Goal: Task Accomplishment & Management: Manage account settings

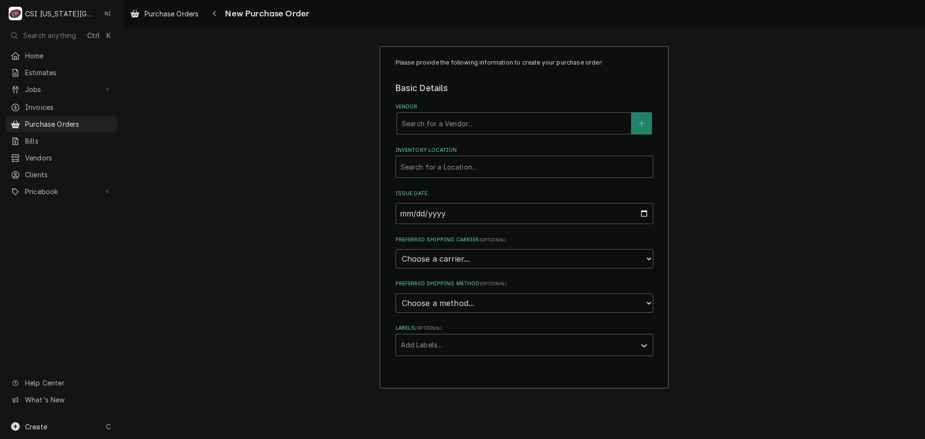
click at [436, 129] on div "Vendor" at bounding box center [514, 123] width 225 height 17
type input "key"
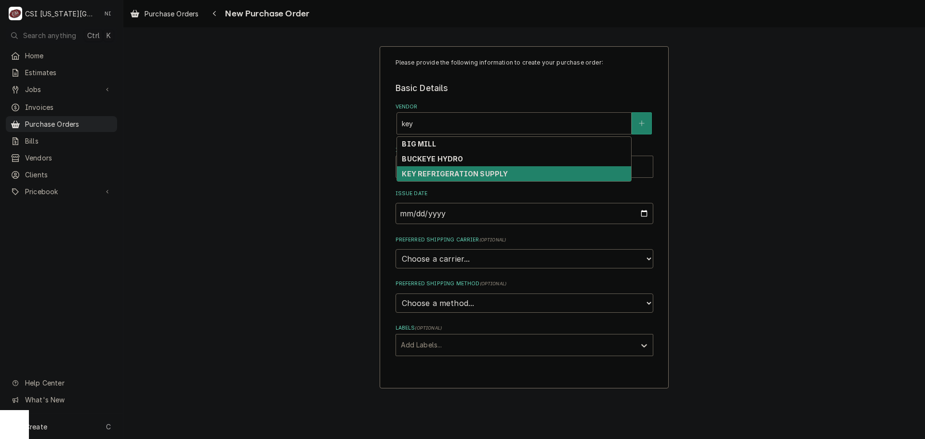
click at [449, 171] on strong "KEY REFRIGERATION SUPPLY" at bounding box center [455, 174] width 106 height 8
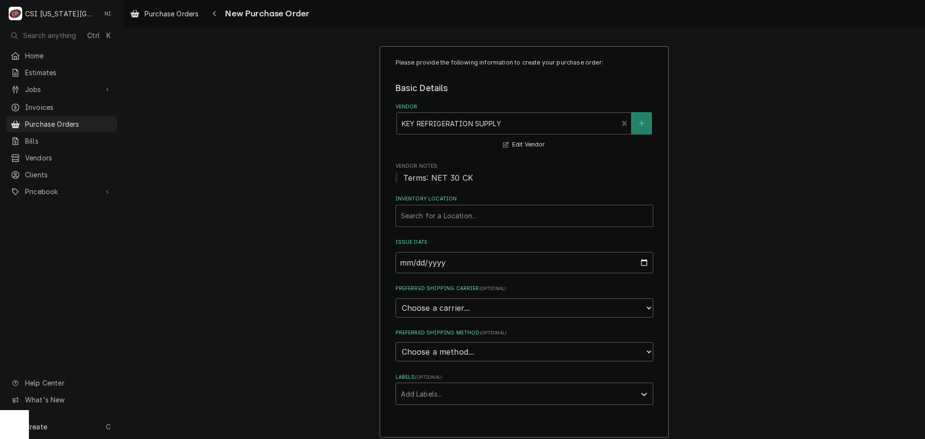
drag, startPoint x: 436, startPoint y: 208, endPoint x: 438, endPoint y: 226, distance: 17.4
click at [436, 209] on div "Inventory Location" at bounding box center [524, 215] width 247 height 17
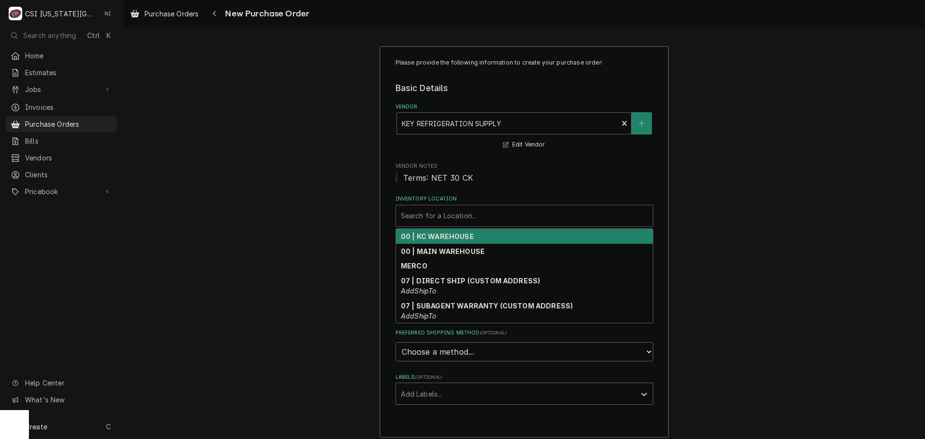
click at [431, 239] on strong "00 | KC WAREHOUSE" at bounding box center [437, 236] width 73 height 8
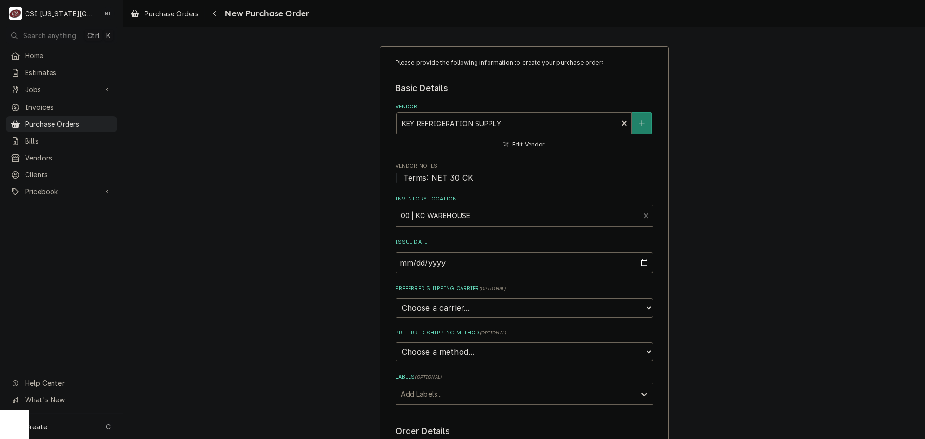
click at [432, 390] on div "Labels" at bounding box center [516, 393] width 230 height 17
click at [432, 423] on div "² Local Pickup 🛍️" at bounding box center [524, 429] width 257 height 15
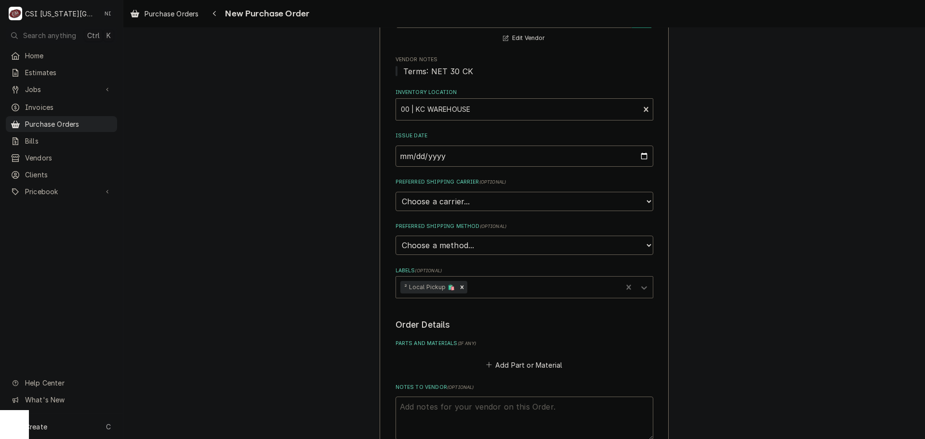
scroll to position [193, 0]
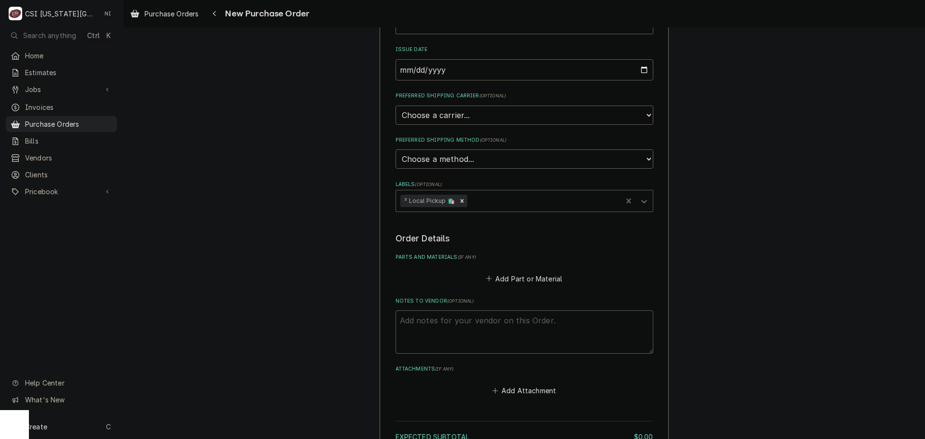
click at [471, 324] on textarea "Notes to Vendor ( optional )" at bounding box center [525, 331] width 258 height 43
type textarea "x"
type textarea "b"
type textarea "x"
type textarea "bu"
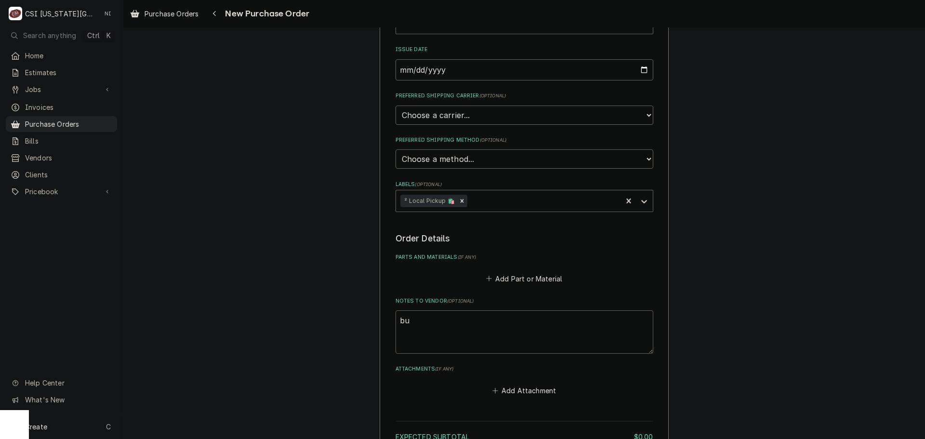
type textarea "x"
type textarea "bust"
type textarea "x"
type textarea "busta"
click at [531, 278] on button "Add Part or Material" at bounding box center [524, 278] width 80 height 13
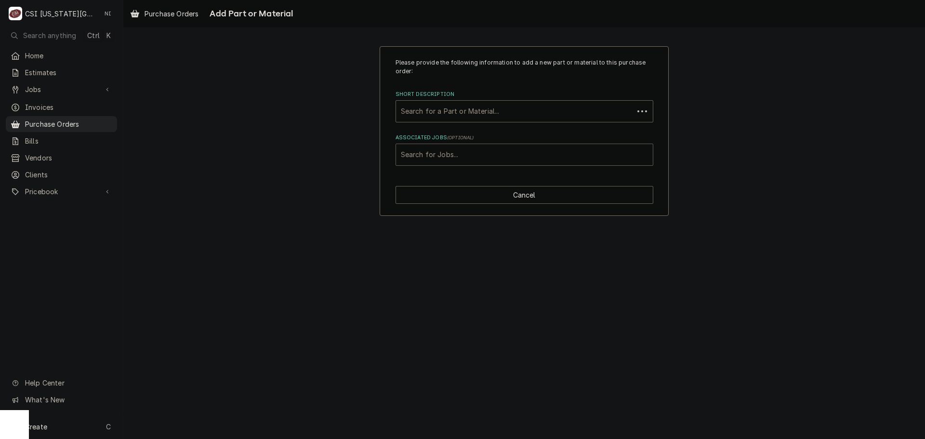
click at [470, 148] on div "Search for Jobs..." at bounding box center [524, 154] width 257 height 21
type input "33275"
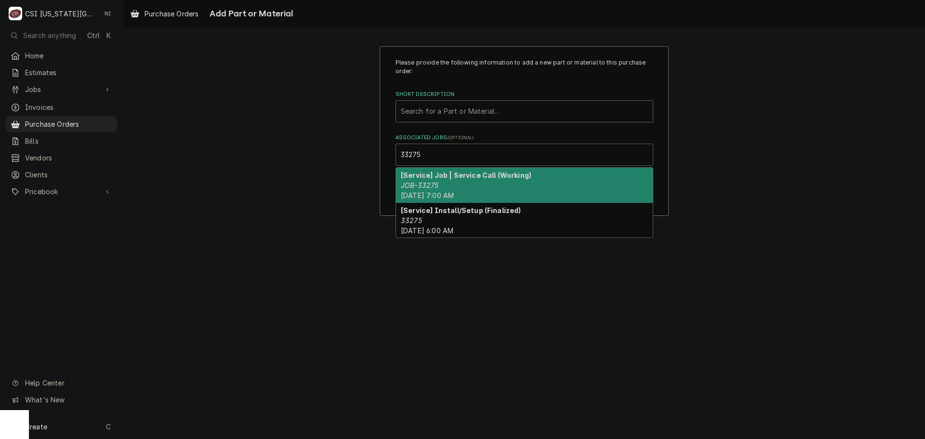
click at [455, 176] on strong "[Service] Job | Service Call (Working)" at bounding box center [466, 175] width 131 height 8
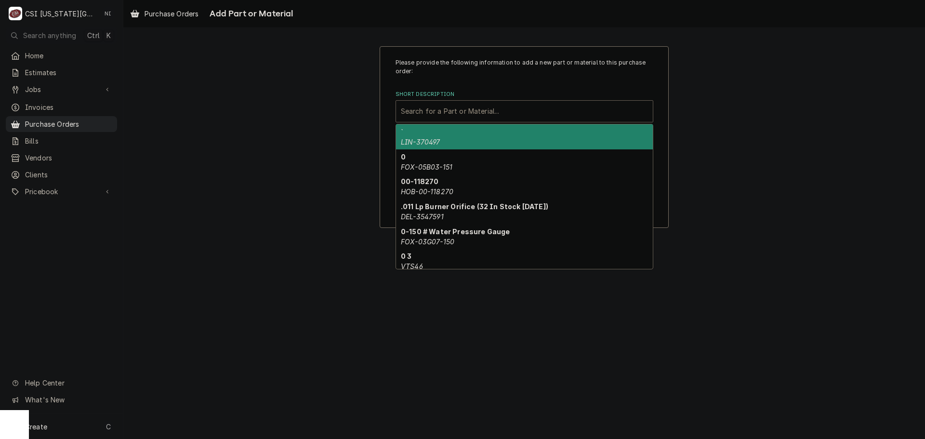
click at [463, 113] on div "Short Description" at bounding box center [524, 111] width 247 height 17
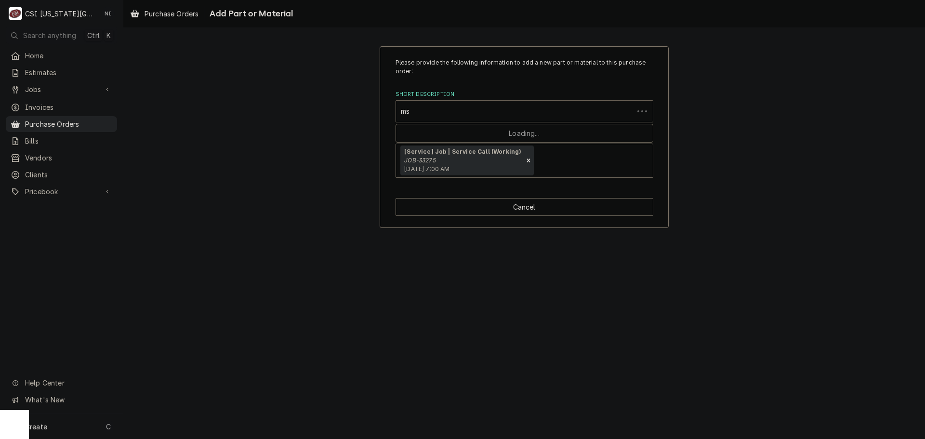
type input "m"
type input "misc serv"
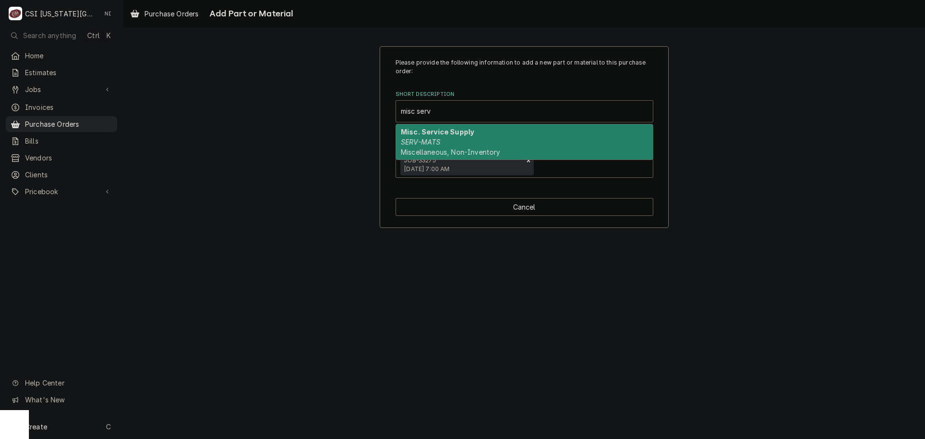
click at [441, 146] on div "Misc. Service Supply SERV-MATS Miscellaneous, Non-Inventory" at bounding box center [524, 141] width 257 height 35
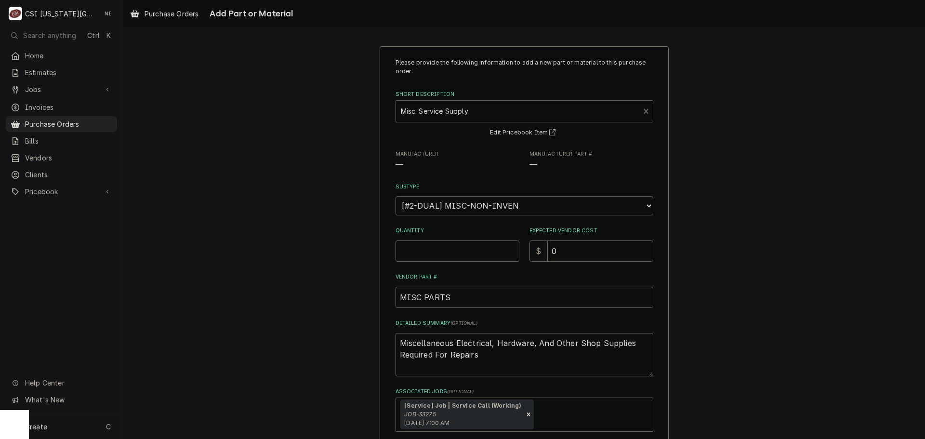
type textarea "x"
drag, startPoint x: 462, startPoint y: 254, endPoint x: 463, endPoint y: 249, distance: 4.8
click at [463, 249] on input "Quantity" at bounding box center [458, 250] width 124 height 21
type input "1"
type textarea "x"
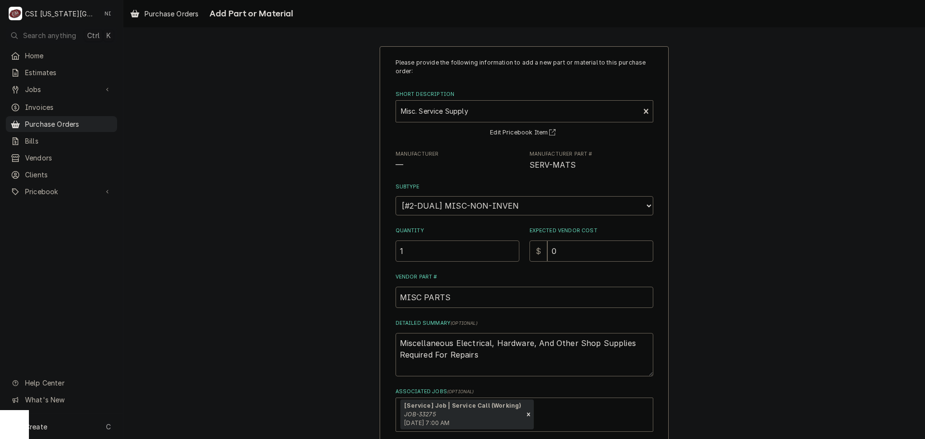
type input "1"
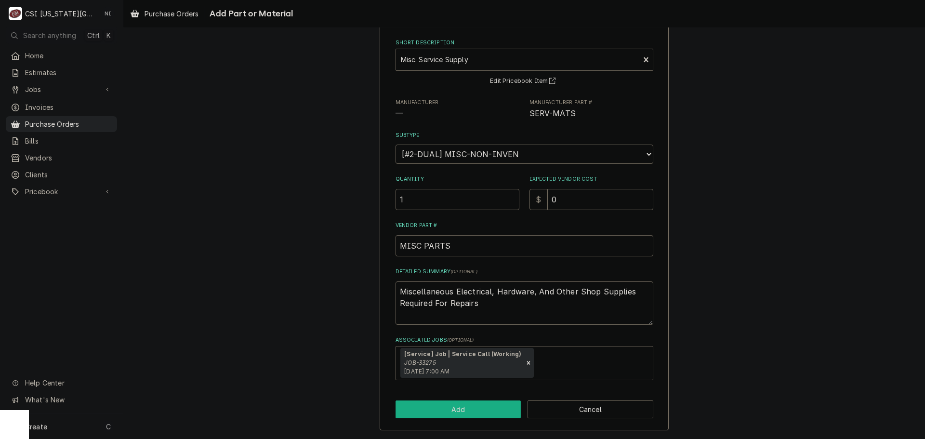
click at [495, 413] on button "Add" at bounding box center [459, 409] width 126 height 18
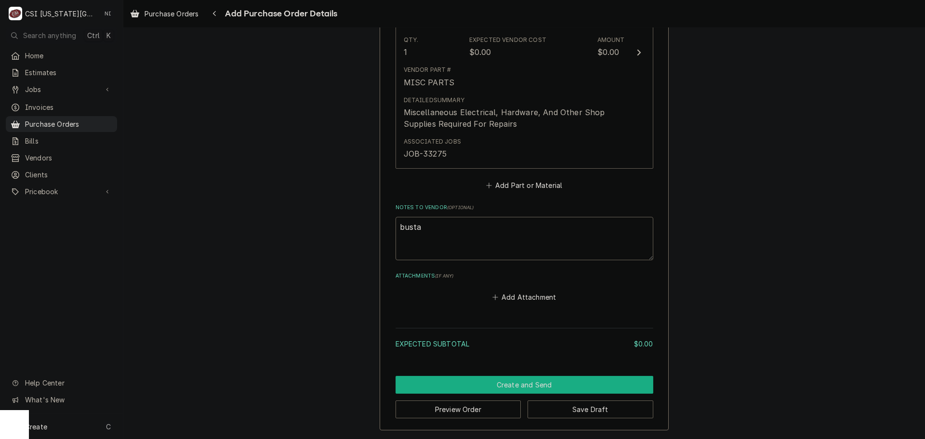
click at [545, 388] on button "Create and Send" at bounding box center [525, 385] width 258 height 18
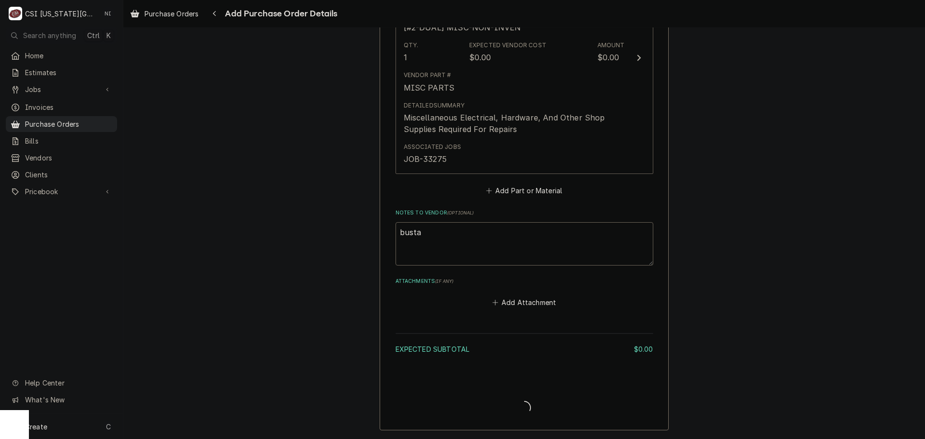
scroll to position [518, 0]
type textarea "x"
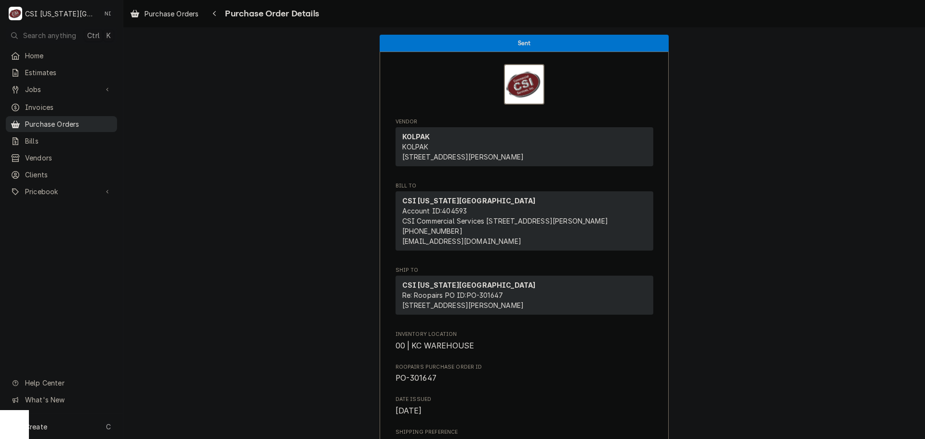
click at [95, 123] on span "Purchase Orders" at bounding box center [68, 124] width 87 height 10
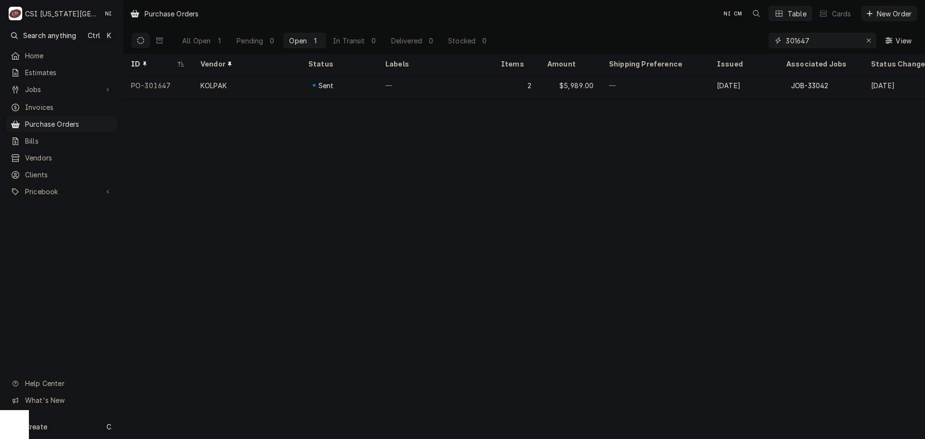
drag, startPoint x: 771, startPoint y: 42, endPoint x: 684, endPoint y: 41, distance: 86.8
click at [688, 42] on div "All Open 1 Pending 0 Open 1 In Transit 0 Delivered 0 Stocked 0 301647 View" at bounding box center [524, 40] width 787 height 27
type input "301742"
click at [479, 89] on div "—" at bounding box center [436, 85] width 116 height 23
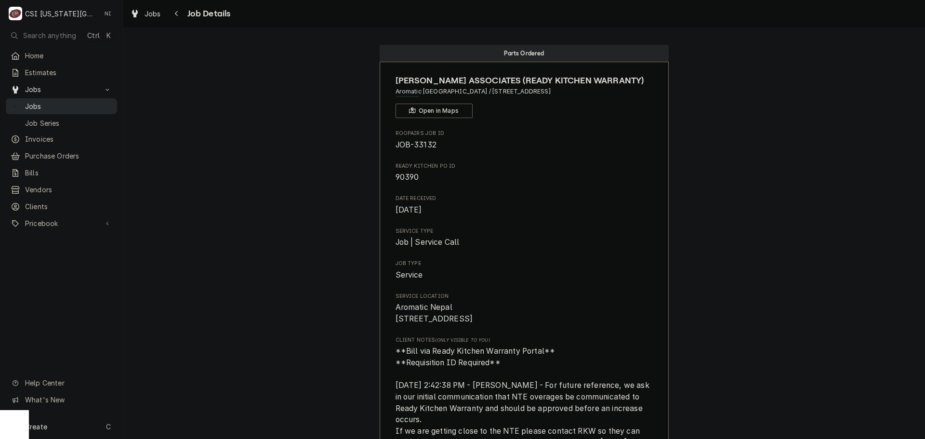
click at [91, 101] on span "Jobs" at bounding box center [68, 106] width 87 height 10
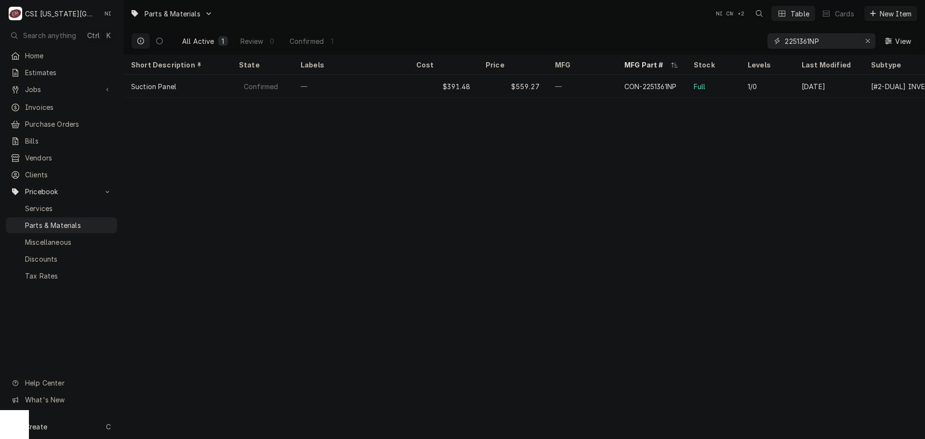
click at [866, 39] on icon "Erase input" at bounding box center [868, 41] width 5 height 7
click at [862, 39] on input "Dynamic Content Wrapper" at bounding box center [830, 40] width 91 height 15
paste input "NRP5811"
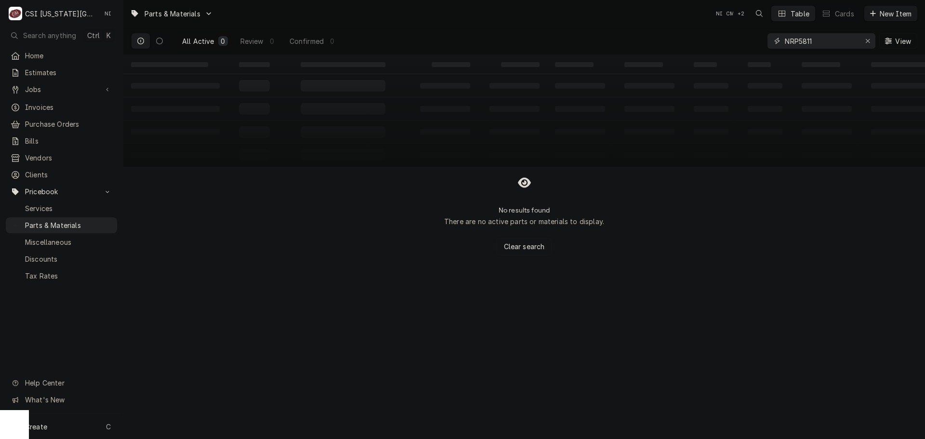
drag, startPoint x: 799, startPoint y: 41, endPoint x: 733, endPoint y: 53, distance: 66.6
click at [735, 53] on div "All Active 0 Review 0 Confirmed 0 NRP5811 View" at bounding box center [524, 40] width 787 height 27
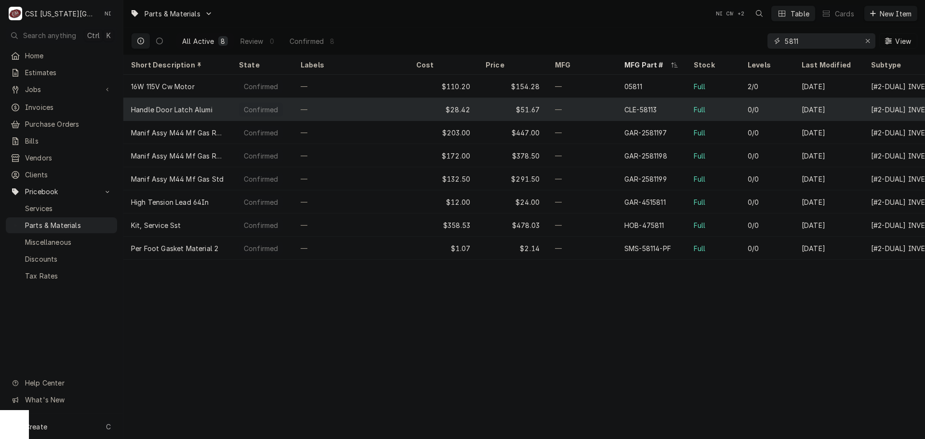
type input "5811"
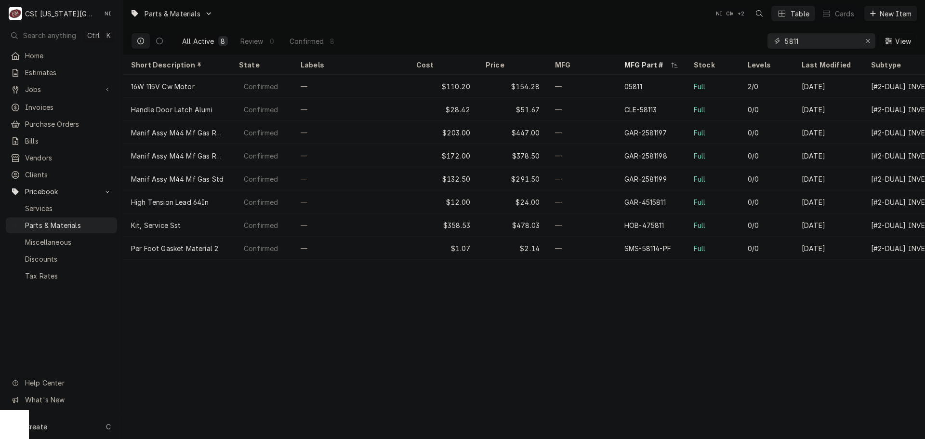
click at [868, 40] on icon "Erase input" at bounding box center [868, 41] width 5 height 7
paste input "1062999SP"
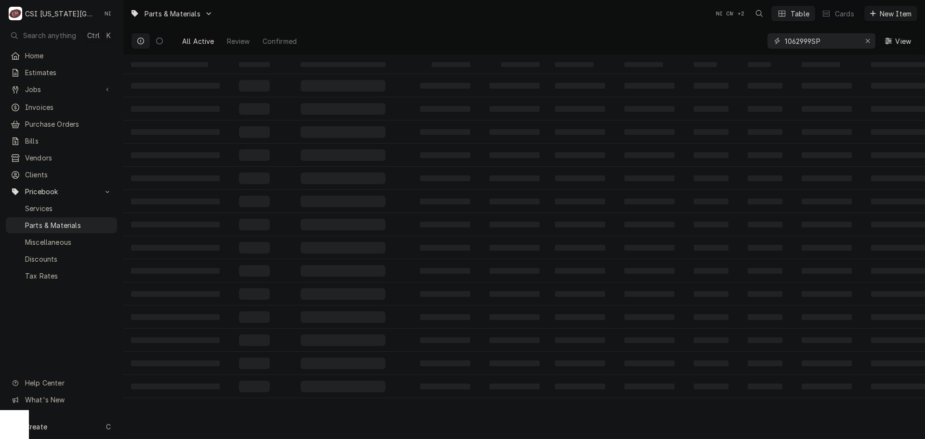
type input "1062999SP"
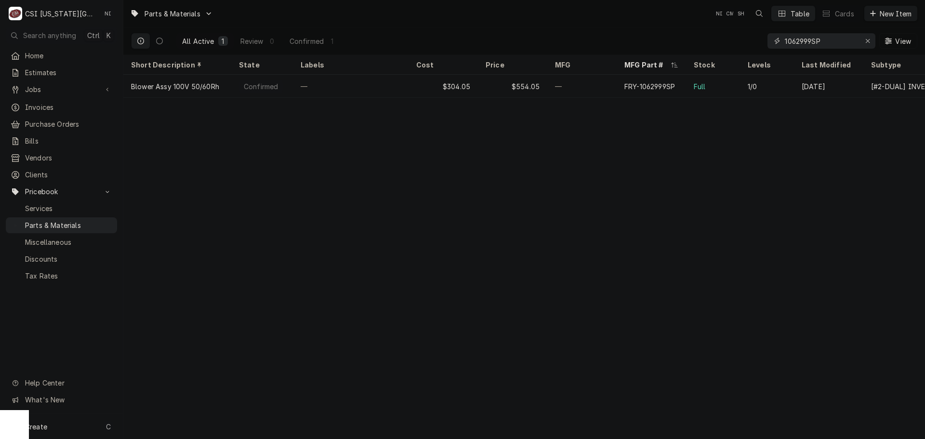
click at [868, 40] on icon "Erase input" at bounding box center [868, 41] width 4 height 4
paste input "CNT0501"
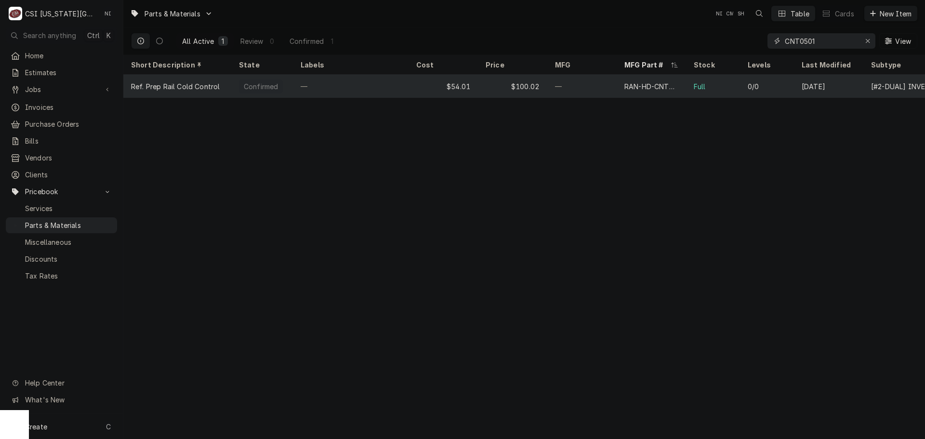
type input "CNT0501"
click at [379, 88] on div "—" at bounding box center [351, 86] width 116 height 23
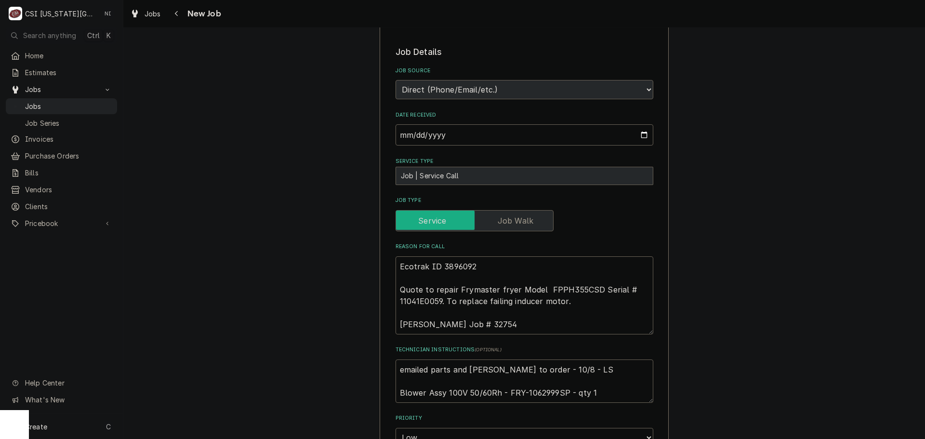
scroll to position [627, 0]
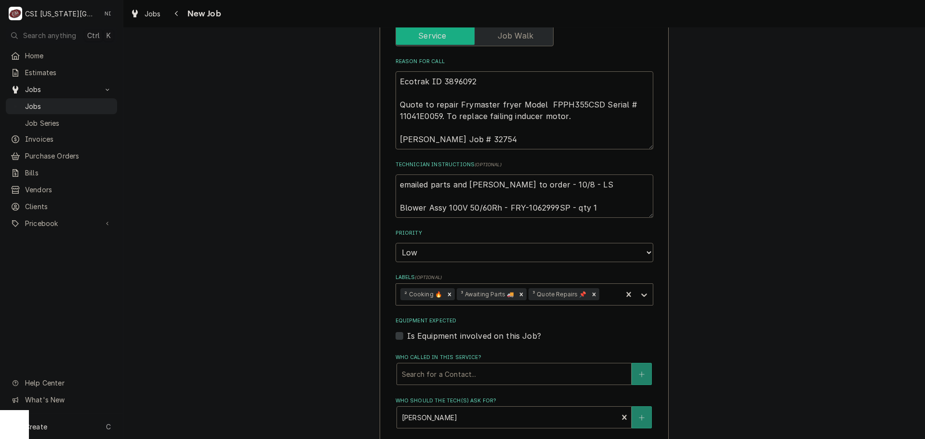
click at [543, 184] on textarea "emailed parts and [PERSON_NAME] to order - 10/8 - LS Blower Assy 100V 50/60Rh -…" at bounding box center [525, 195] width 258 height 43
click at [543, 184] on textarea "emailed parts and lindy to order - 10/8 - LS Blower Assy 100V 50/60Rh - FRY-106…" at bounding box center [525, 195] width 258 height 43
click at [397, 174] on textarea "emailed parts and lindy to order - 10/8 - LS Blower Assy 100V 50/60Rh - FRY-106…" at bounding box center [525, 195] width 258 height 43
type textarea "emailed parts and lindy to order - 10/8 - LS Blower Assy 100V 50/60Rh - FRY-106…"
type textarea "x"
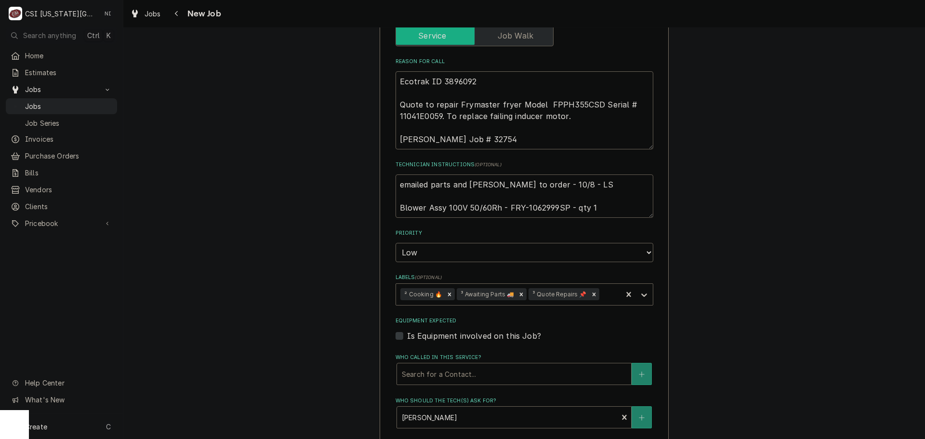
type textarea "emailed parts and lindy to order - 10/8 - LS Blower Assy 100V 50/60Rh - FRY-106…"
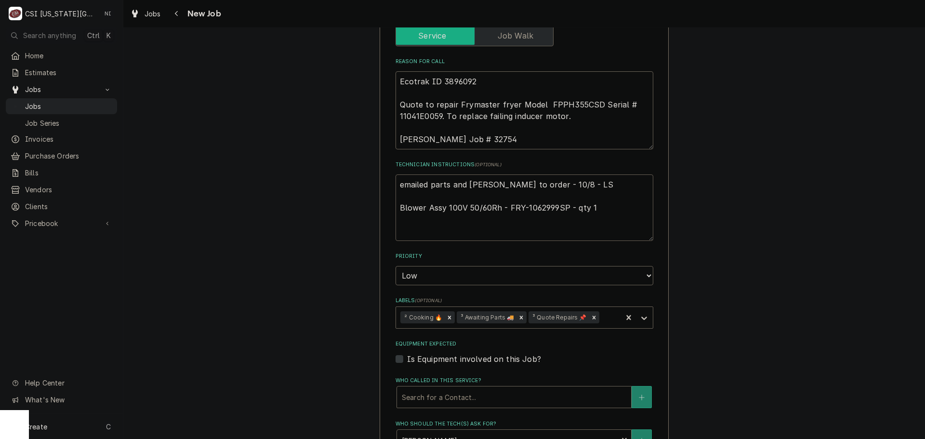
type textarea "x"
type textarea "P emailed parts and lindy to order - 10/8 - LS Blower Assy 100V 50/60Rh - FRY-1…"
type textarea "x"
type textarea "Pa emailed parts and lindy to order - 10/8 - LS Blower Assy 100V 50/60Rh - FRY-…"
type textarea "x"
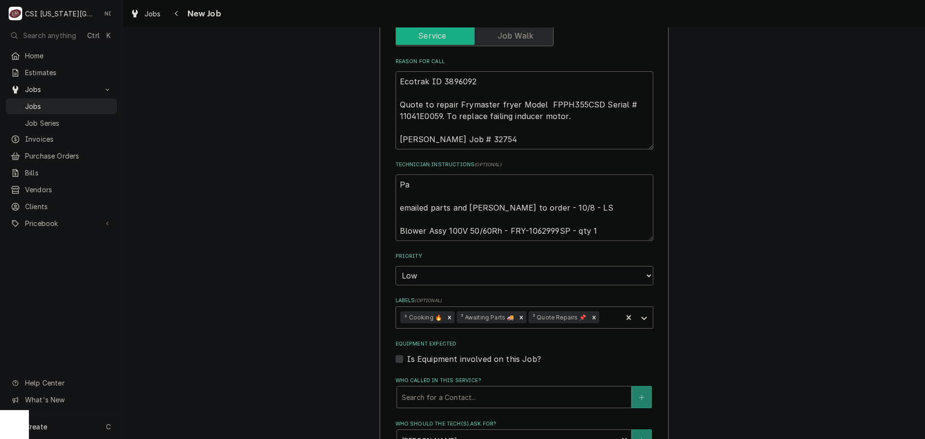
type textarea "Par emailed parts and lindy to order - 10/8 - LS Blower Assy 100V 50/60Rh - FRY…"
type textarea "x"
type textarea "Part emailed parts and lindy to order - 10/8 - LS Blower Assy 100V 50/60Rh - FR…"
type textarea "x"
type textarea "Parts emailed parts and lindy to order - 10/8 - LS Blower Assy 100V 50/60Rh - F…"
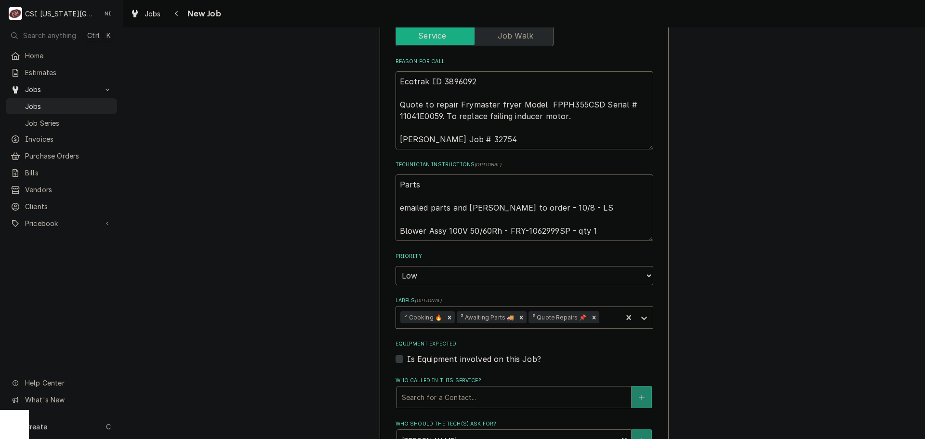
type textarea "x"
type textarea "Parts emailed parts and lindy to order - 10/8 - LS Blower Assy 100V 50/60Rh - F…"
type textarea "x"
type textarea "Parts o emailed parts and lindy to order - 10/8 - LS Blower Assy 100V 50/60Rh -…"
type textarea "x"
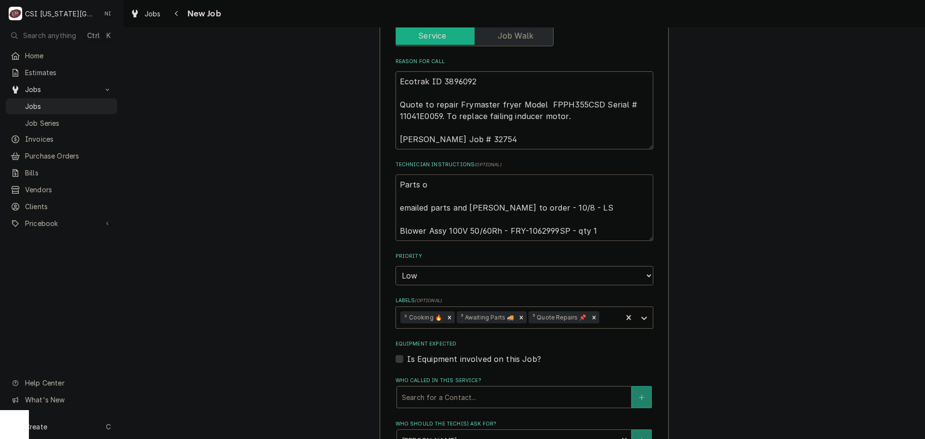
type textarea "Parts or emailed parts and lindy to order - 10/8 - LS Blower Assy 100V 50/60Rh …"
type textarea "x"
type textarea "Parts ord emailed parts and lindy to order - 10/8 - LS Blower Assy 100V 50/60Rh…"
type textarea "x"
type textarea "Parts orde emailed parts and lindy to order - 10/8 - LS Blower Assy 100V 50/60R…"
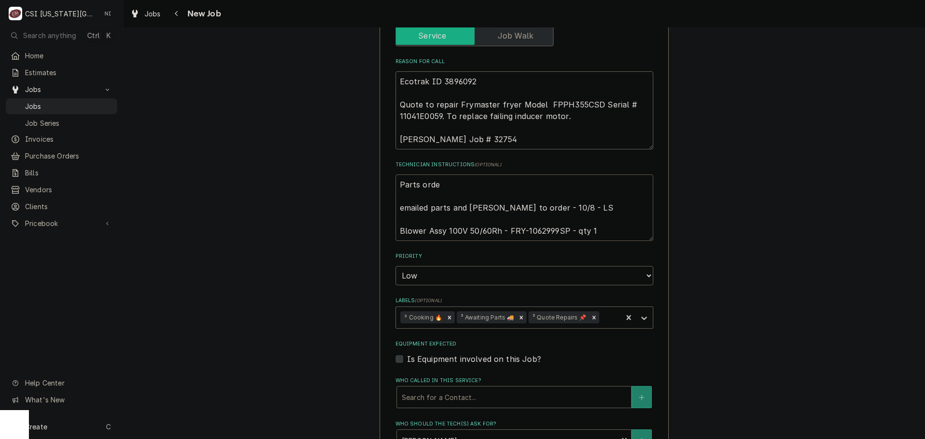
type textarea "x"
type textarea "Parts order emailed parts and lindy to order - 10/8 - LS Blower Assy 100V 50/60…"
type textarea "x"
type textarea "Parts orderd emailed parts and lindy to order - 10/8 - LS Blower Assy 100V 50/6…"
type textarea "x"
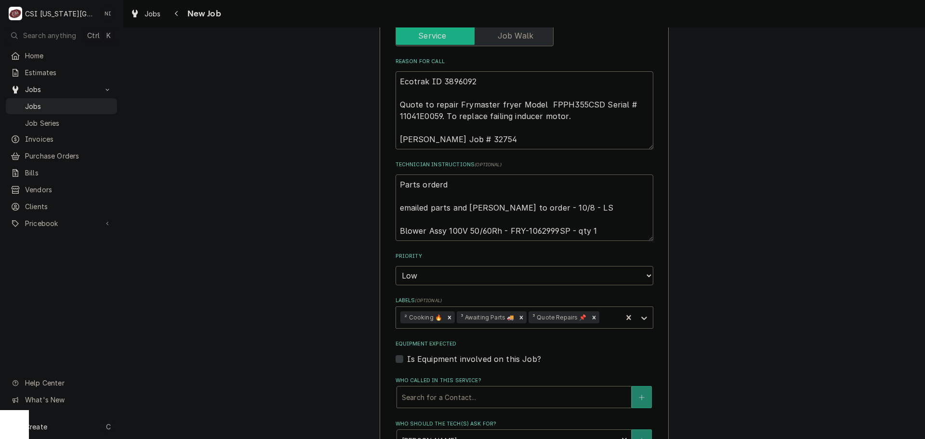
type textarea "Parts order emailed parts and lindy to order - 10/8 - LS Blower Assy 100V 50/60…"
type textarea "x"
type textarea "Parts ordere emailed parts and lindy to order - 10/8 - LS Blower Assy 100V 50/6…"
type textarea "x"
type textarea "Parts ordered emailed parts and lindy to order - 10/8 - LS Blower Assy 100V 50/…"
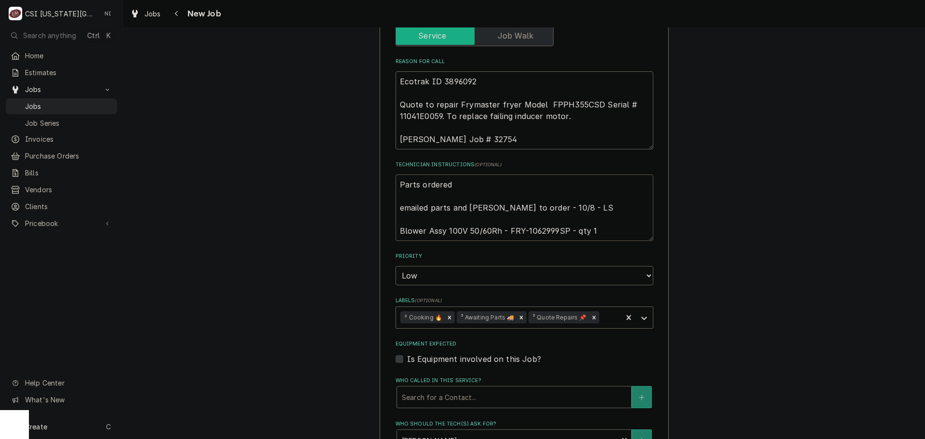
type textarea "x"
type textarea "Parts ordered emailed parts and lindy to order - 10/8 - LS Blower Assy 100V 50/…"
type textarea "x"
type textarea "Parts ordered o emailed parts and lindy to order - 10/8 - LS Blower Assy 100V 5…"
type textarea "x"
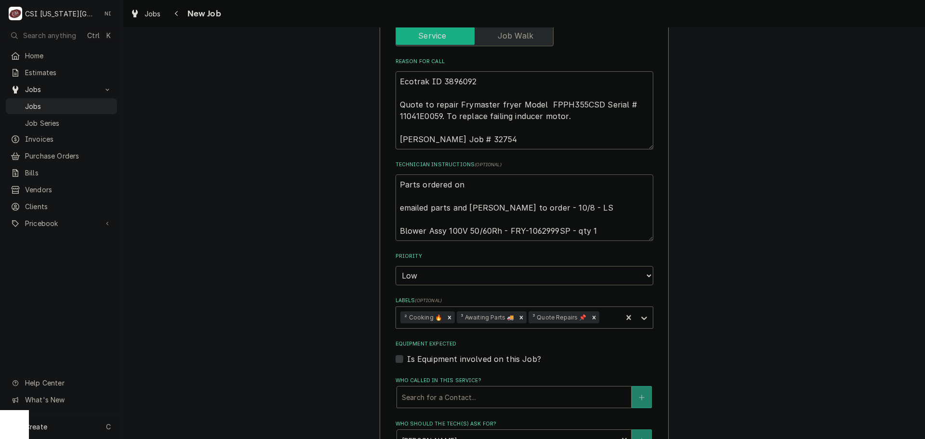
type textarea "Parts ordered on emailed parts and lindy to order - 10/8 - LS Blower Assy 100V …"
type textarea "x"
type textarea "Parts ordered on P emailed parts and lindy to order - 10/8 - LS Blower Assy 100…"
type textarea "x"
type textarea "Parts ordered on PO emailed parts and lindy to order - 10/8 - LS Blower Assy 10…"
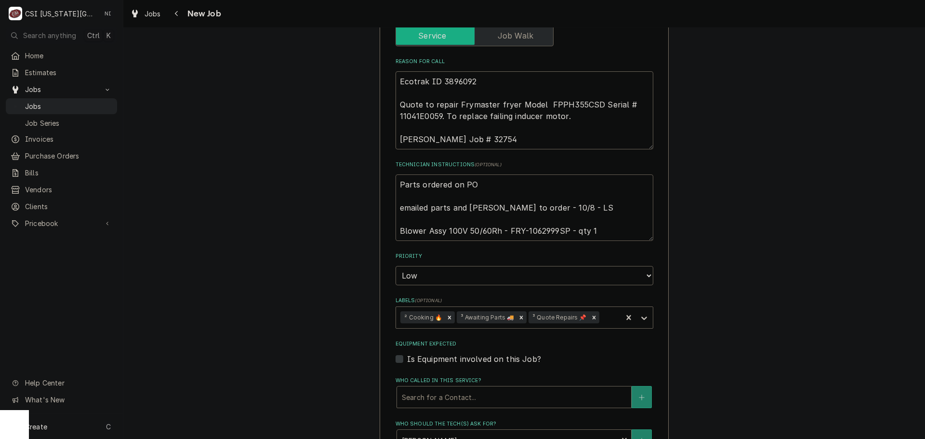
type textarea "x"
type textarea "Parts ordered on PO 3 emailed parts and lindy to order - 10/8 - LS Blower Assy …"
type textarea "x"
type textarea "Parts ordered on PO 30 emailed parts and lindy to order - 10/8 - LS Blower Assy…"
type textarea "x"
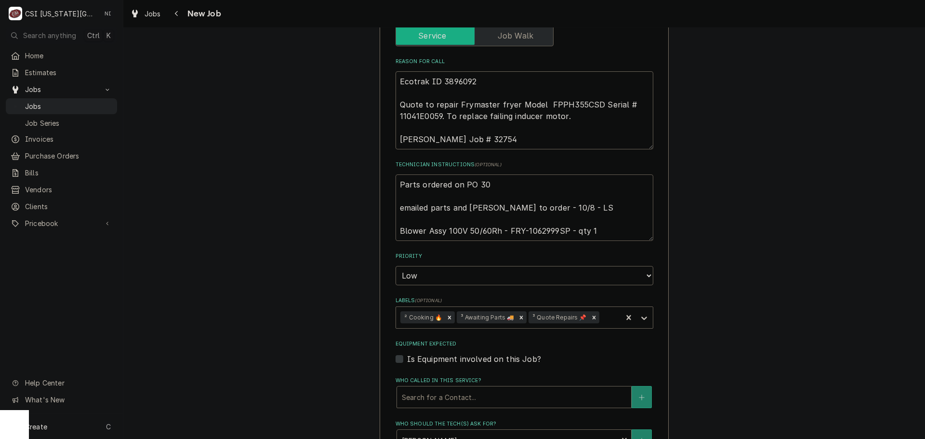
type textarea "Parts ordered on PO 301 emailed parts and lindy to order - 10/8 - LS Blower Ass…"
type textarea "x"
type textarea "Parts ordered on PO 3017 emailed parts and lindy to order - 10/8 - LS Blower As…"
type textarea "x"
type textarea "Parts ordered on PO 30174 emailed parts and lindy to order - 10/8 - LS Blower A…"
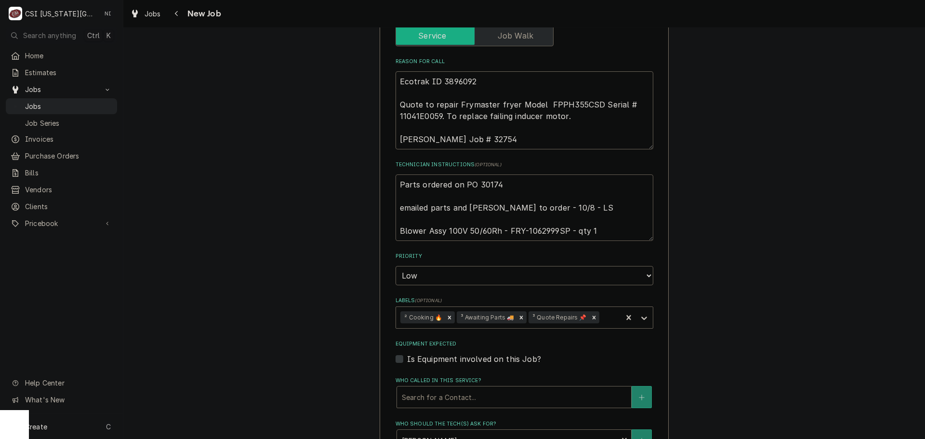
type textarea "x"
type textarea "Parts ordered on PO 301742 emailed parts and lindy to order - 10/8 - LS Blower …"
type textarea "x"
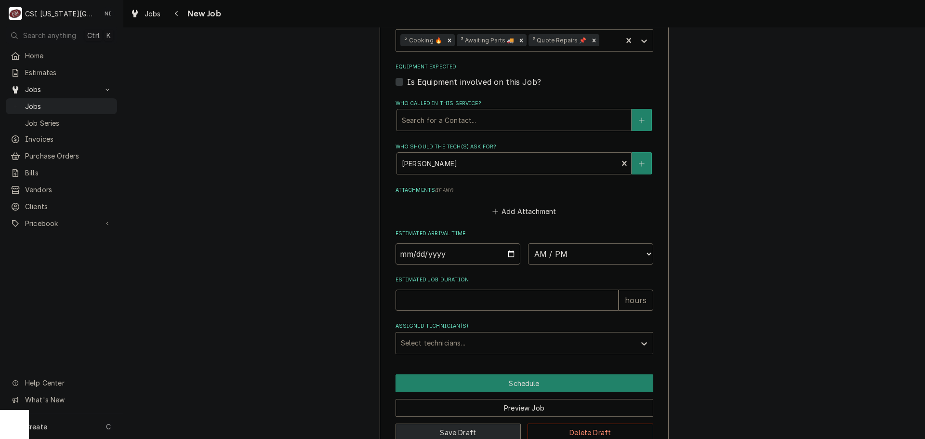
type textarea "Parts ordered on PO 301742 emailed parts and lindy to order - 10/8 - LS Blower …"
click at [451, 424] on button "Save Draft" at bounding box center [459, 433] width 126 height 18
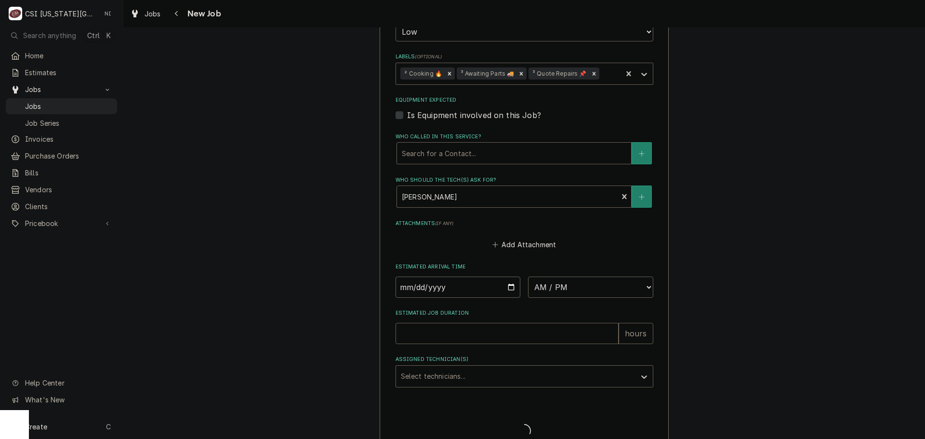
type textarea "x"
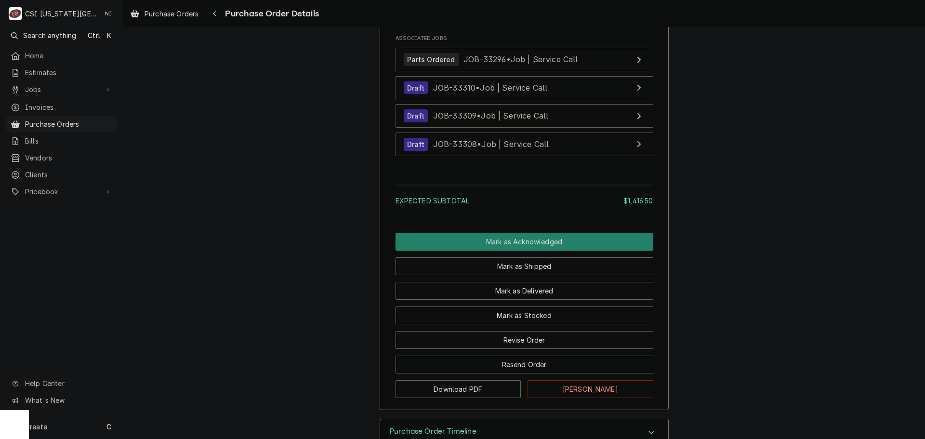
scroll to position [1990, 0]
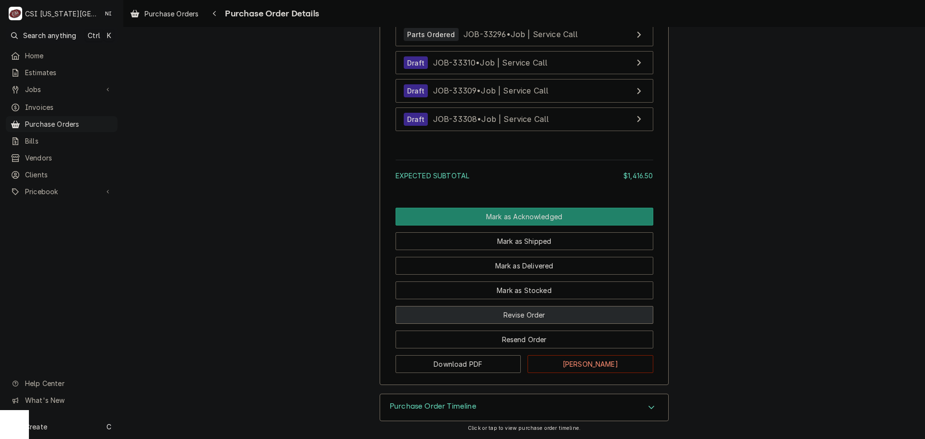
click at [507, 311] on button "Revise Order" at bounding box center [525, 315] width 258 height 18
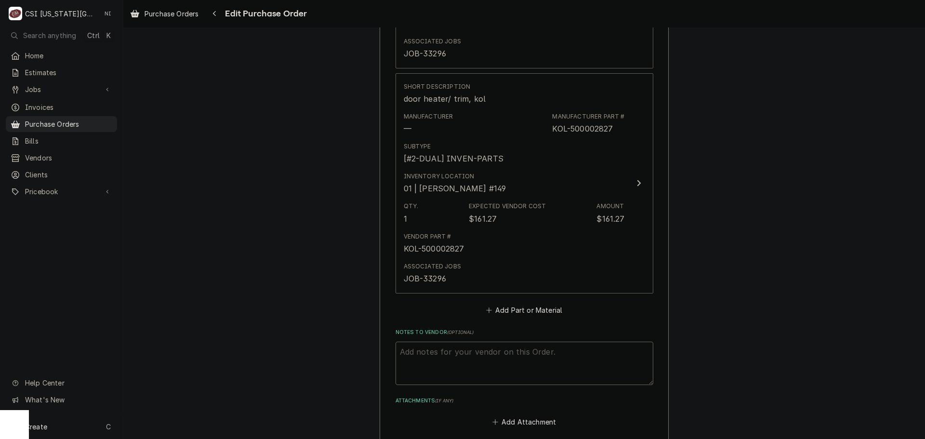
scroll to position [1831, 0]
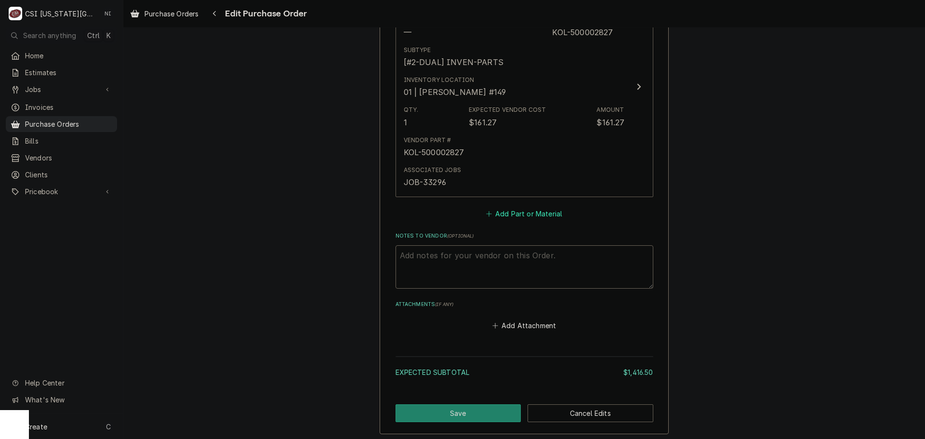
click at [507, 210] on button "Add Part or Material" at bounding box center [524, 213] width 80 height 13
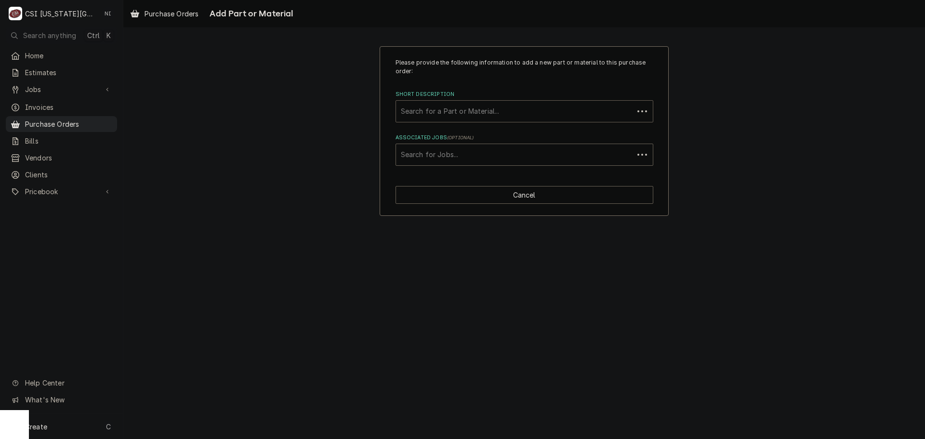
click at [467, 116] on div "Short Description" at bounding box center [515, 111] width 228 height 17
paste input "1062999SP"
type input "1062999SP"
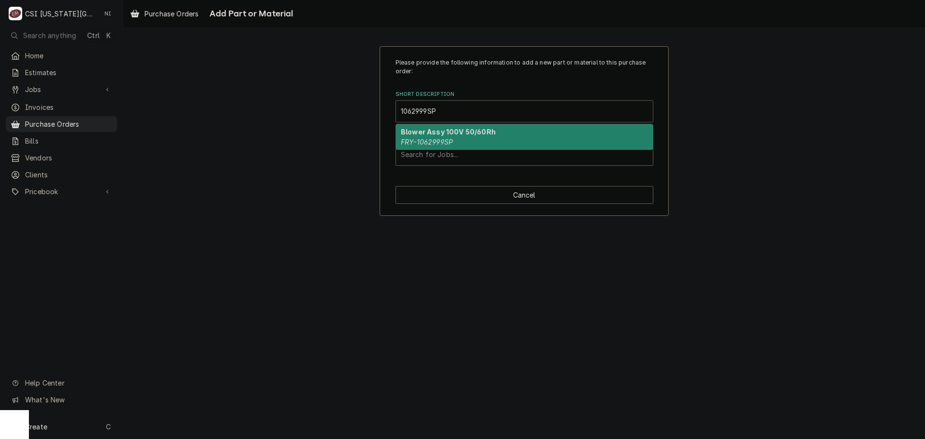
click at [439, 136] on strong "Blower Assy 100V 50/60Rh" at bounding box center [448, 132] width 95 height 8
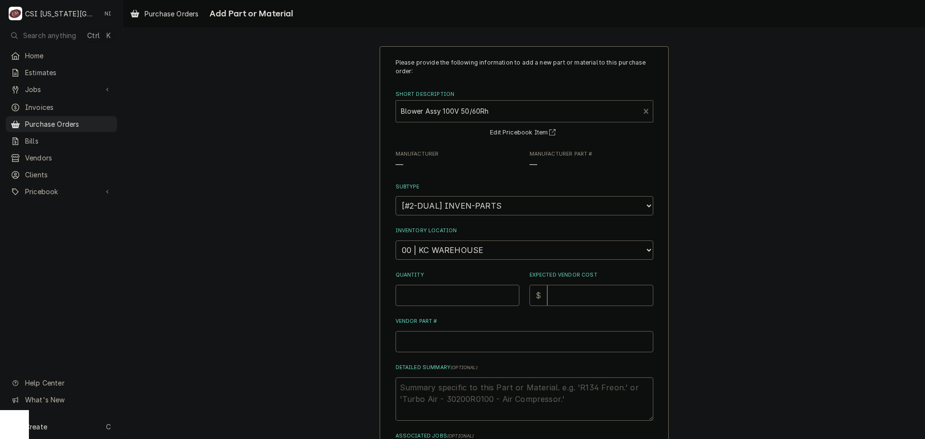
type textarea "x"
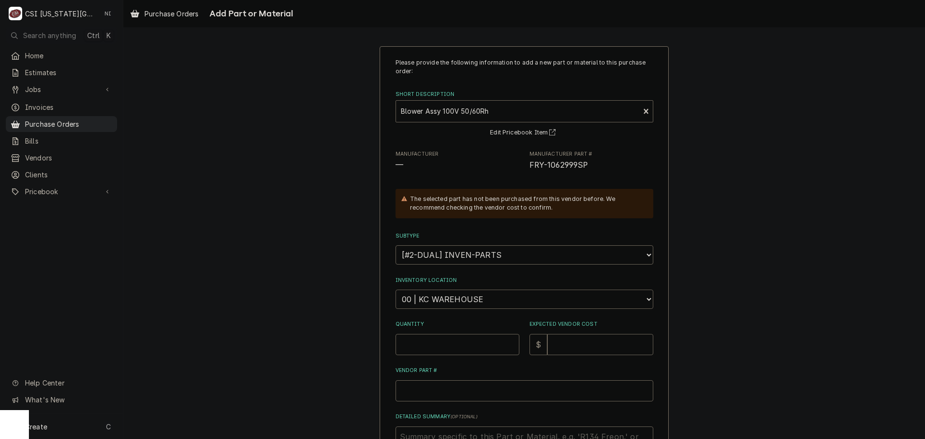
click at [446, 300] on select "Choose a location... 00 | KC WAREHOUSE 00 | MAIN WAREHOUSE 01 | [PERSON_NAME] #…" at bounding box center [525, 299] width 258 height 19
select select "2778"
click at [396, 290] on select "Choose a location... 00 | KC WAREHOUSE 00 | MAIN WAREHOUSE 01 | [PERSON_NAME] #…" at bounding box center [525, 299] width 258 height 19
click at [443, 351] on input "Quantity" at bounding box center [458, 344] width 124 height 21
type textarea "x"
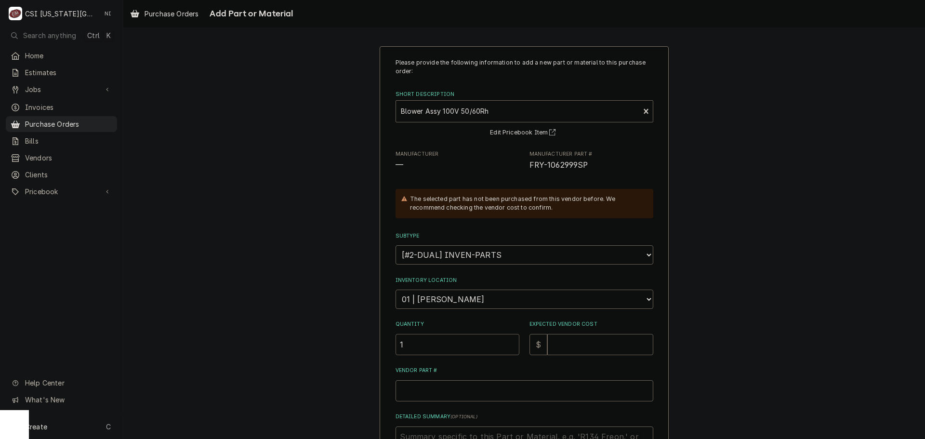
type input "1"
type textarea "x"
type input "3"
type textarea "x"
type input "30"
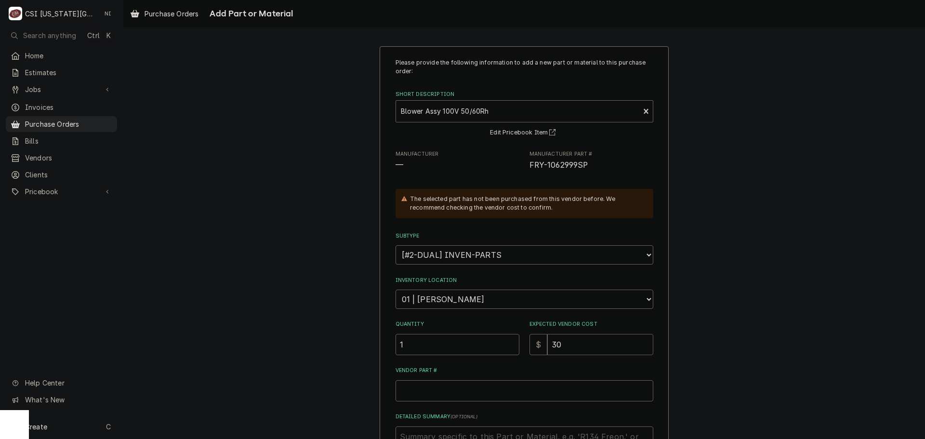
type textarea "x"
type input "304"
type textarea "x"
type input "304.7"
type textarea "x"
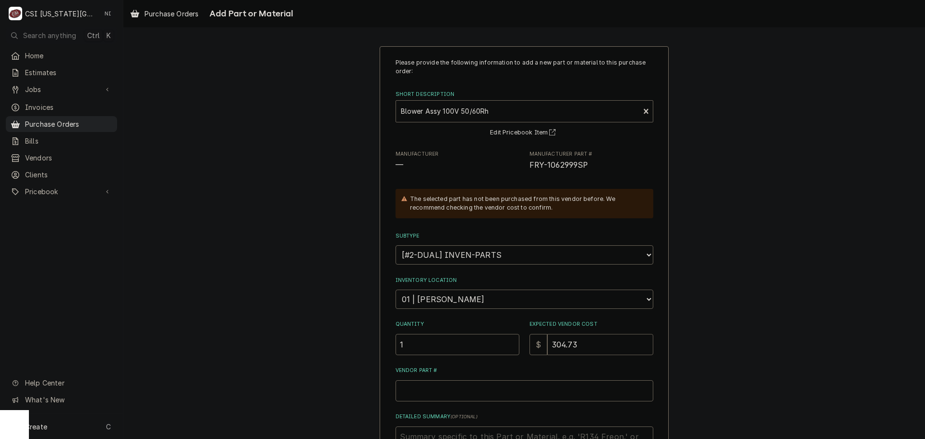
type input "304.73"
drag, startPoint x: 586, startPoint y: 165, endPoint x: 524, endPoint y: 168, distance: 62.3
click at [524, 168] on div "Manufacturer — Manufacturer Part # FRY-1062999SP" at bounding box center [525, 160] width 258 height 21
copy span "FRY-1062999SP"
click at [472, 389] on input "Vendor Part #" at bounding box center [525, 390] width 258 height 21
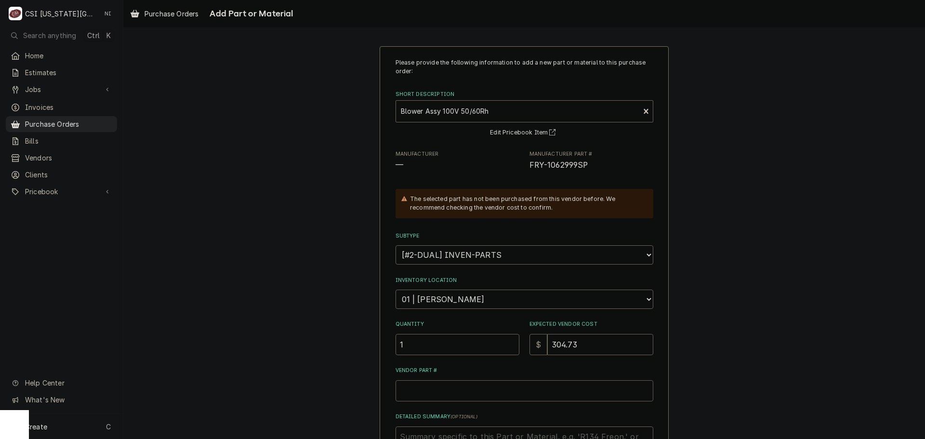
paste input "FRY-1062999SP"
type textarea "x"
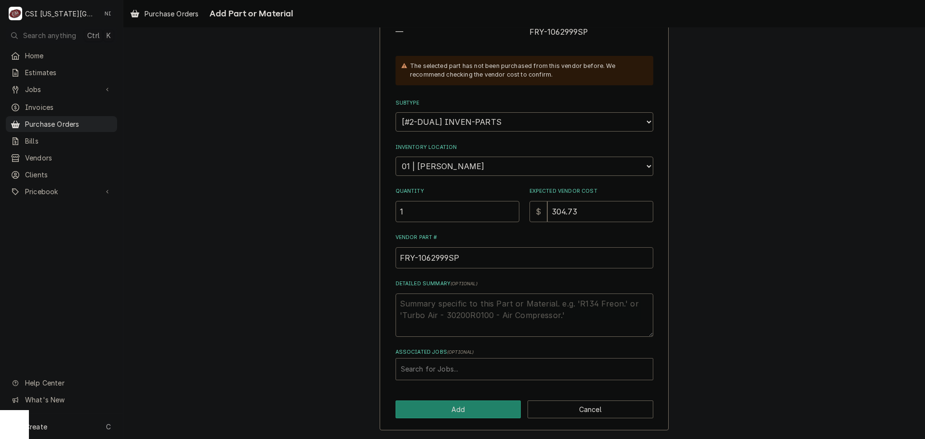
type input "FRY-1062999SP"
click at [462, 374] on div "Associated Jobs" at bounding box center [524, 368] width 247 height 17
type input "33324"
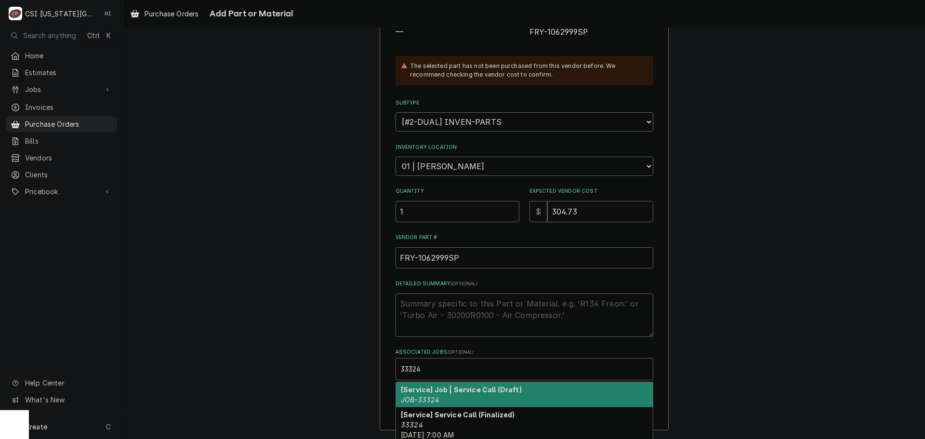
click at [433, 389] on strong "[Service] Job | Service Call (Draft)" at bounding box center [461, 390] width 121 height 8
type textarea "x"
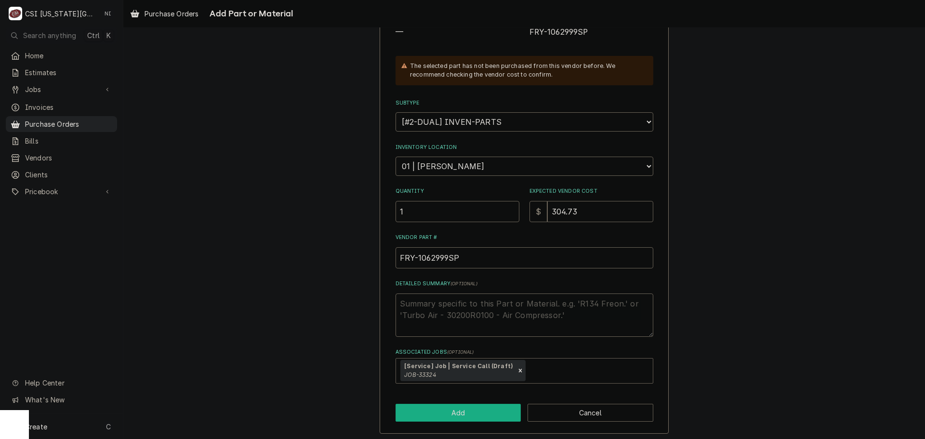
click at [440, 420] on button "Add" at bounding box center [459, 413] width 126 height 18
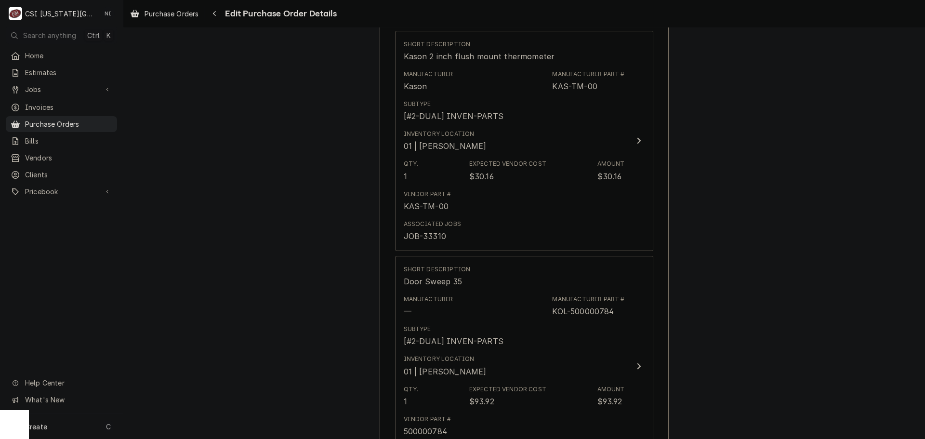
scroll to position [1094, 0]
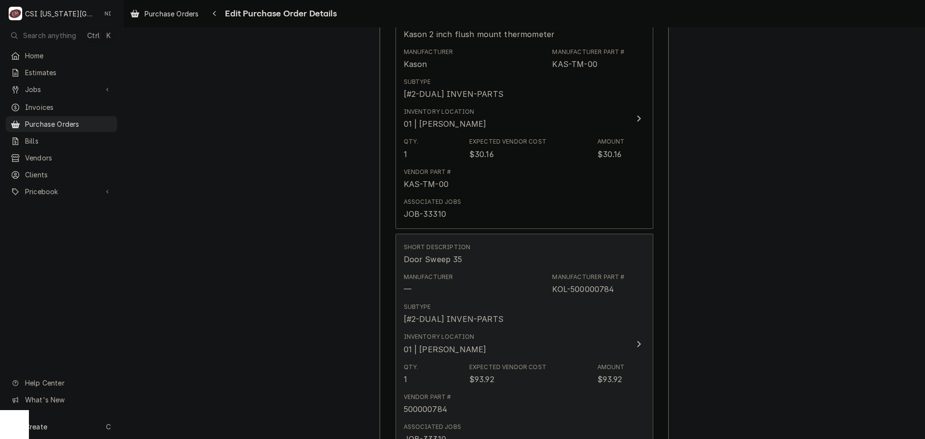
click at [561, 324] on div "Subtype [#2-DUAL] INVEN-PARTS" at bounding box center [514, 314] width 221 height 30
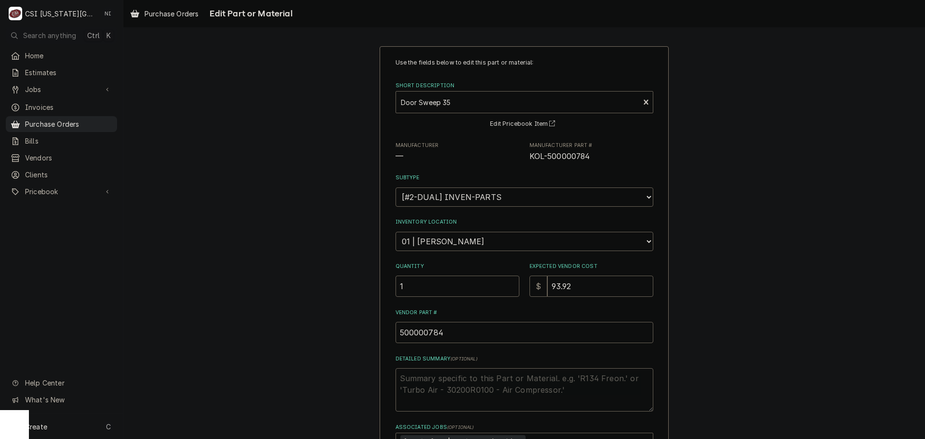
click at [788, 246] on div "Use the fields below to edit this part or material: Short Description Door Swee…" at bounding box center [524, 290] width 802 height 504
drag, startPoint x: 419, startPoint y: 289, endPoint x: 318, endPoint y: 281, distance: 101.1
click at [300, 285] on div "Use the fields below to edit this part or material: Short Description Door Swee…" at bounding box center [524, 290] width 802 height 504
type textarea "x"
type input "2"
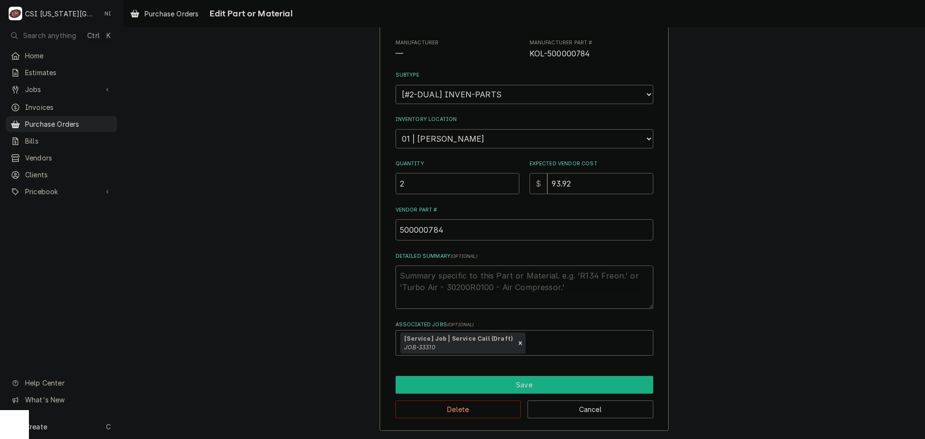
click at [550, 382] on button "Save" at bounding box center [525, 385] width 258 height 18
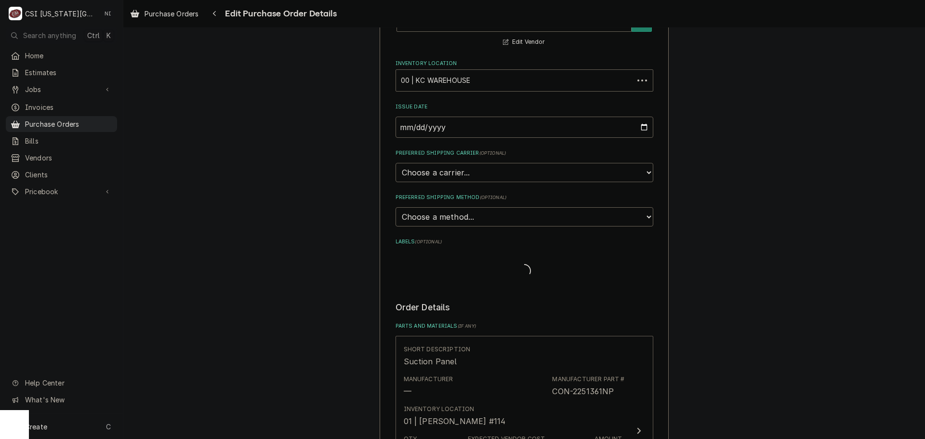
scroll to position [1202, 0]
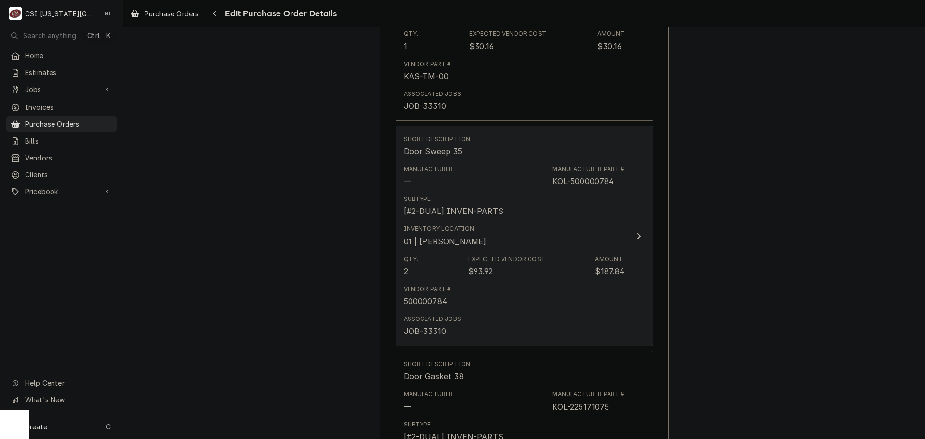
click at [547, 286] on div "Vendor Part # 500000784" at bounding box center [514, 296] width 221 height 30
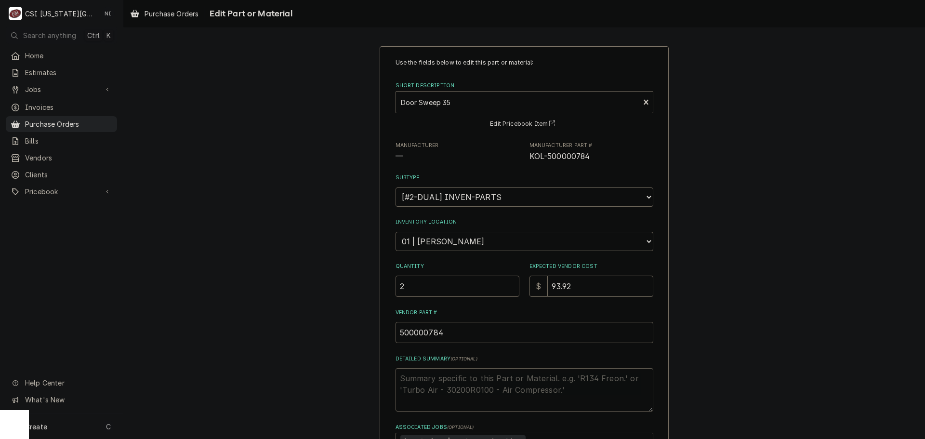
drag, startPoint x: 386, startPoint y: 291, endPoint x: 364, endPoint y: 291, distance: 21.7
click at [374, 291] on div "Use the fields below to edit this part or material: Short Description Door Swee…" at bounding box center [524, 290] width 802 height 504
type textarea "x"
type input "1"
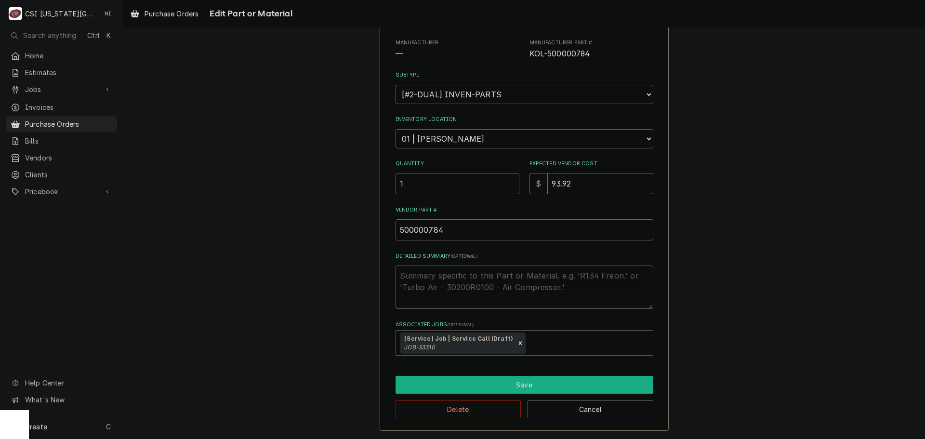
click at [500, 384] on button "Save" at bounding box center [525, 385] width 258 height 18
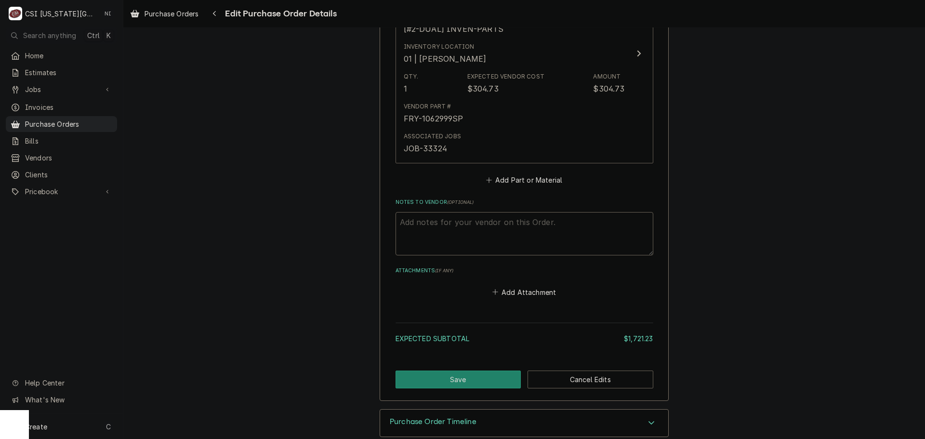
scroll to position [2106, 0]
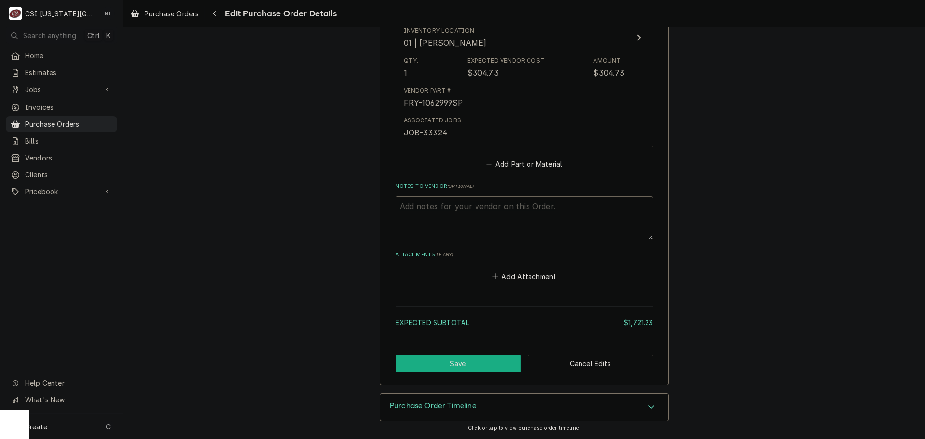
click at [445, 363] on button "Save" at bounding box center [459, 364] width 126 height 18
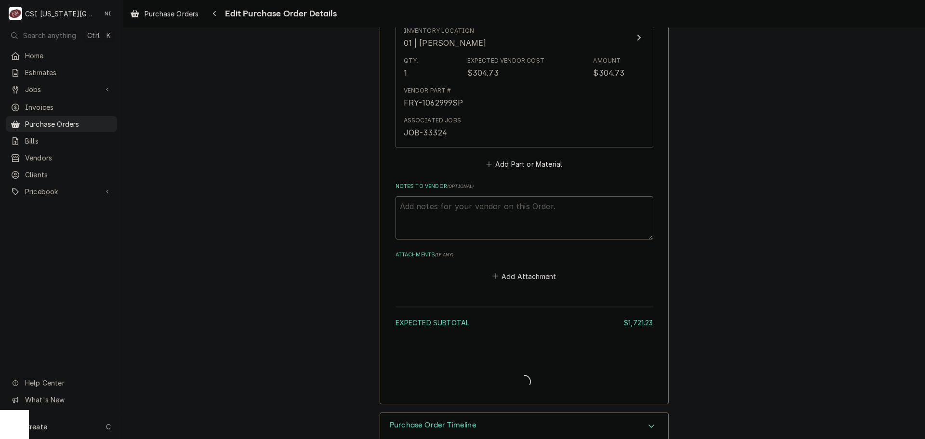
type textarea "x"
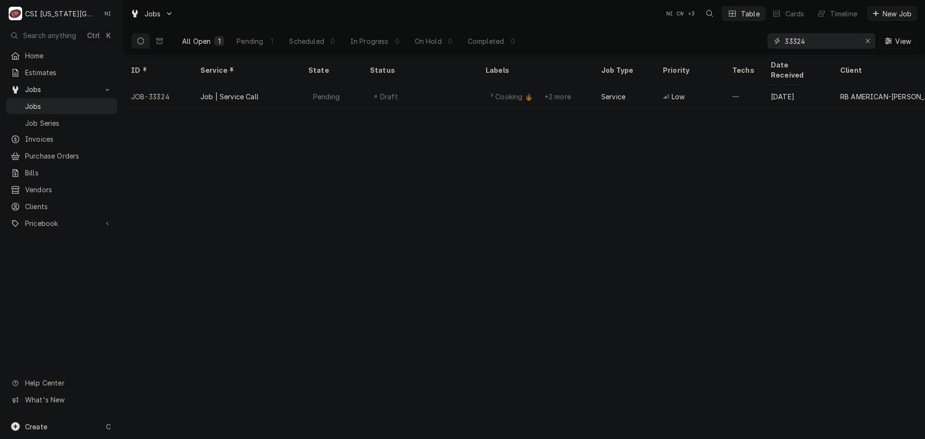
drag, startPoint x: 748, startPoint y: 50, endPoint x: 741, endPoint y: 51, distance: 7.2
click at [741, 51] on div "All Open 1 Pending 1 Scheduled 0 In Progress 0 On Hold 0 Completed 0 33324 View" at bounding box center [524, 40] width 787 height 27
click at [795, 40] on input "33110" at bounding box center [821, 40] width 72 height 15
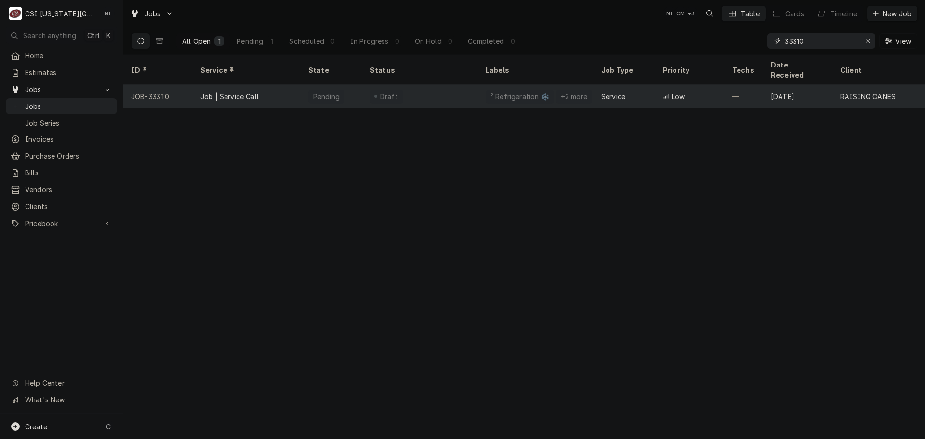
type input "33310"
click at [480, 88] on div "² Refrigeration ❄️ +2 more" at bounding box center [536, 96] width 116 height 23
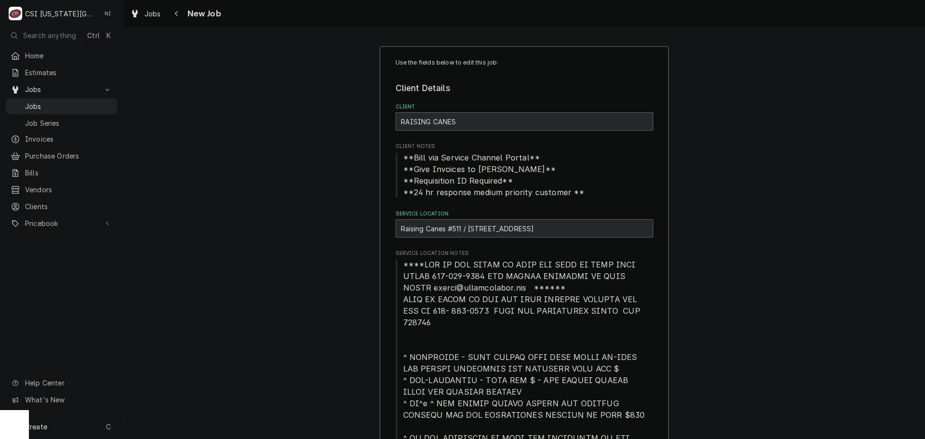
type textarea "x"
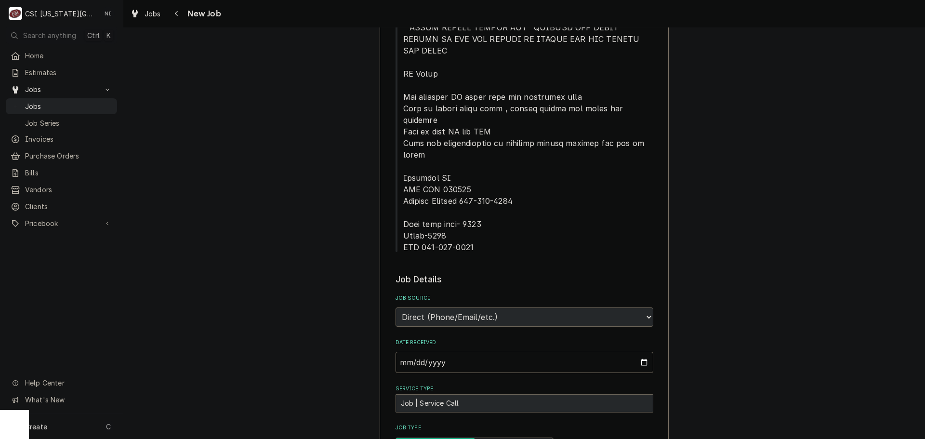
scroll to position [771, 0]
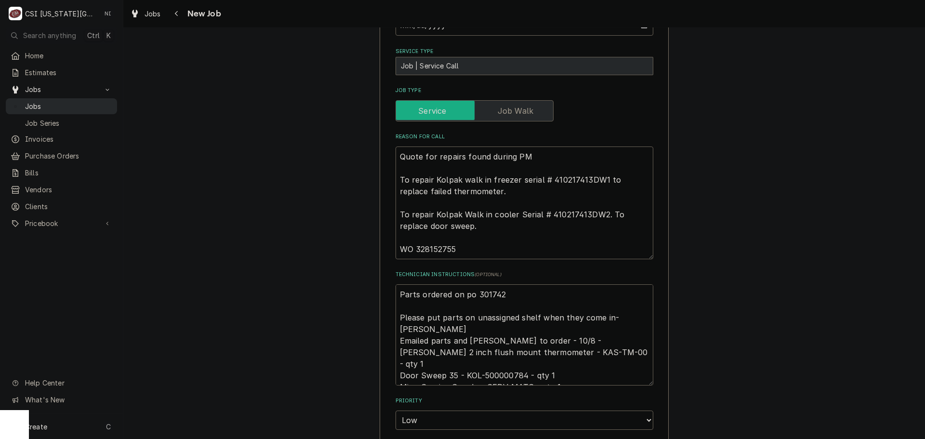
drag, startPoint x: 73, startPoint y: 106, endPoint x: 79, endPoint y: 105, distance: 5.9
click at [73, 106] on span "Jobs" at bounding box center [68, 106] width 87 height 10
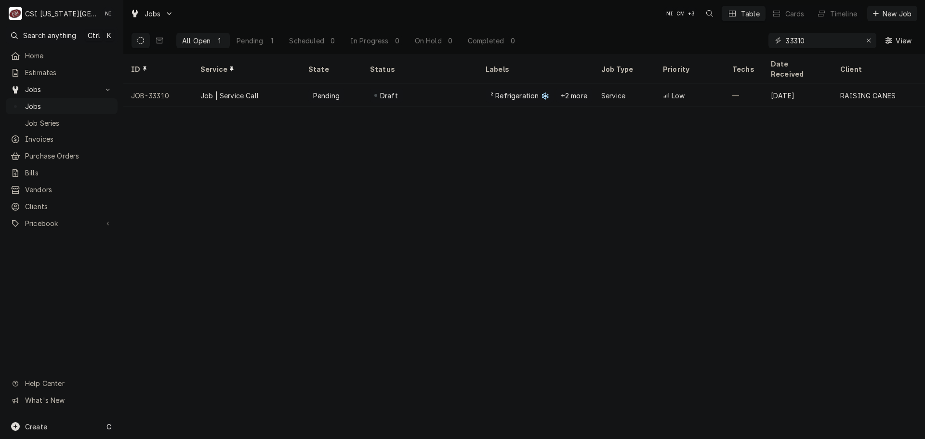
drag, startPoint x: 810, startPoint y: 40, endPoint x: 524, endPoint y: 28, distance: 285.5
click at [526, 27] on div "All Open 1 Pending 1 Scheduled 0 In Progress 0 On Hold 0 Completed 0 33310 View" at bounding box center [524, 40] width 787 height 27
click at [869, 42] on icon "Erase input" at bounding box center [869, 40] width 5 height 7
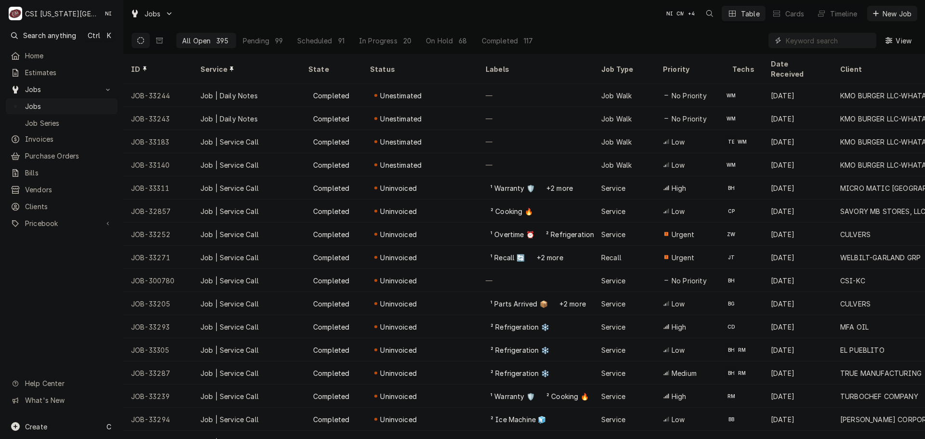
click at [804, 44] on input "Dynamic Content Wrapper" at bounding box center [829, 40] width 86 height 15
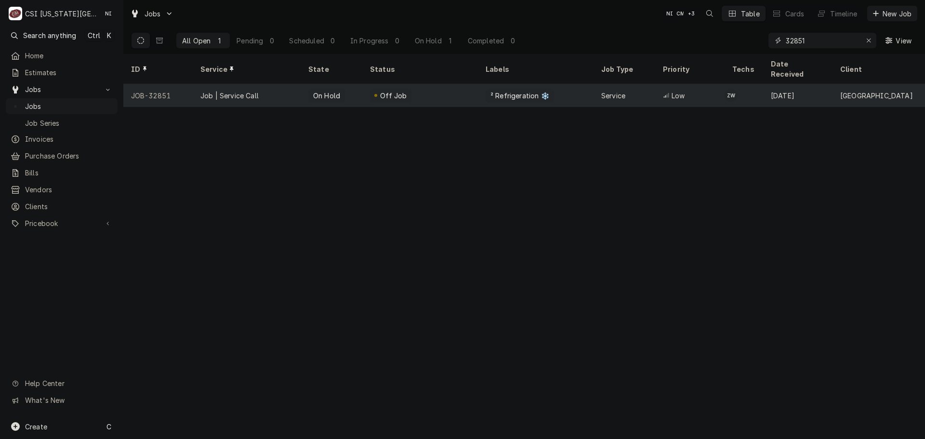
type input "32851"
click at [265, 84] on div "Job | Service Call" at bounding box center [247, 95] width 108 height 23
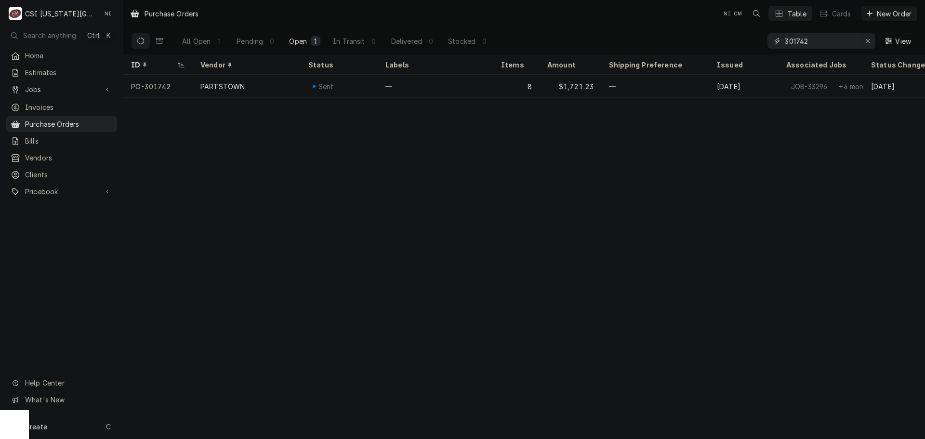
click at [869, 40] on icon "Erase input" at bounding box center [868, 41] width 5 height 7
paste input "301736"
drag, startPoint x: 813, startPoint y: 41, endPoint x: 716, endPoint y: 43, distance: 97.4
click at [716, 43] on div "All Open 1 Pending 0 Open 1 In Transit 0 Delivered 0 Stocked 0 301736 View" at bounding box center [524, 40] width 787 height 27
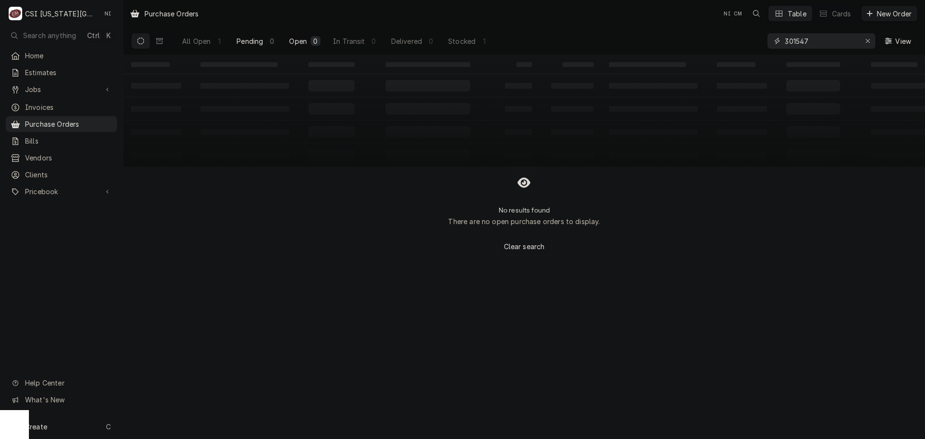
type input "301547"
click at [209, 41] on div "All Open" at bounding box center [196, 41] width 28 height 10
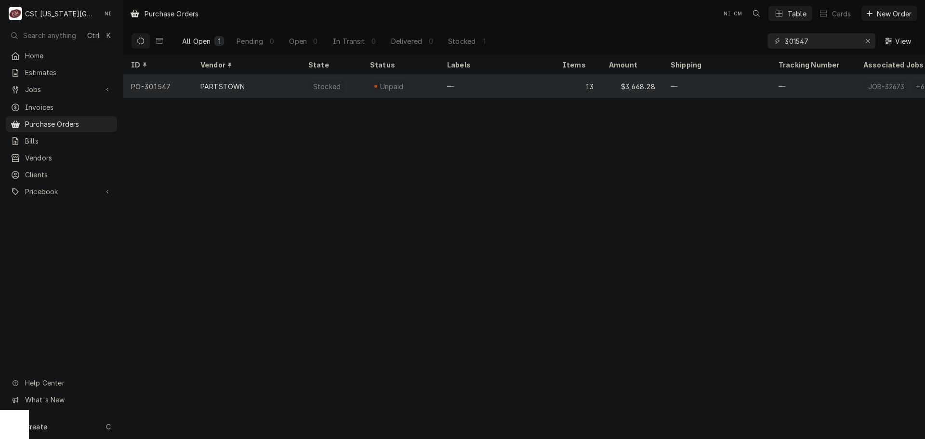
click at [459, 82] on div "—" at bounding box center [498, 86] width 116 height 23
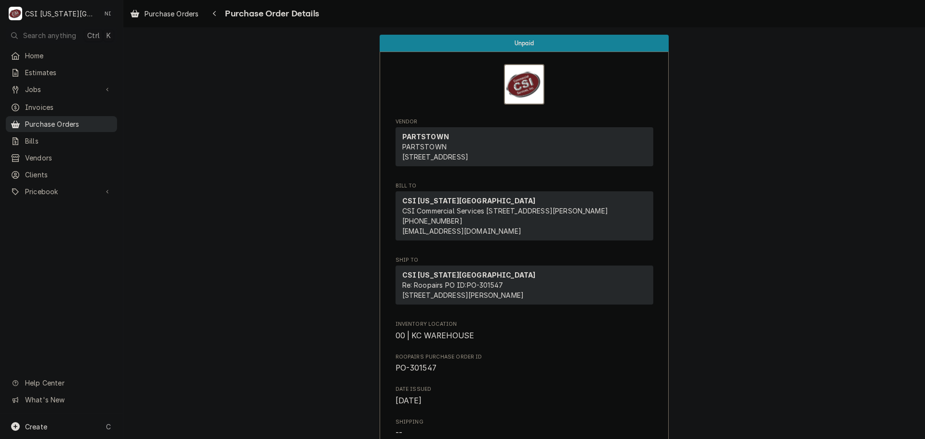
drag, startPoint x: 84, startPoint y: 119, endPoint x: 91, endPoint y: 120, distance: 6.9
click at [84, 120] on span "Purchase Orders" at bounding box center [68, 124] width 87 height 10
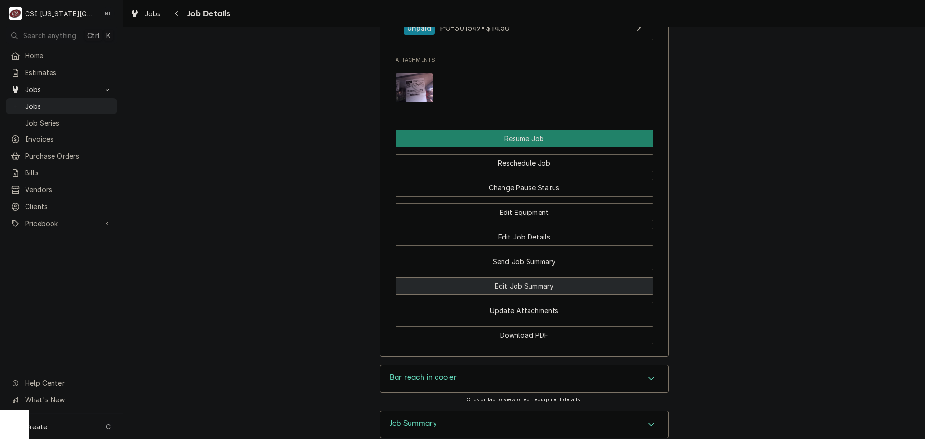
scroll to position [1398, 0]
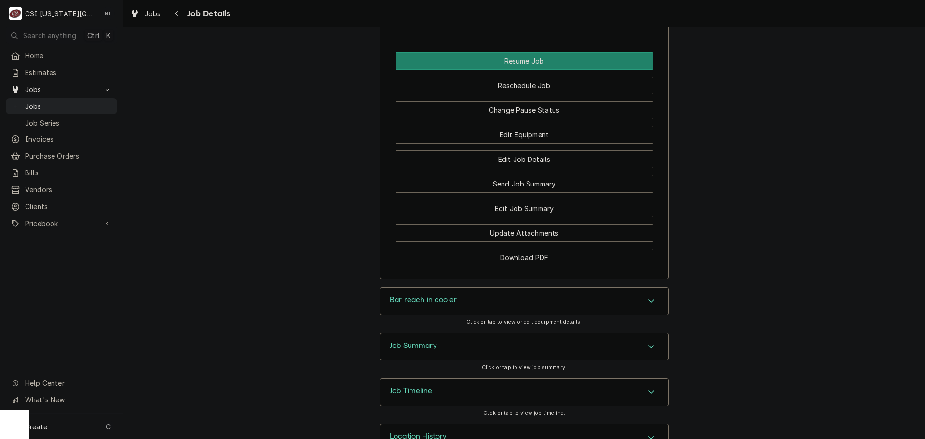
click at [513, 335] on div "Job Summary" at bounding box center [524, 347] width 288 height 27
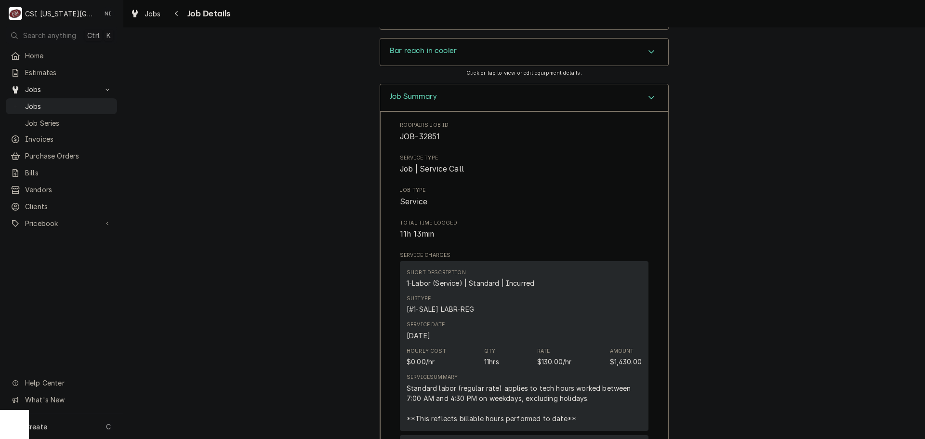
scroll to position [1735, 0]
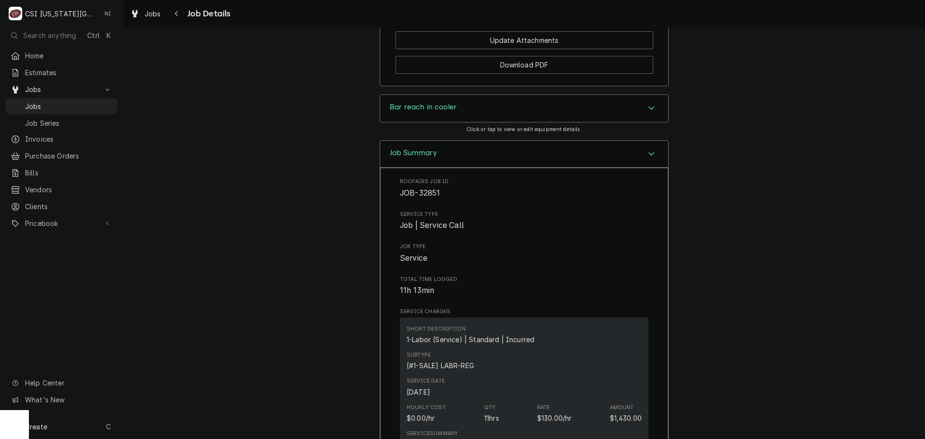
click at [627, 141] on div "Job Summary" at bounding box center [524, 154] width 288 height 27
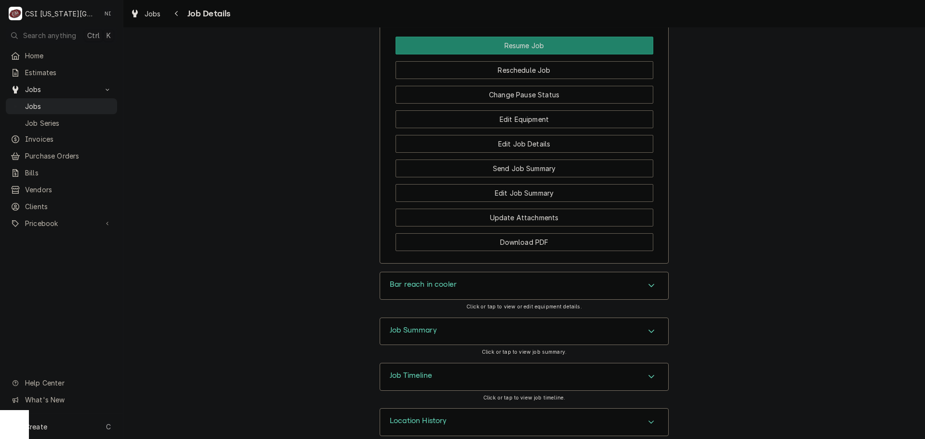
click at [635, 272] on div "Bar reach in cooler" at bounding box center [524, 285] width 288 height 27
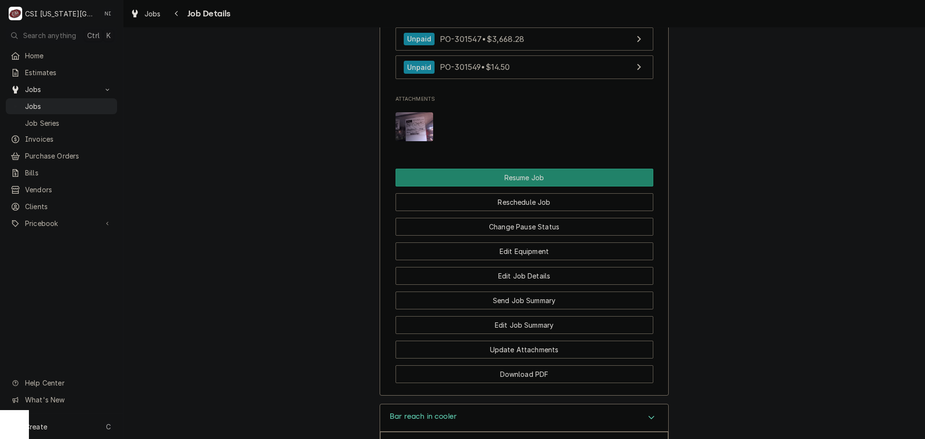
scroll to position [1317, 0]
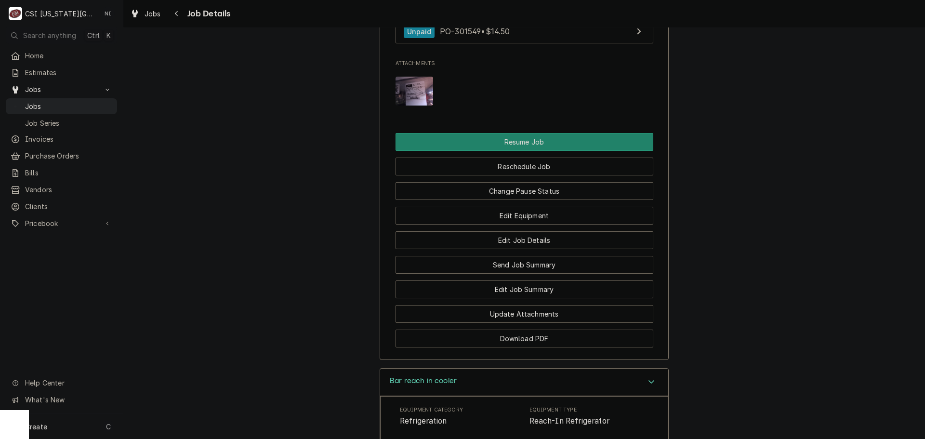
click at [573, 369] on div "Bar reach in cooler" at bounding box center [524, 382] width 288 height 27
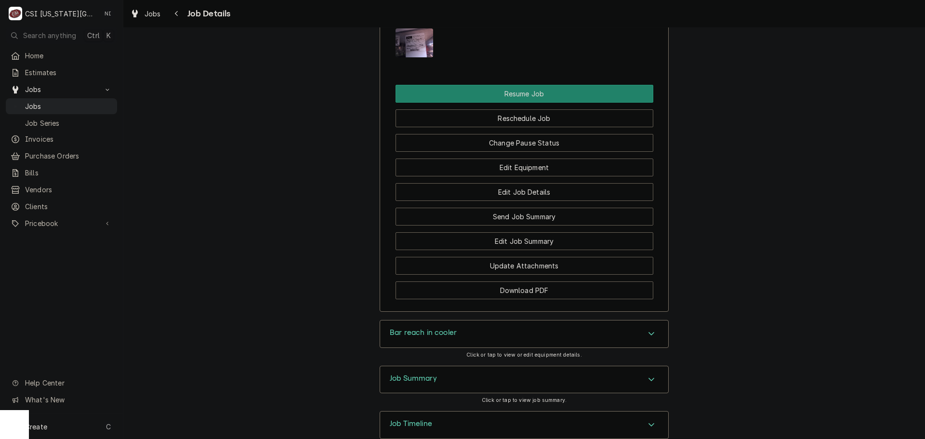
click at [575, 366] on div "Job Summary" at bounding box center [524, 379] width 288 height 27
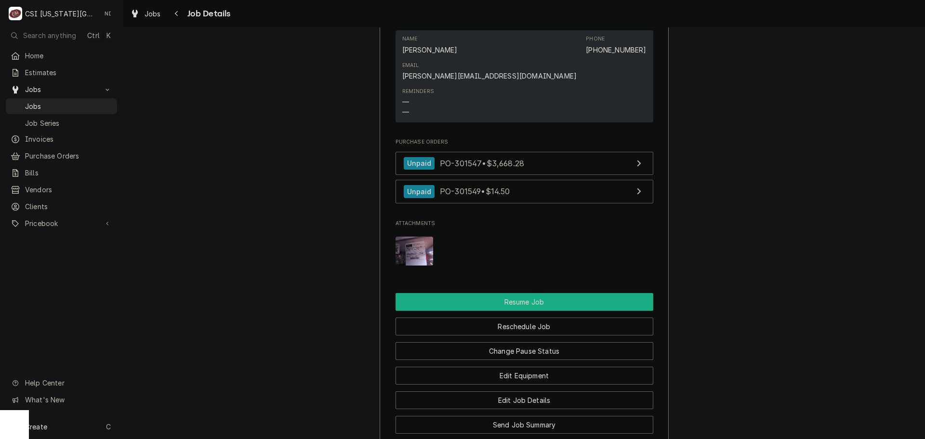
scroll to position [1446, 0]
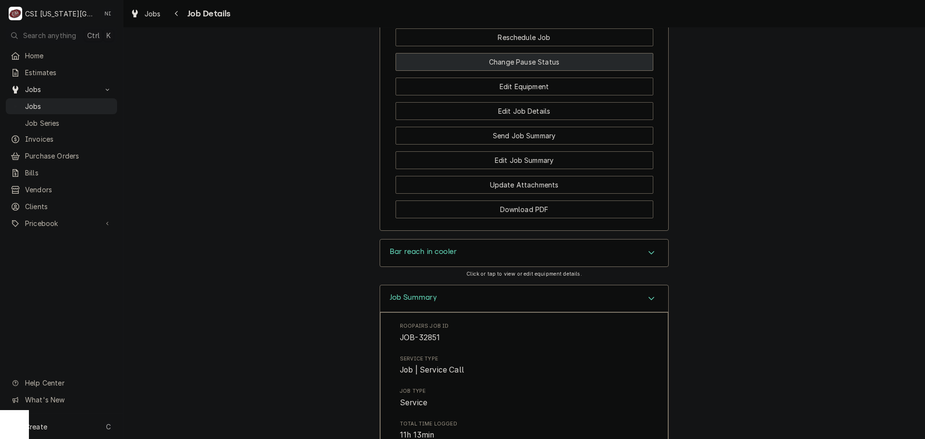
click at [528, 53] on button "Change Pause Status" at bounding box center [525, 62] width 258 height 18
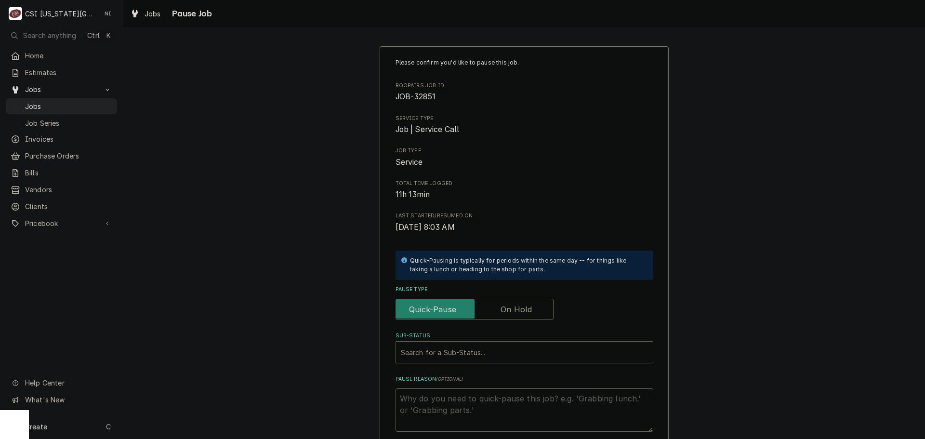
click at [526, 308] on label "Pause Type" at bounding box center [475, 309] width 158 height 21
click at [526, 308] on input "Pause Type" at bounding box center [474, 309] width 149 height 21
checkbox input "true"
click at [510, 352] on div "Sub-Status" at bounding box center [524, 352] width 247 height 17
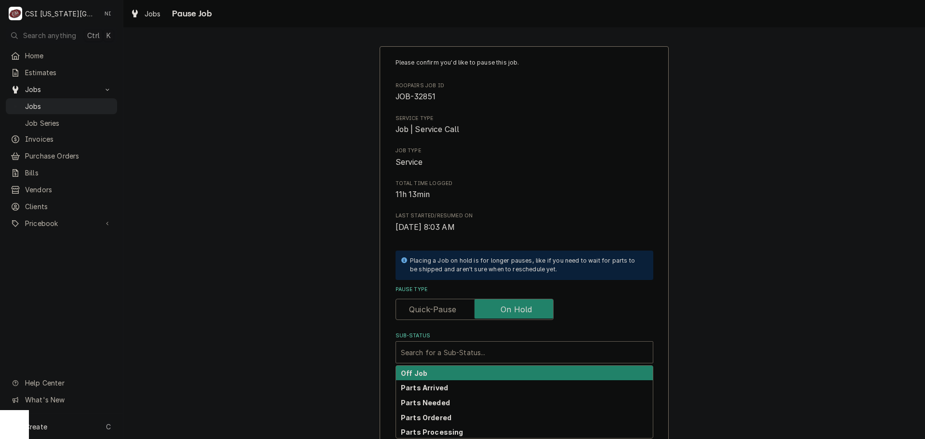
scroll to position [1, 0]
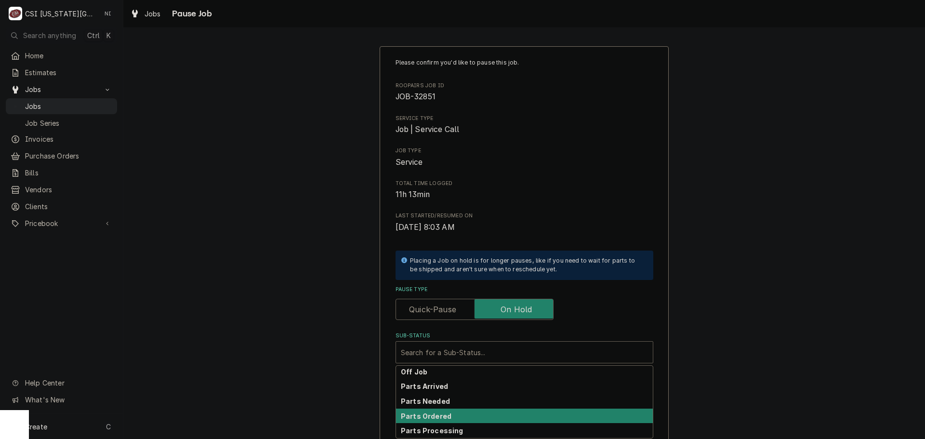
click at [439, 413] on div "Parts Ordered" at bounding box center [524, 416] width 257 height 15
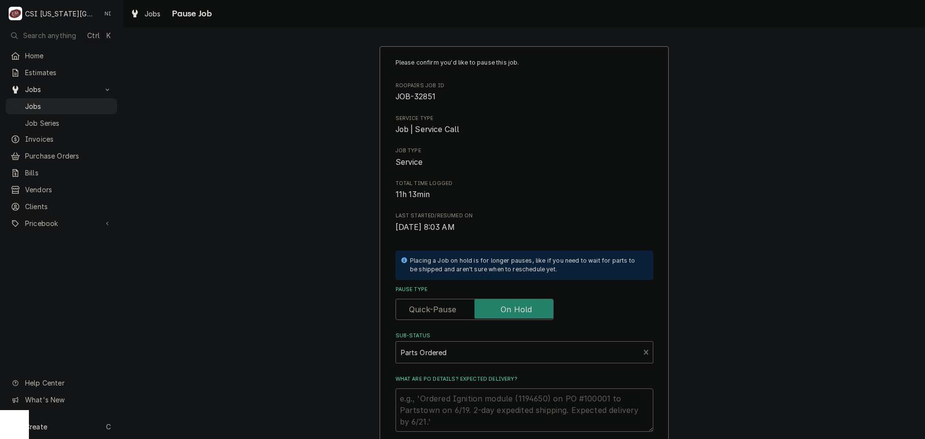
click at [441, 396] on textarea "What are PO details? Expected delivery?" at bounding box center [525, 409] width 258 height 43
type textarea "x"
type textarea "P"
type textarea "x"
type textarea "Pa"
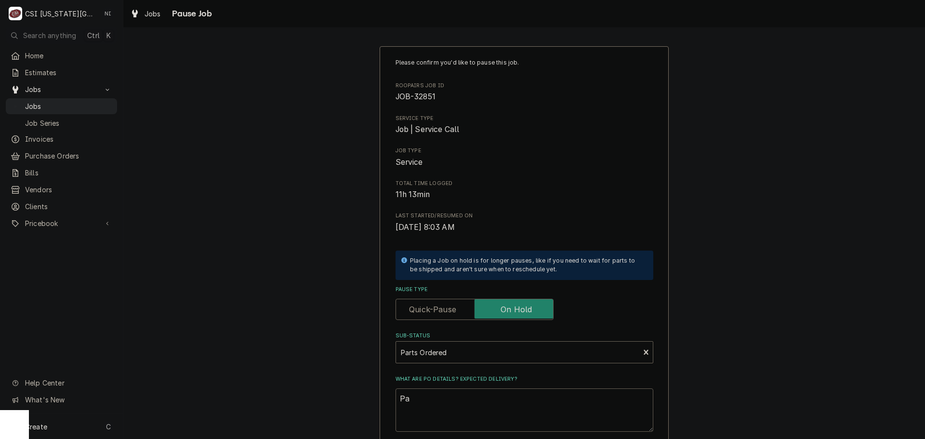
type textarea "x"
type textarea "Par"
type textarea "x"
type textarea "Part"
type textarea "x"
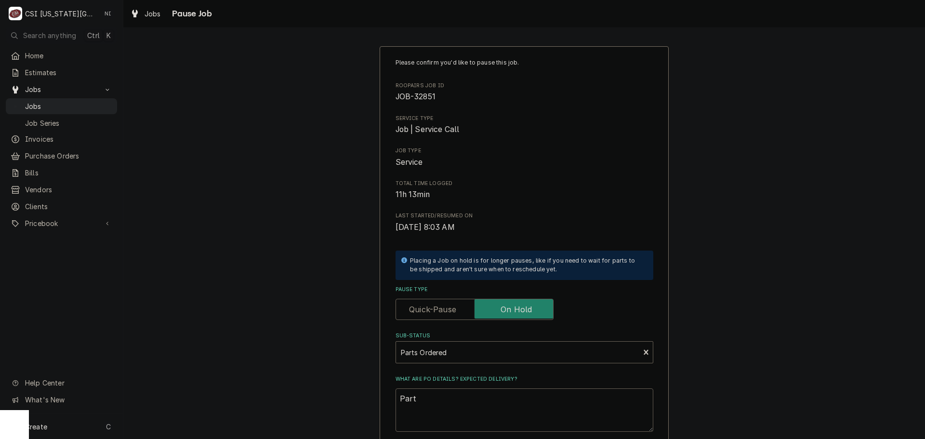
type textarea "Parts"
type textarea "x"
type textarea "Parts"
type textarea "x"
type textarea "Parts o"
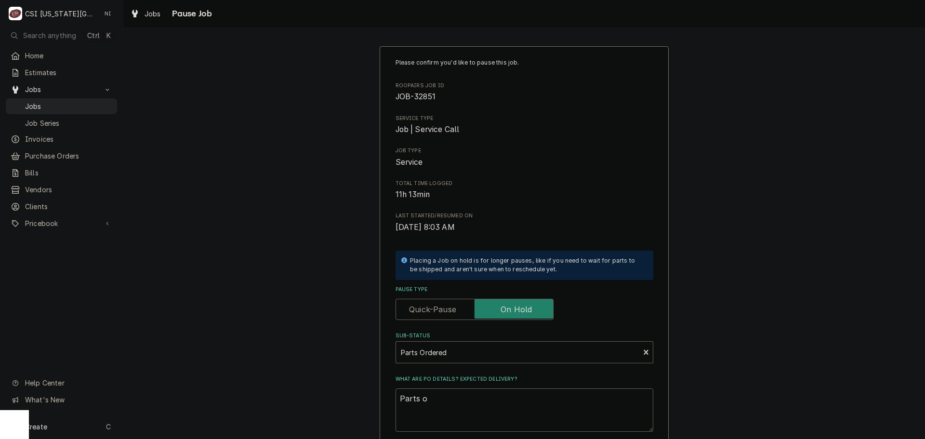
type textarea "x"
type textarea "Parts or"
type textarea "x"
type textarea "Parts ord"
type textarea "x"
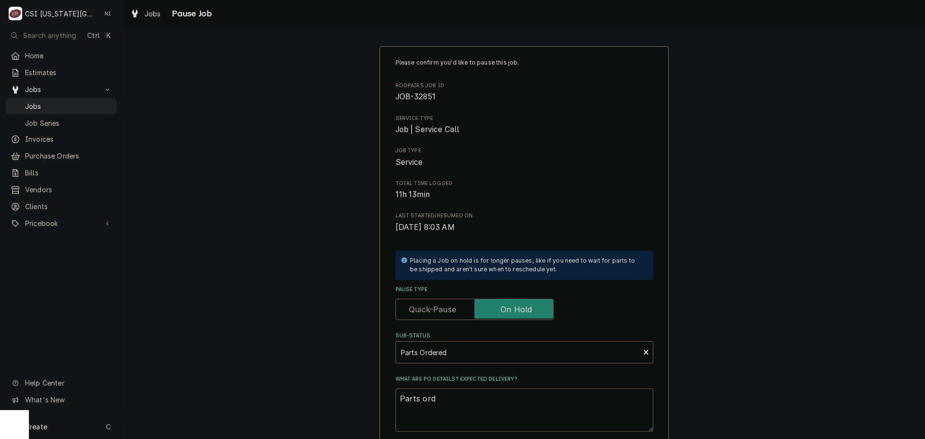
type textarea "Parts ordf"
type textarea "x"
type textarea "Parts ordfe"
type textarea "x"
type textarea "Parts ordfer"
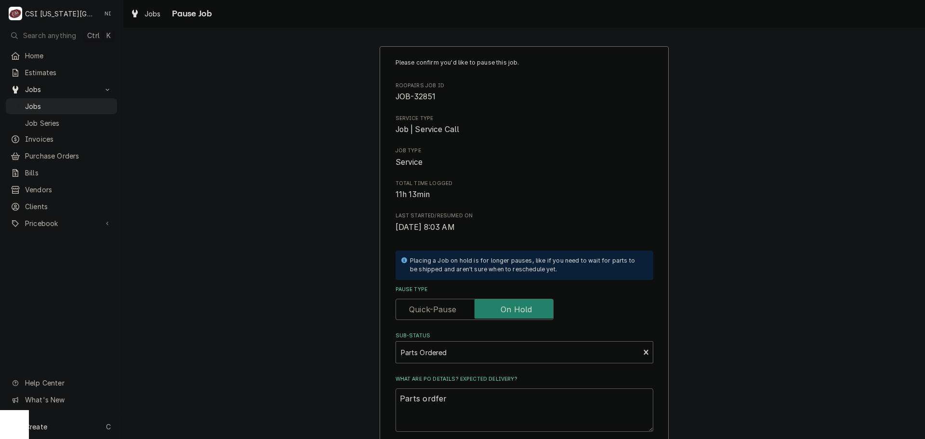
type textarea "x"
type textarea "Parts ordferd"
type textarea "x"
type textarea "Parts ordfer"
type textarea "x"
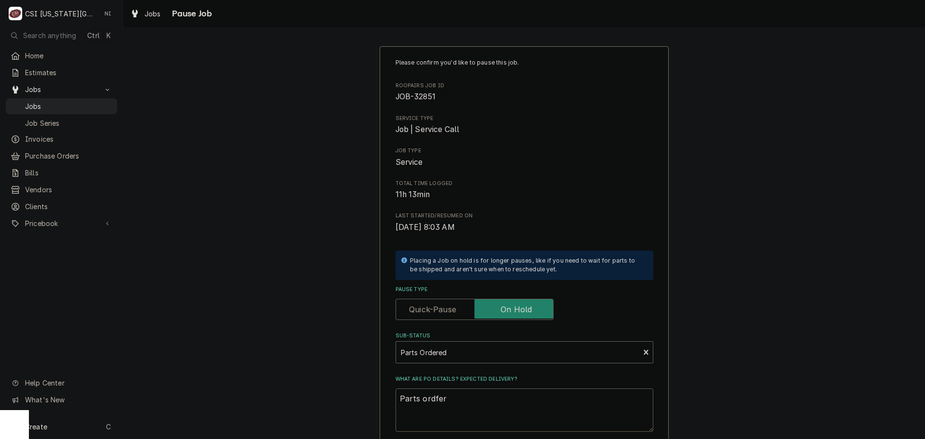
type textarea "Parts ordfe"
type textarea "x"
type textarea "Parts ordf"
type textarea "x"
type textarea "Parts ord"
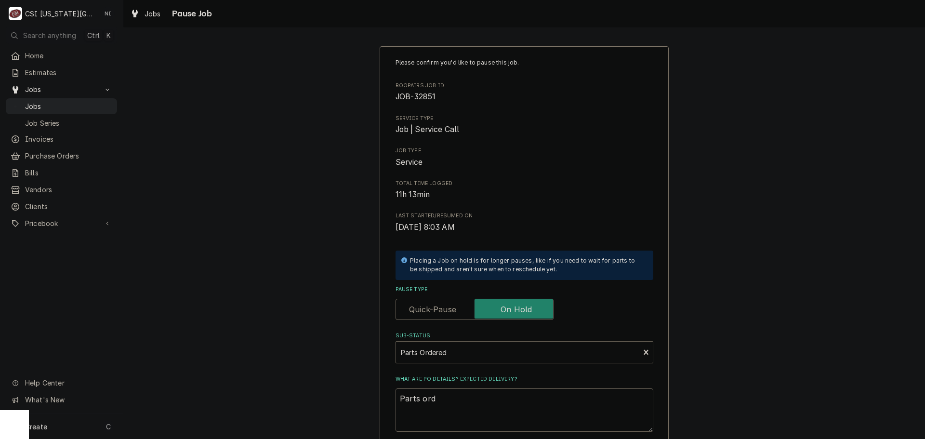
type textarea "x"
type textarea "Parts or"
type textarea "x"
type textarea "Parts o"
type textarea "x"
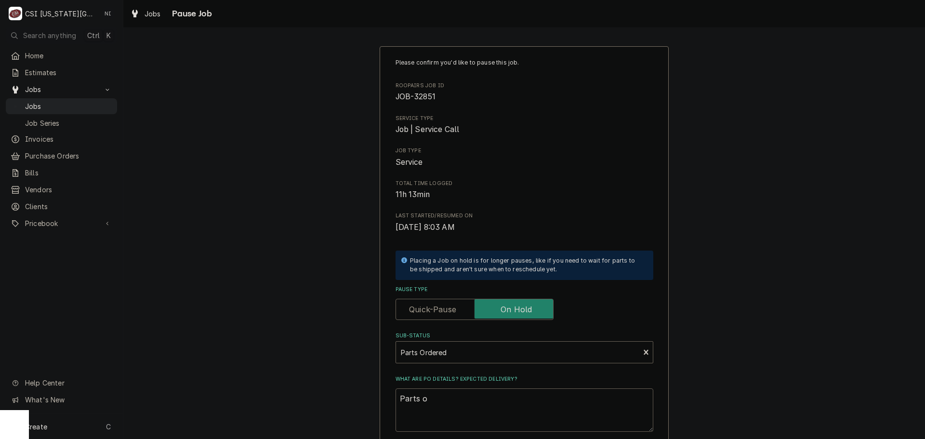
type textarea "Parts"
type textarea "x"
type textarea "Parts"
type textarea "x"
type textarea "Part"
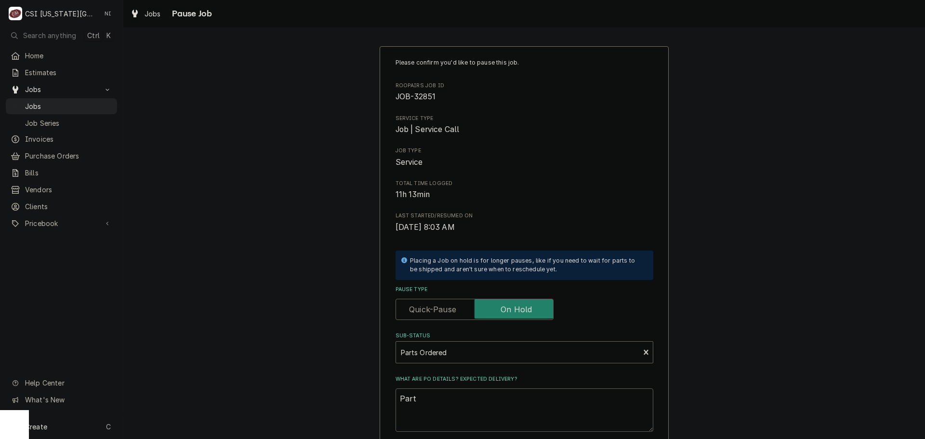
type textarea "x"
type textarea "Par"
type textarea "x"
type textarea "Pa"
type textarea "x"
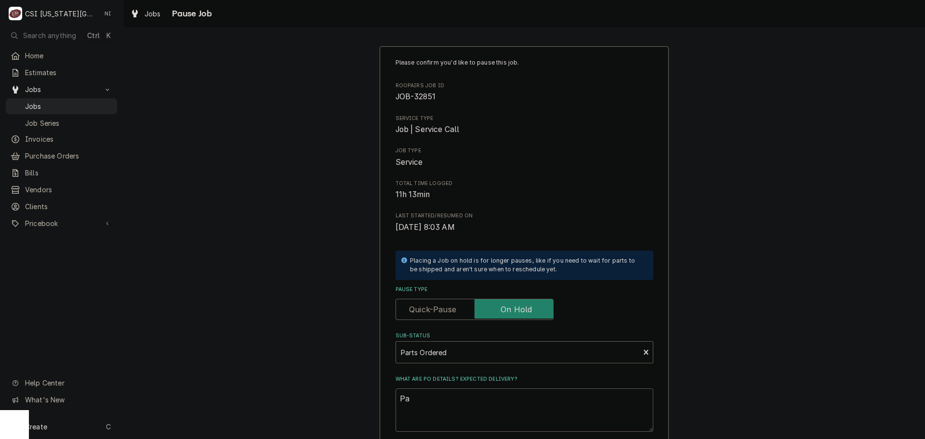
type textarea "P"
type textarea "x"
type textarea "N"
type textarea "x"
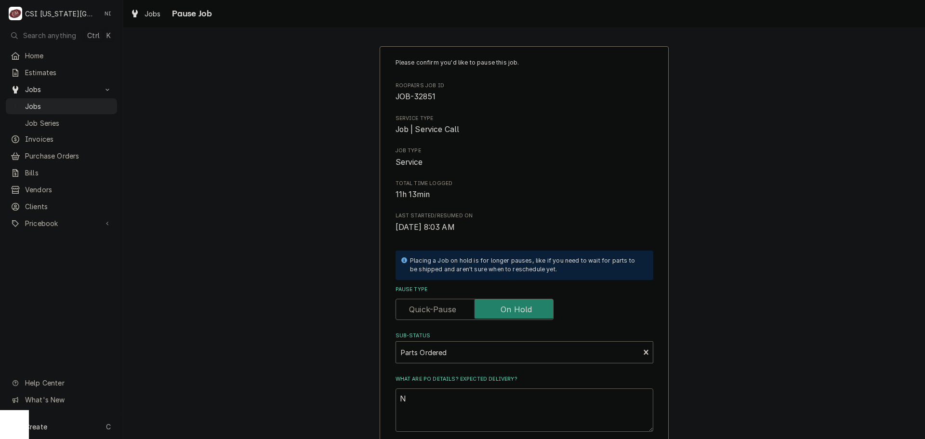
type textarea "Ne"
type textarea "x"
type textarea "New"
type textarea "x"
type textarea "New"
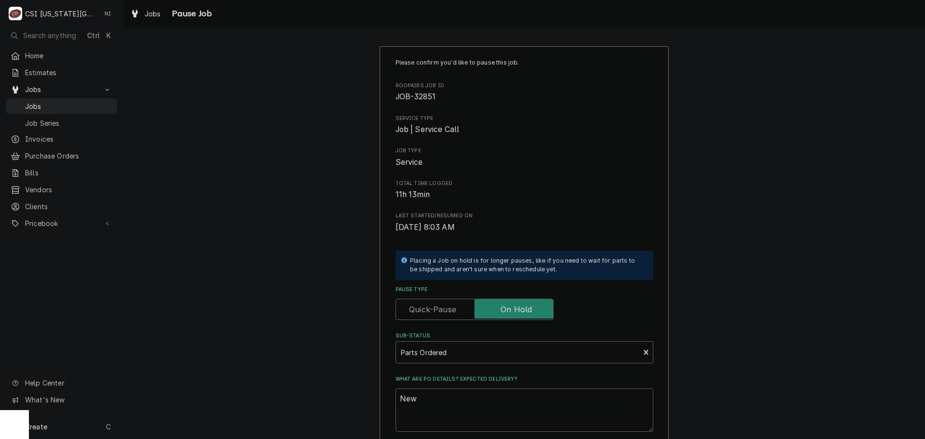
type textarea "x"
type textarea "New c"
type textarea "x"
type textarea "New co"
type textarea "x"
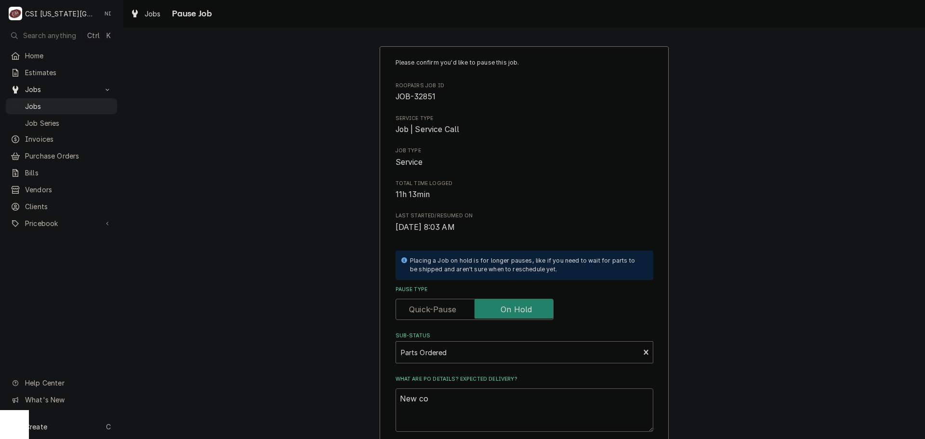
type textarea "New com"
type textarea "x"
type textarea "New comp"
type textarea "x"
type textarea "New compr"
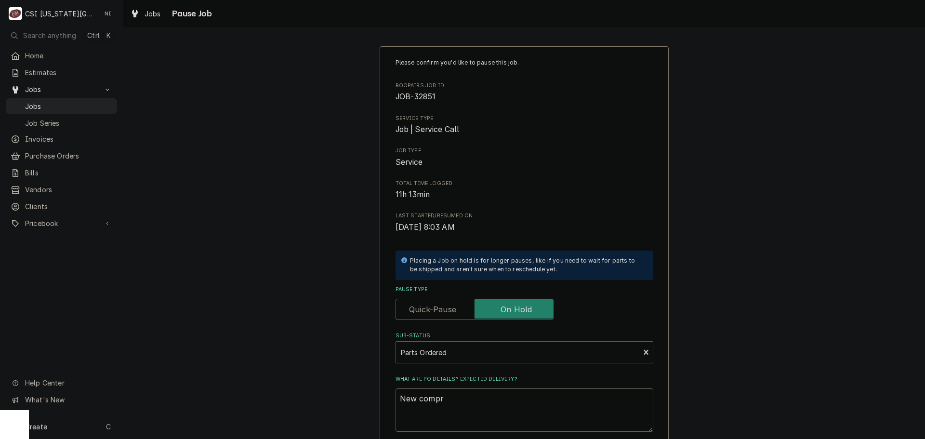
type textarea "x"
type textarea "New compre"
type textarea "x"
type textarea "New compres"
type textarea "x"
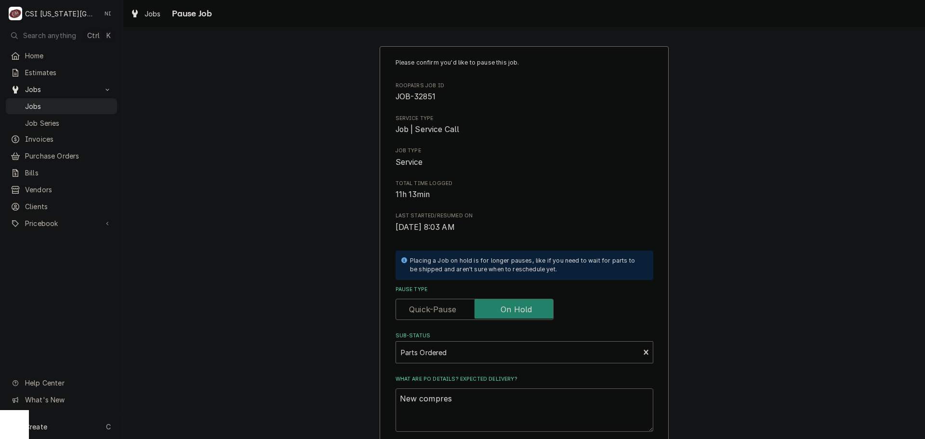
type textarea "New compress"
type textarea "x"
type textarea "New compresso"
type textarea "x"
type textarea "New compressor"
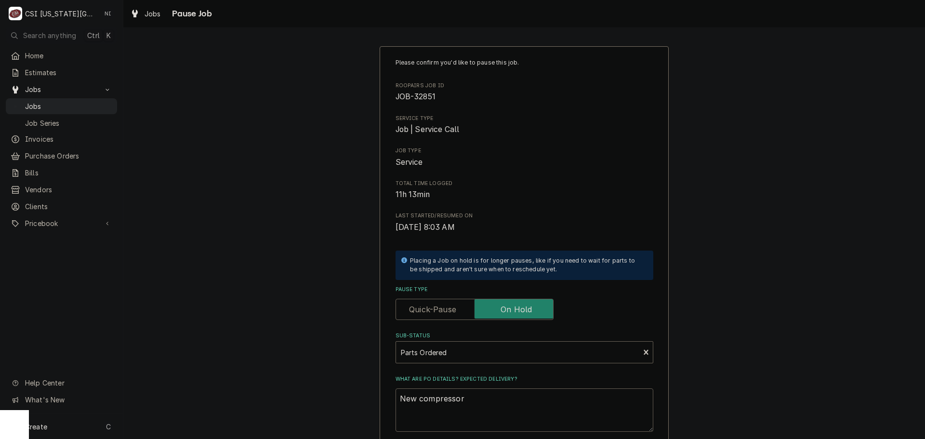
type textarea "x"
type textarea "New compressor"
type textarea "x"
type textarea "New compressor o"
type textarea "x"
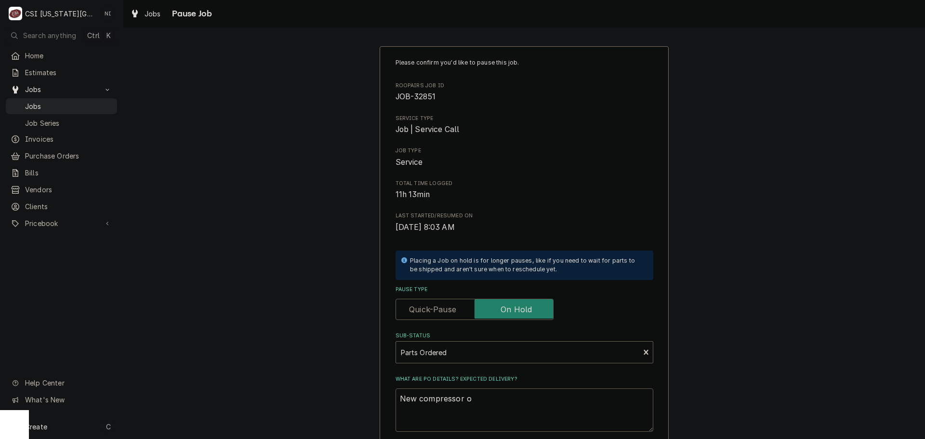
type textarea "New compressor or"
type textarea "x"
type textarea "New compressor ord"
type textarea "x"
type textarea "New compressor orde"
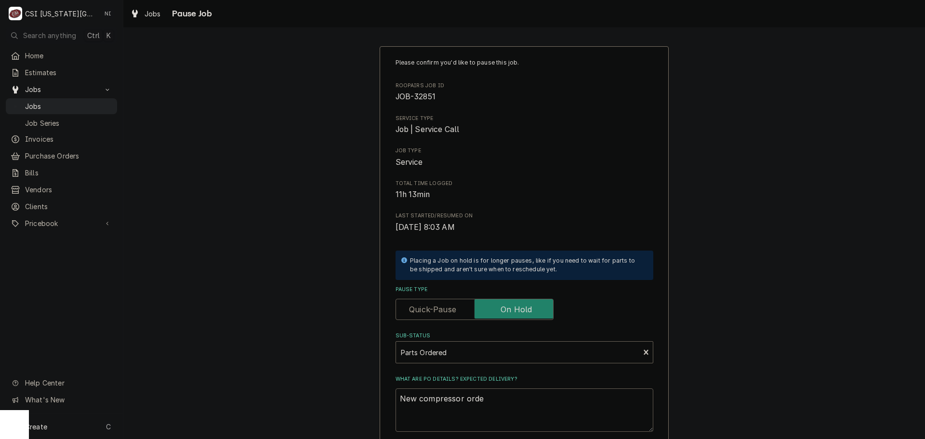
type textarea "x"
type textarea "New compressor order"
type textarea "x"
type textarea "New compressor orderd"
type textarea "x"
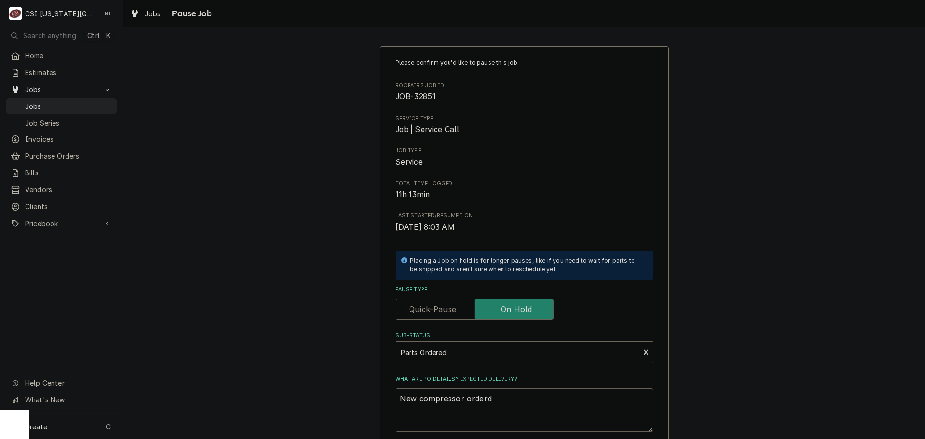
type textarea "New compressor orderd"
type textarea "x"
type textarea "New compressor orderd"
type textarea "x"
type textarea "New compressor order"
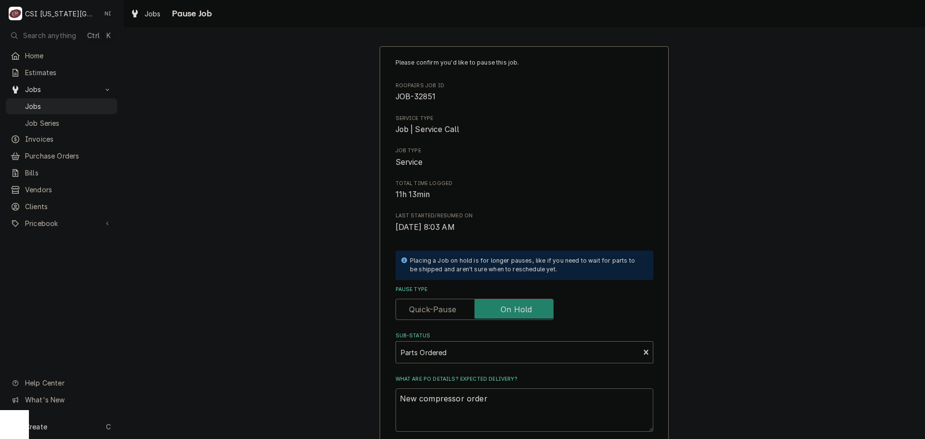
type textarea "x"
type textarea "New compressor ordere"
type textarea "x"
type textarea "New compressor ordered"
type textarea "x"
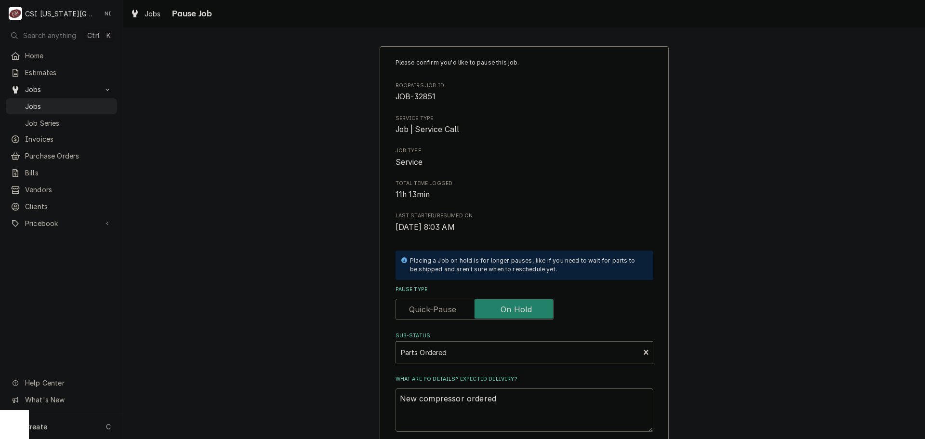
type textarea "New compressor ordered"
type textarea "x"
type textarea "New compressor ordered o"
type textarea "x"
type textarea "New compressor ordered on"
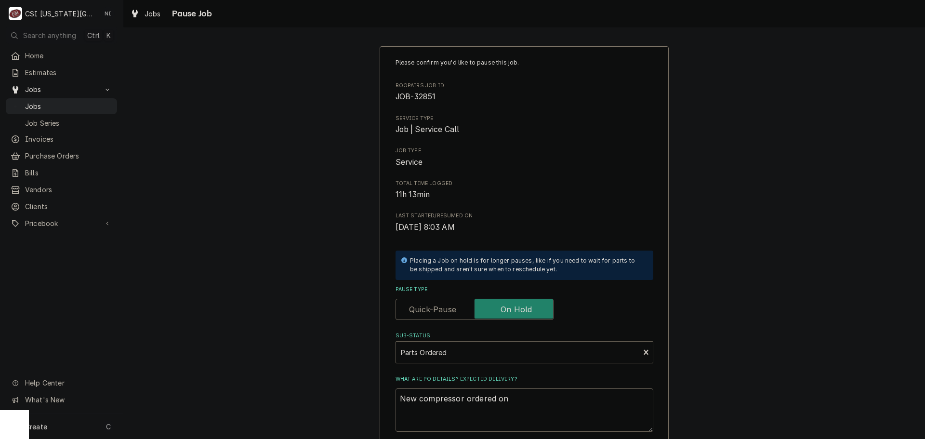
type textarea "x"
type textarea "New compressor ordered on"
type textarea "x"
type textarea "New compressor ordered on P"
type textarea "x"
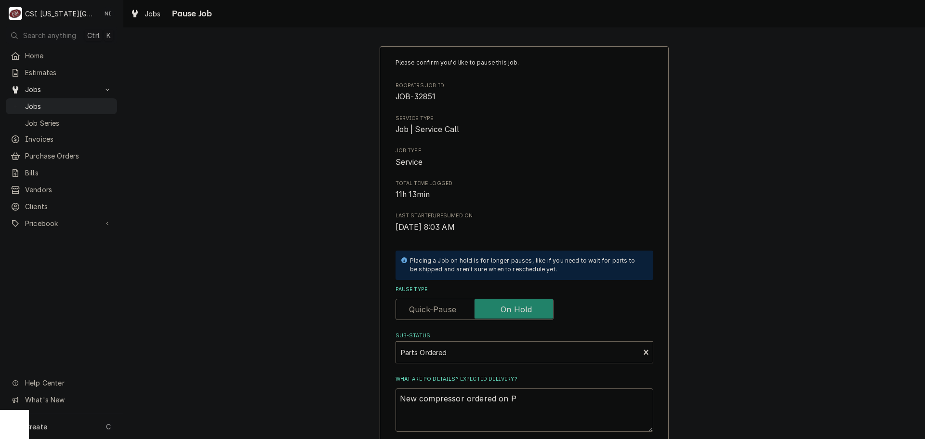
type textarea "New compressor ordered on PO"
type textarea "x"
type textarea "New compressor ordered on PO"
type textarea "x"
type textarea "New compressor ordered on PO 3"
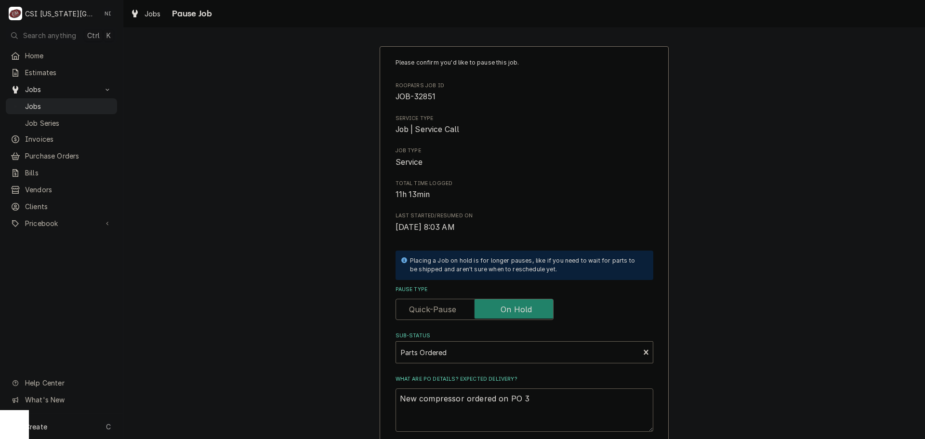
type textarea "x"
type textarea "New compressor ordered on PO 30"
type textarea "x"
type textarea "New compressor ordered on PO 301"
type textarea "x"
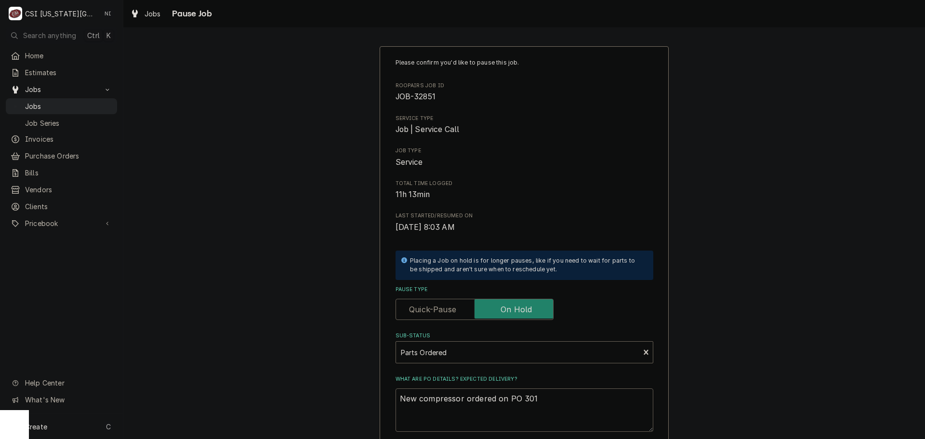
type textarea "New compressor ordered on PO 3017"
type textarea "x"
type textarea "New compressor ordered on PO 30174"
type textarea "x"
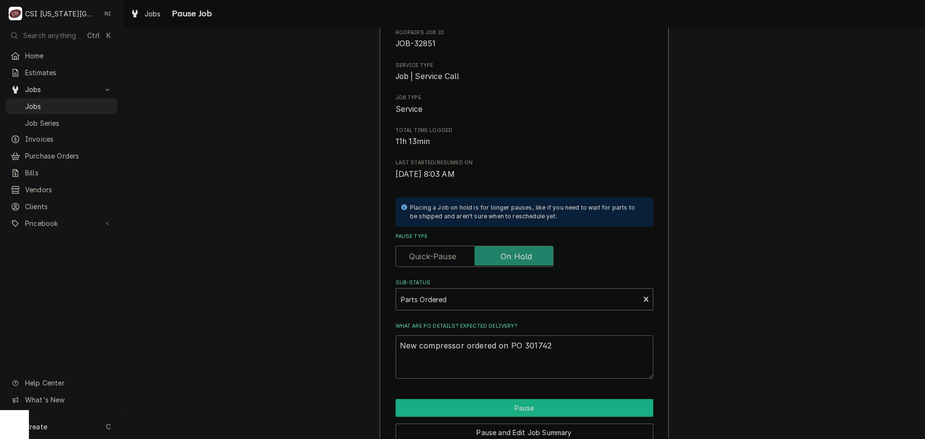
scroll to position [101, 0]
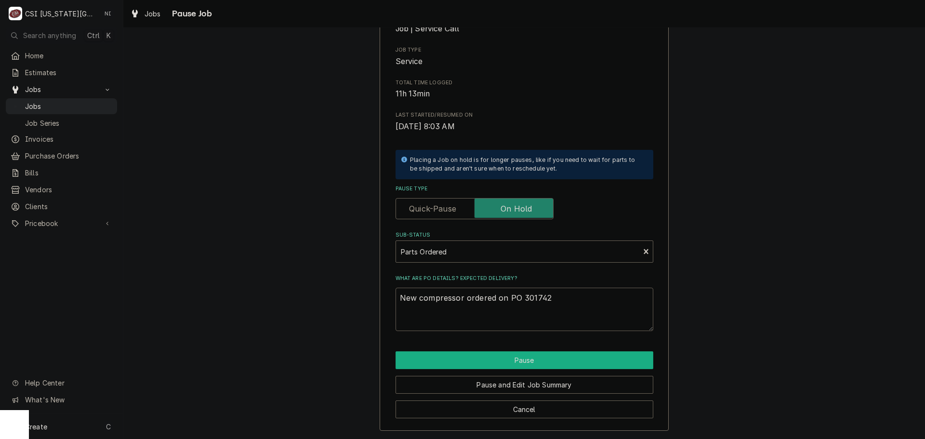
type textarea "New compressor ordered on PO 301742"
click at [523, 358] on button "Pause" at bounding box center [525, 360] width 258 height 18
type textarea "x"
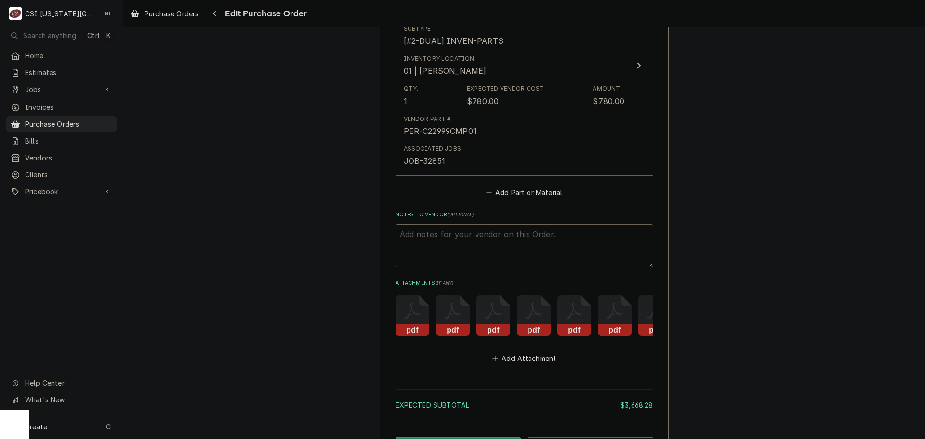
scroll to position [3285, 0]
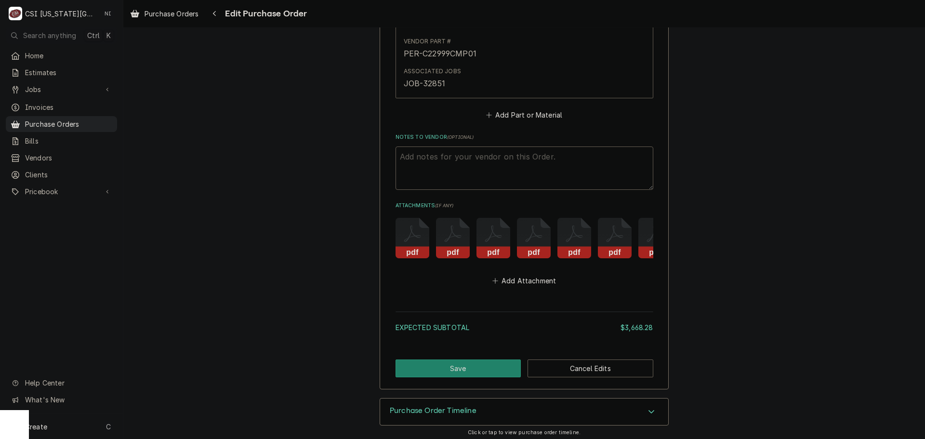
click at [409, 147] on textarea "Notes to Vendor ( optional )" at bounding box center [525, 168] width 258 height 43
type textarea "x"
type textarea "V"
type textarea "x"
type textarea "VC"
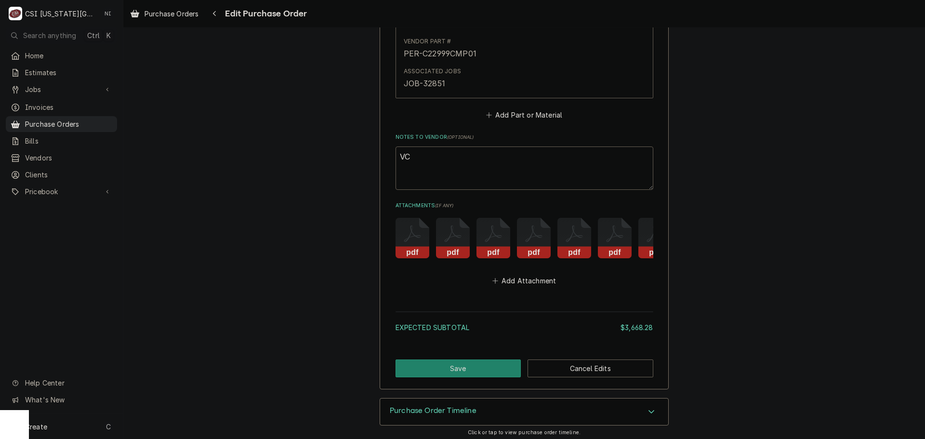
type textarea "x"
type textarea "VC"
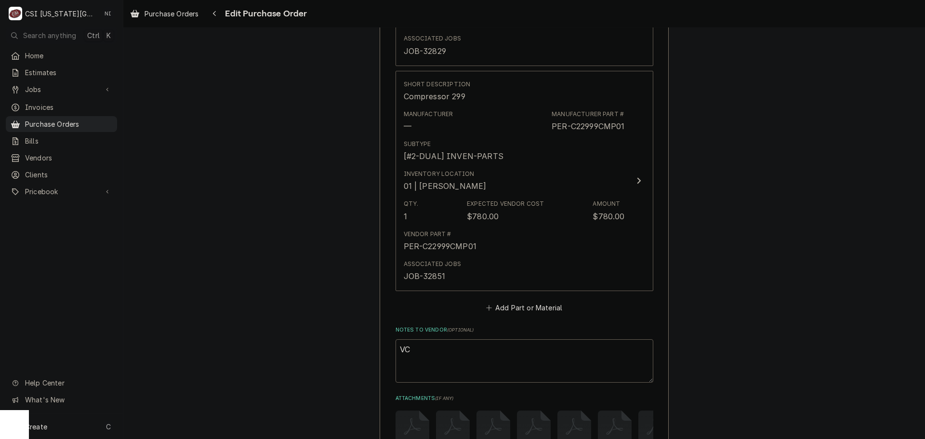
click at [439, 339] on textarea "VC" at bounding box center [525, 360] width 258 height 43
type textarea "x"
type textarea "VC 16"
type textarea "x"
type textarea "VC 169"
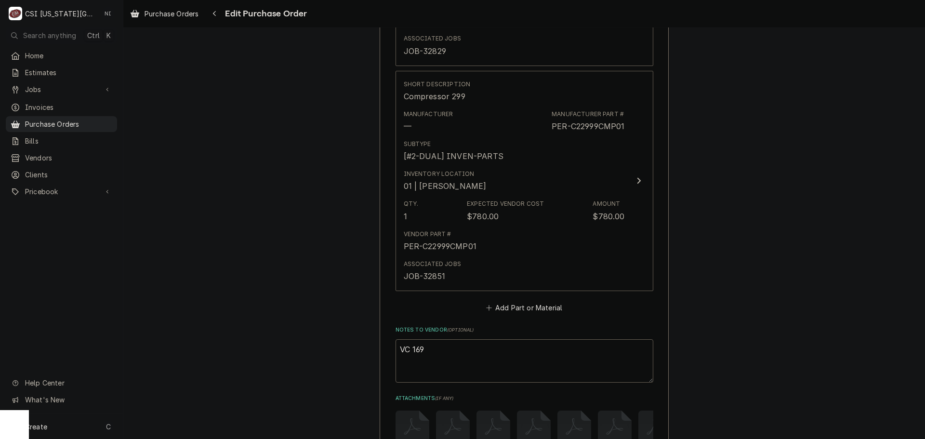
type textarea "x"
type textarea "VC 1695"
type textarea "x"
type textarea "VC 16955"
type textarea "x"
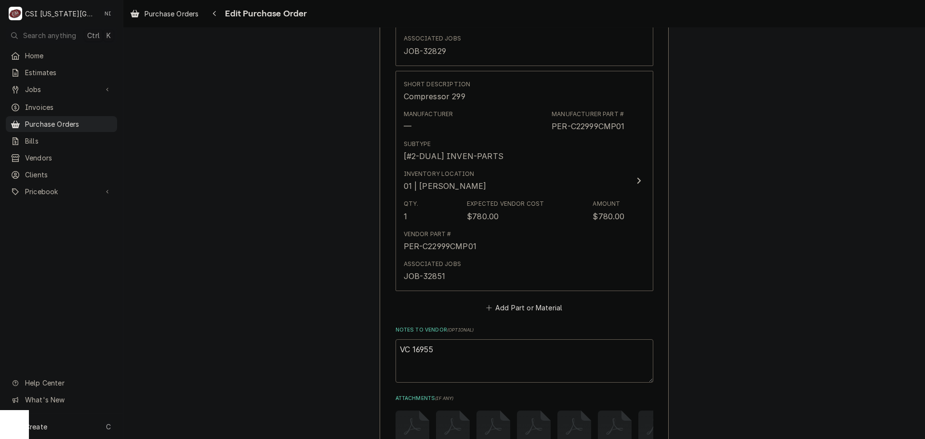
type textarea "VC 169558"
type textarea "x"
type textarea "VC 16955"
type textarea "x"
type textarea "VC 1695"
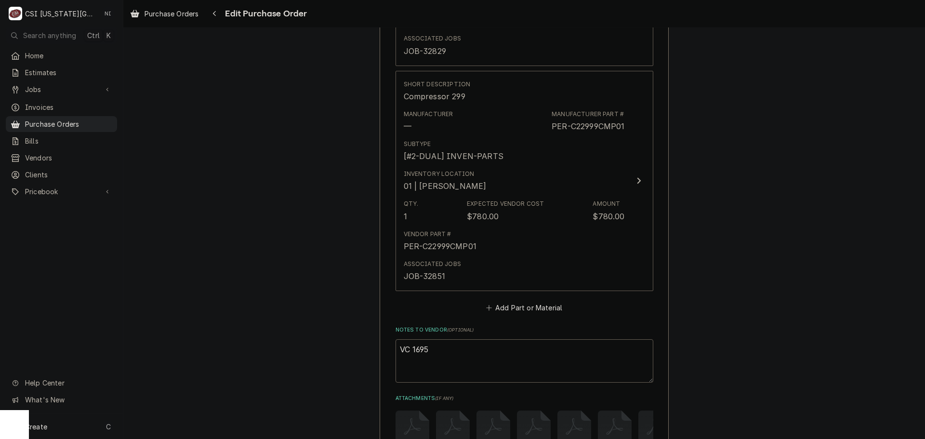
type textarea "x"
type textarea "VC 16958"
type textarea "x"
type textarea "VC 16958"
type textarea "x"
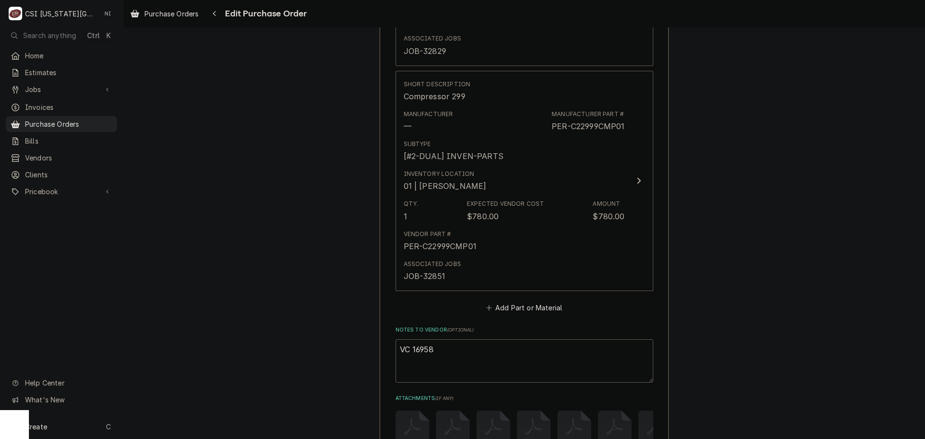
type textarea "VC 16958 f"
type textarea "x"
type textarea "VC 16958 fo"
type textarea "x"
type textarea "VC 16958 for"
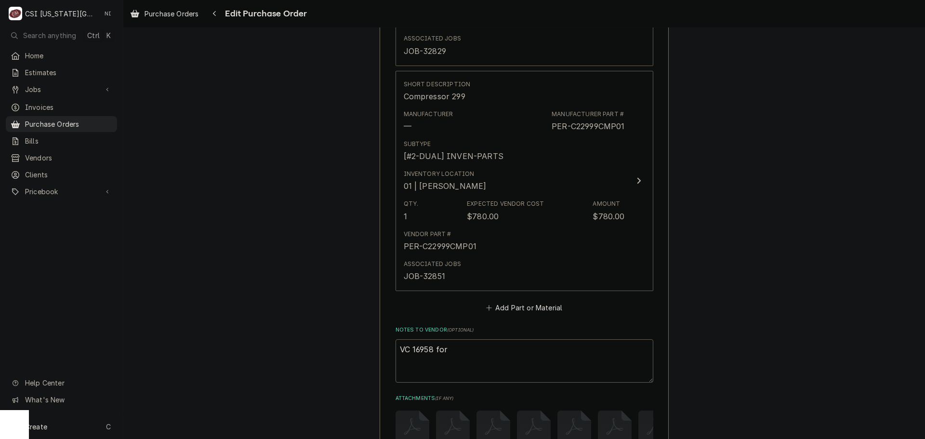
type textarea "x"
type textarea "VC 16958 for"
type textarea "x"
type textarea "VC 16958 for P"
type textarea "x"
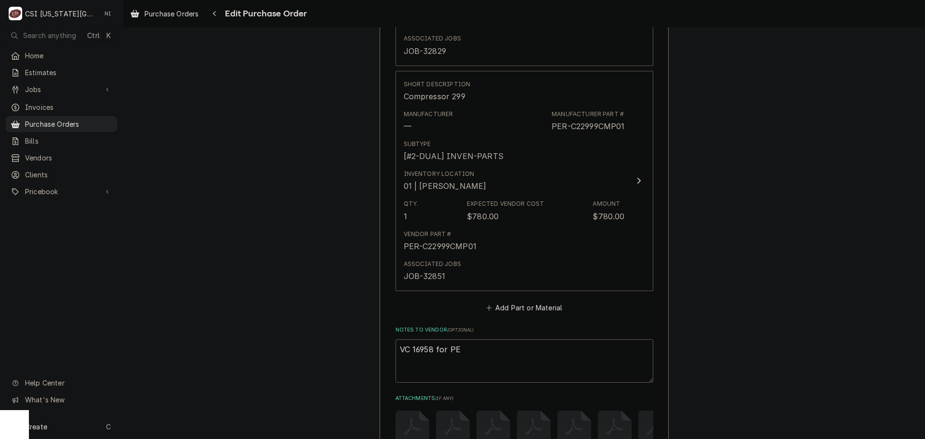
type textarea "VC 16958 for PER"
type textarea "x"
type textarea "VC 16958 for PER-"
type textarea "x"
type textarea "VC 16958 for PER-C"
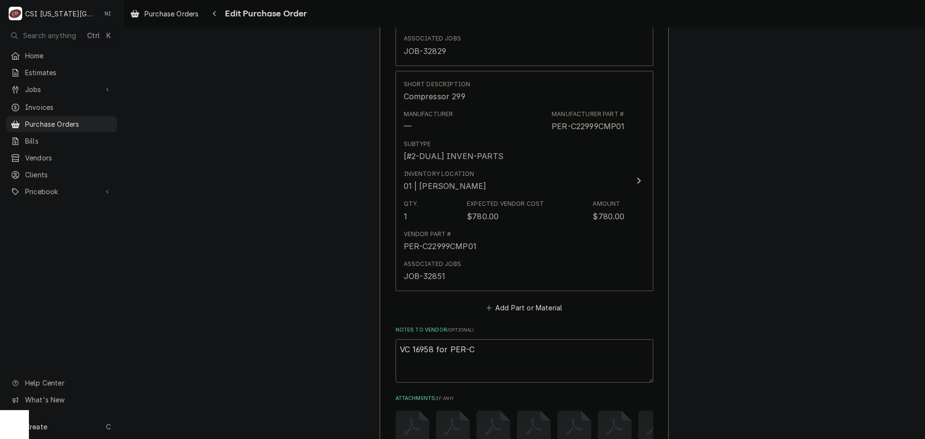
type textarea "x"
type textarea "VC 16958 for PER-C2"
type textarea "x"
type textarea "VC 16958 for PER-C22"
type textarea "x"
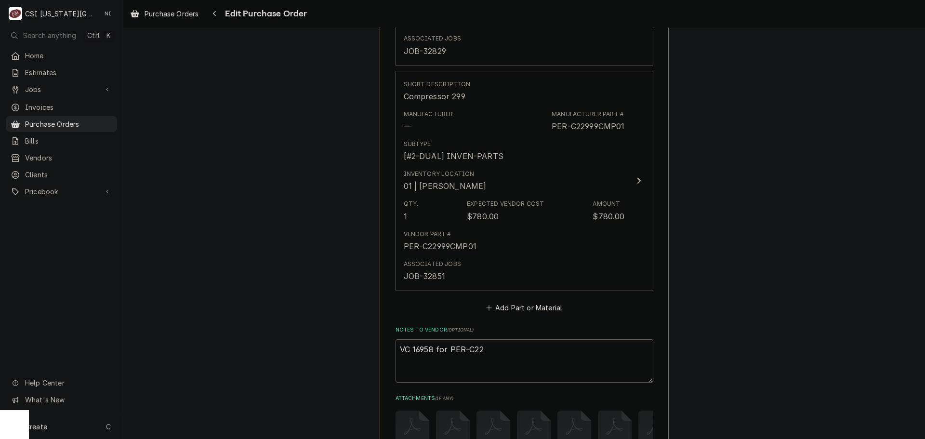
type textarea "VC 16958 for PER-C229"
type textarea "x"
type textarea "VC 16958 for PER-C2299"
type textarea "x"
type textarea "VC 16958 for PER-C22999"
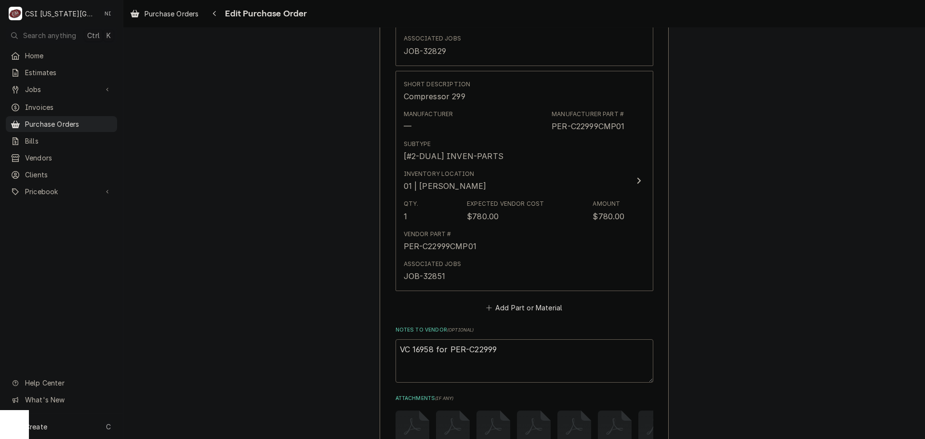
type textarea "x"
type textarea "VC 16958 for PER-C22999C"
type textarea "x"
type textarea "VC 16958 for PER-C22999CM"
type textarea "x"
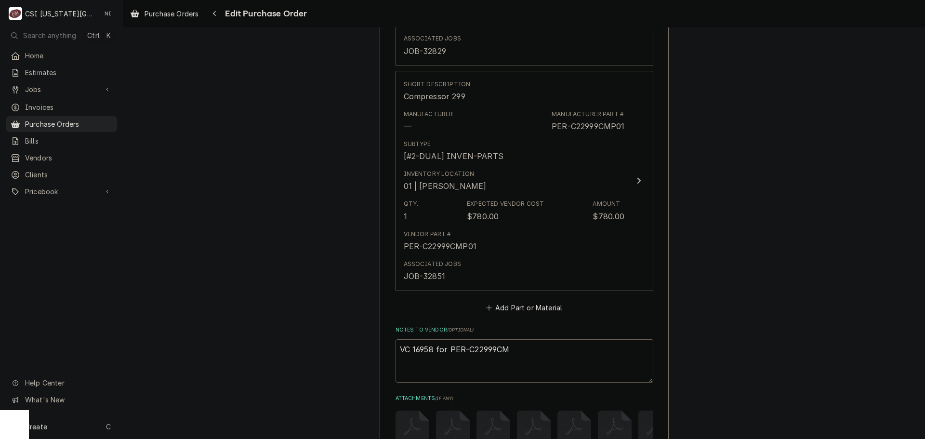
type textarea "VC 16958 for PER-C22999CMP"
type textarea "x"
type textarea "VC 16958 for PER-C22999CMP0"
type textarea "x"
drag, startPoint x: 524, startPoint y: 332, endPoint x: 447, endPoint y: 338, distance: 77.3
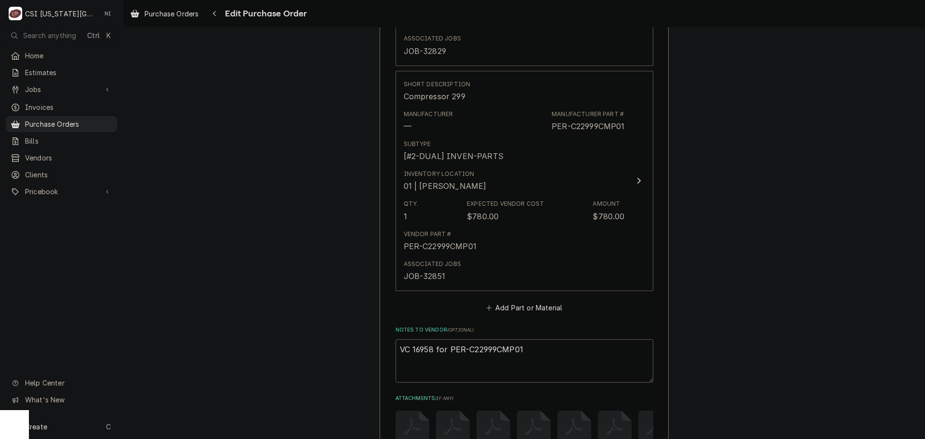
click at [447, 339] on textarea "VC 16958 for PER-C22999CMP01" at bounding box center [525, 360] width 258 height 43
type textarea "VC 16958 for PER-C22999CMP01"
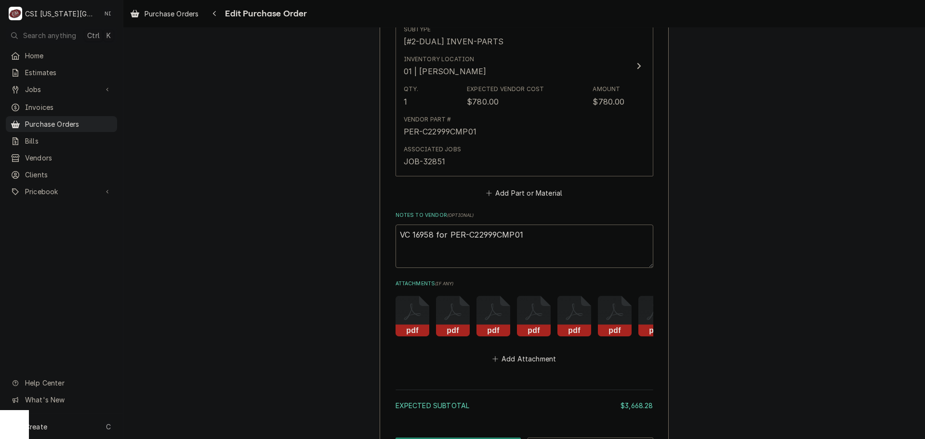
scroll to position [3285, 0]
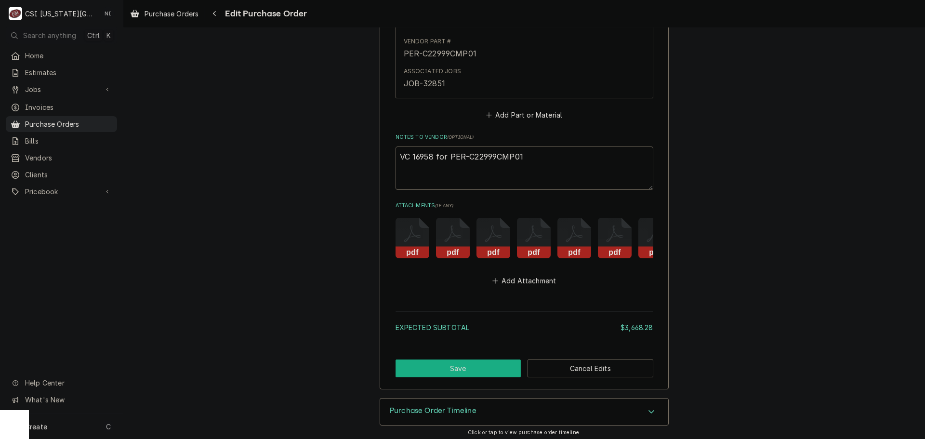
click at [480, 366] on button "Save" at bounding box center [459, 369] width 126 height 18
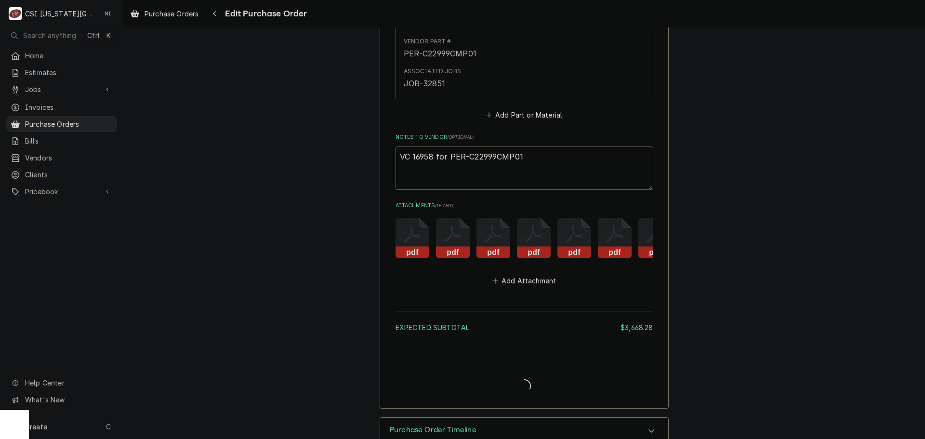
type textarea "x"
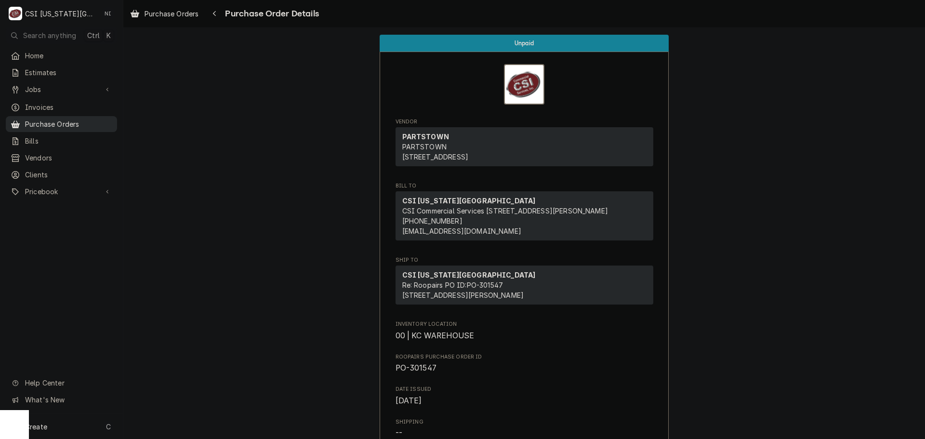
click at [78, 120] on span "Purchase Orders" at bounding box center [68, 124] width 87 height 10
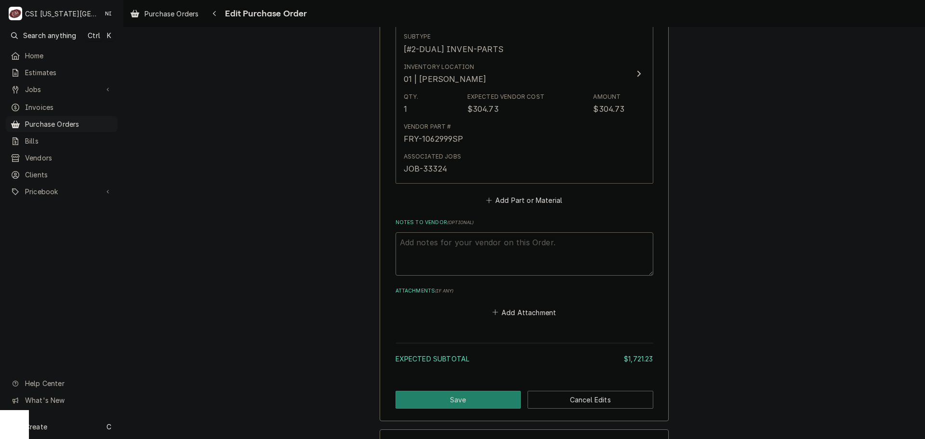
scroll to position [2106, 0]
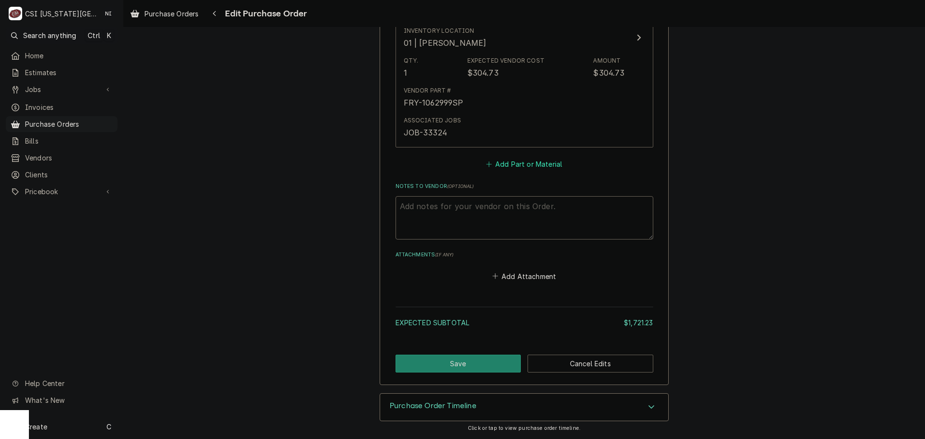
click at [530, 166] on button "Add Part or Material" at bounding box center [524, 164] width 80 height 13
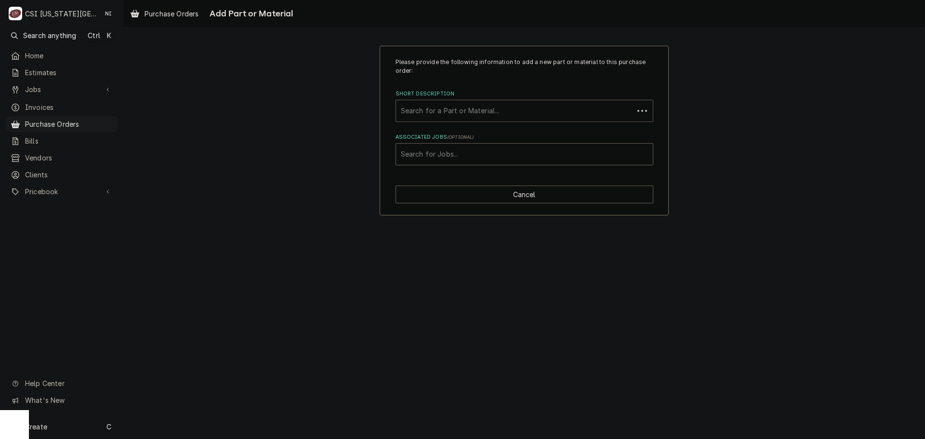
paste input "PER-C22999CMP01"
click at [500, 117] on div "Short Description" at bounding box center [515, 110] width 228 height 17
type input "PER-C22999CMP01"
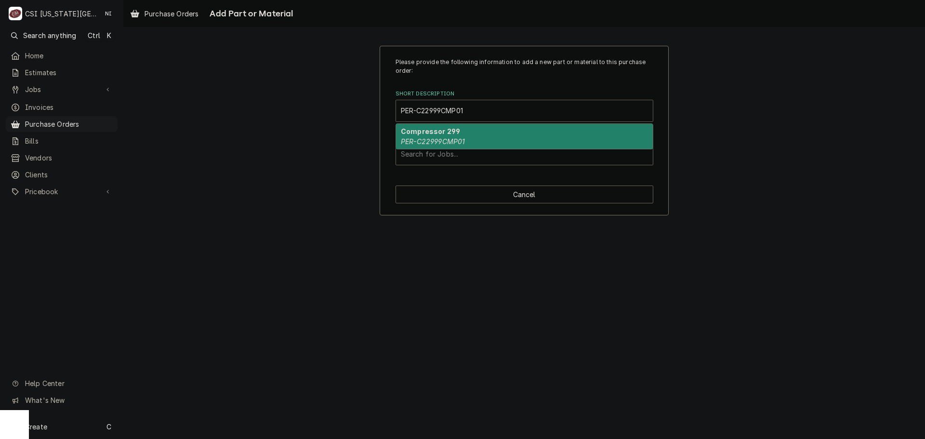
click at [444, 131] on strong "Compressor 299" at bounding box center [430, 131] width 59 height 8
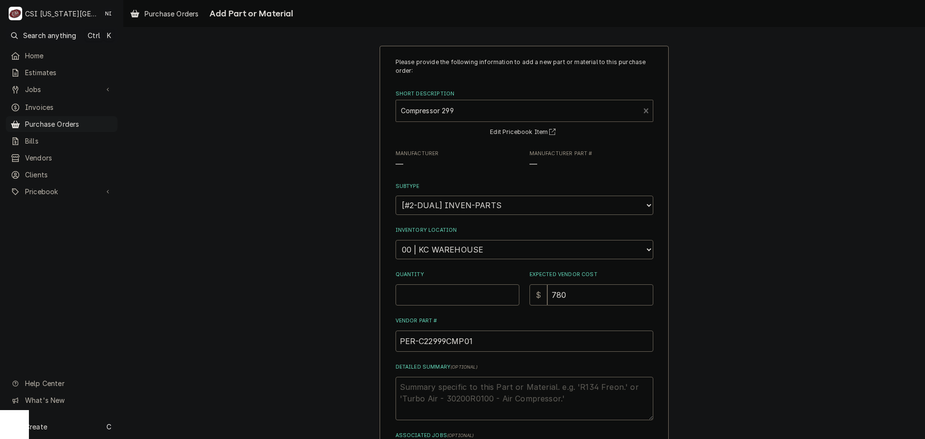
type textarea "x"
click at [436, 255] on select "Choose a location... 00 | KC WAREHOUSE 00 | MAIN WAREHOUSE 01 | [PERSON_NAME] #…" at bounding box center [525, 249] width 258 height 19
select select "2872"
click at [396, 240] on select "Choose a location... 00 | KC WAREHOUSE 00 | MAIN WAREHOUSE 01 | [PERSON_NAME] #…" at bounding box center [525, 249] width 258 height 19
click at [403, 297] on input "Quantity" at bounding box center [458, 294] width 124 height 21
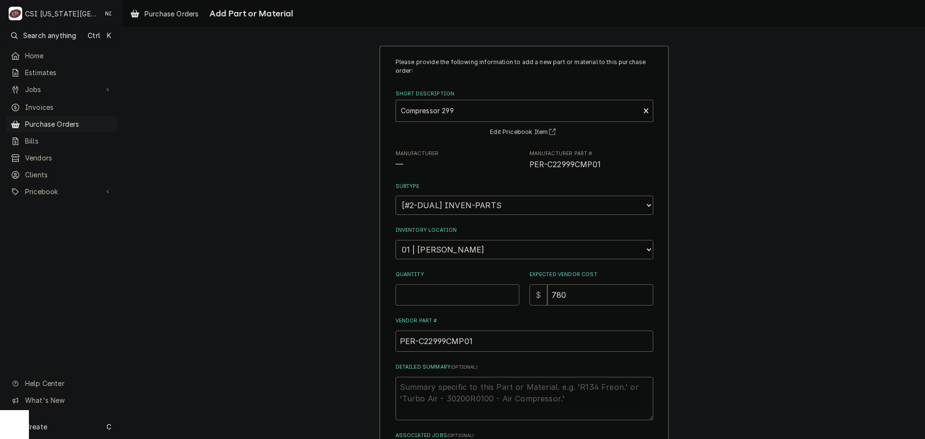
type textarea "x"
type input "1"
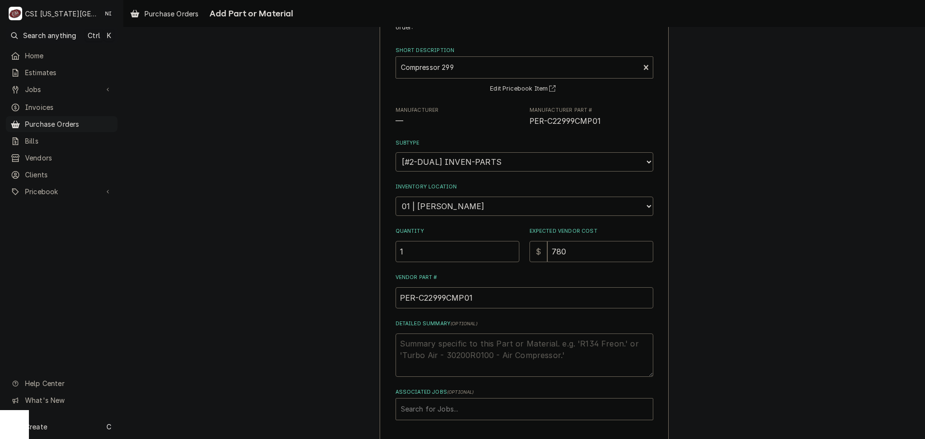
scroll to position [84, 0]
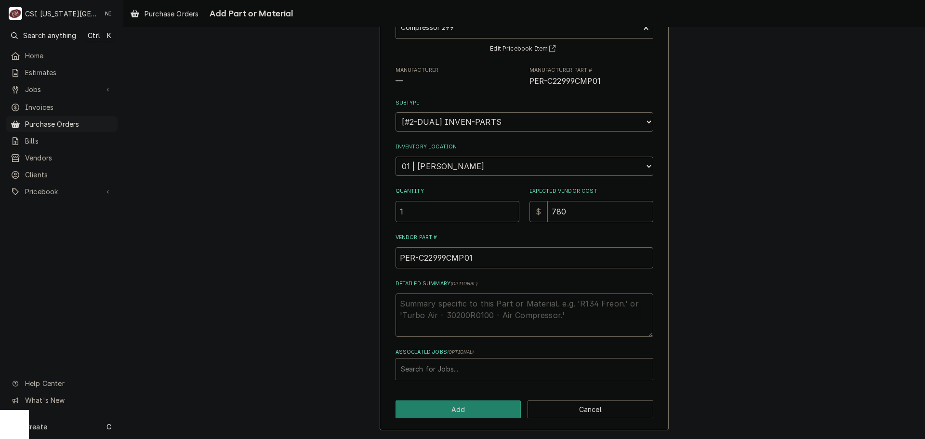
click at [433, 373] on div "Associated Jobs" at bounding box center [524, 368] width 247 height 17
type input "32851"
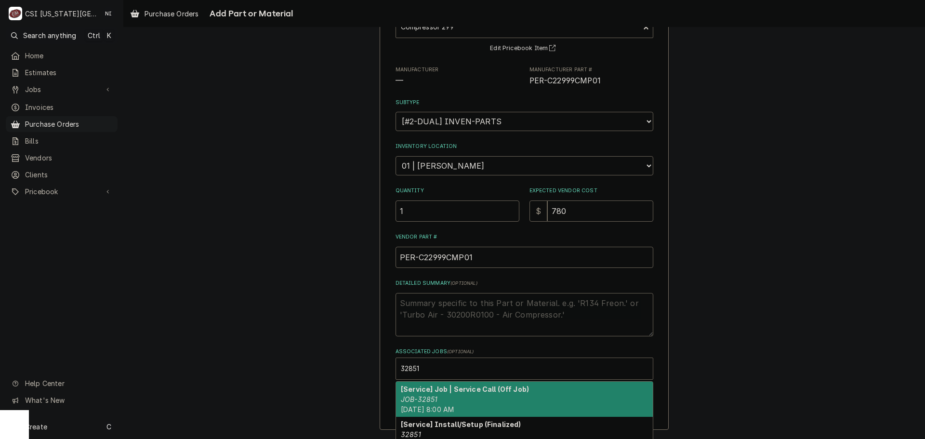
drag, startPoint x: 429, startPoint y: 390, endPoint x: 430, endPoint y: 409, distance: 18.8
click at [429, 393] on strong "[Service] Job | Service Call (Off Job)" at bounding box center [465, 389] width 128 height 8
type textarea "x"
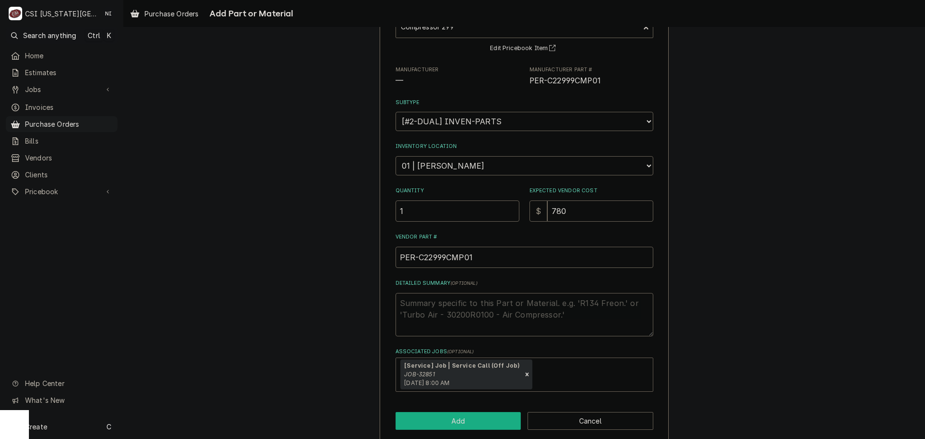
drag, startPoint x: 430, startPoint y: 410, endPoint x: 430, endPoint y: 423, distance: 13.0
click at [430, 410] on div "Please provide the following information to add a new part or material to this …" at bounding box center [524, 202] width 289 height 481
click at [432, 424] on button "Add" at bounding box center [459, 421] width 126 height 18
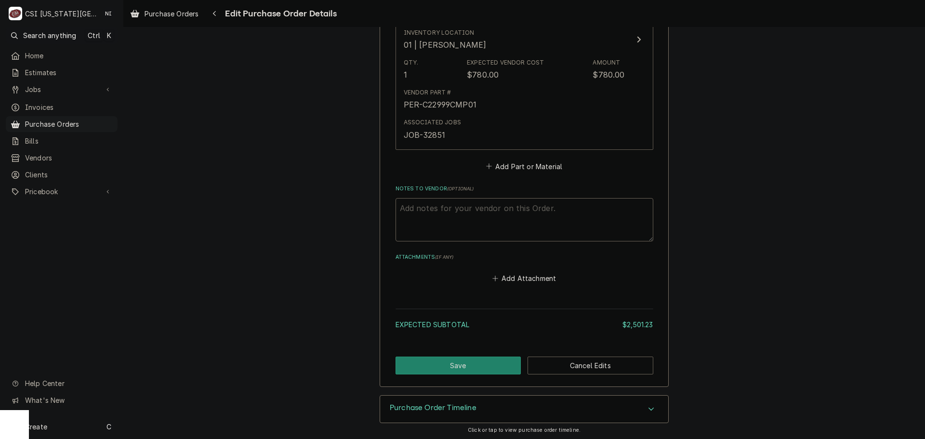
scroll to position [2331, 0]
click at [507, 365] on button "Save" at bounding box center [459, 364] width 126 height 18
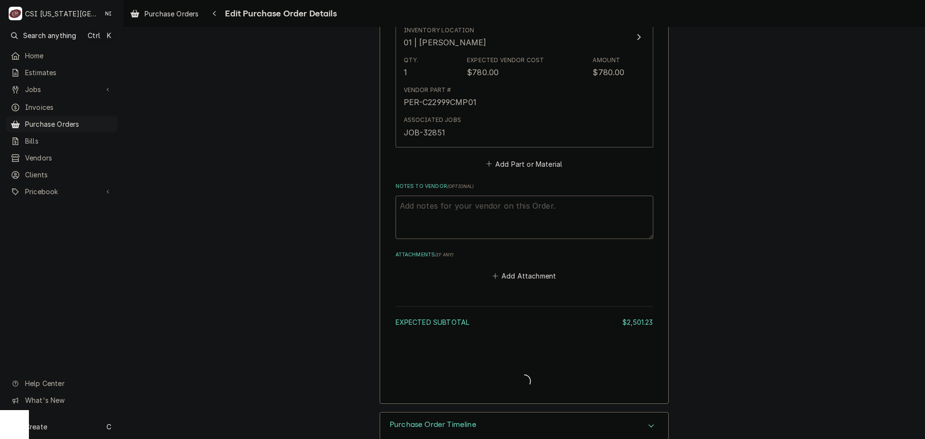
type textarea "x"
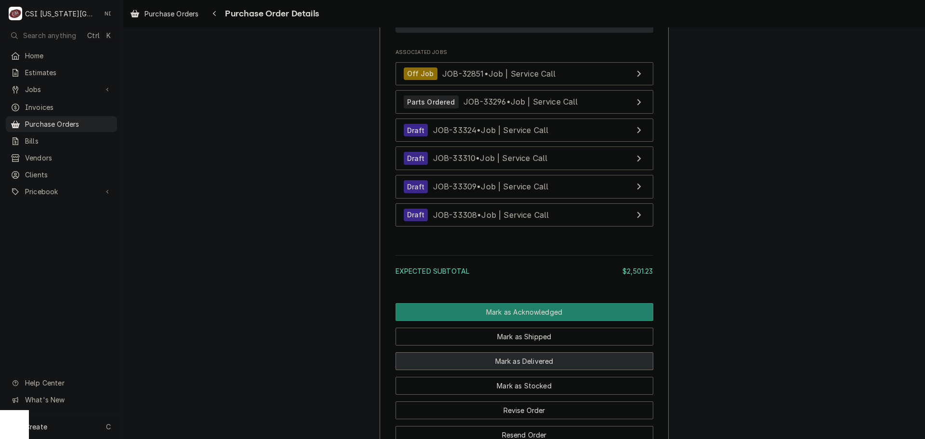
scroll to position [2440, 0]
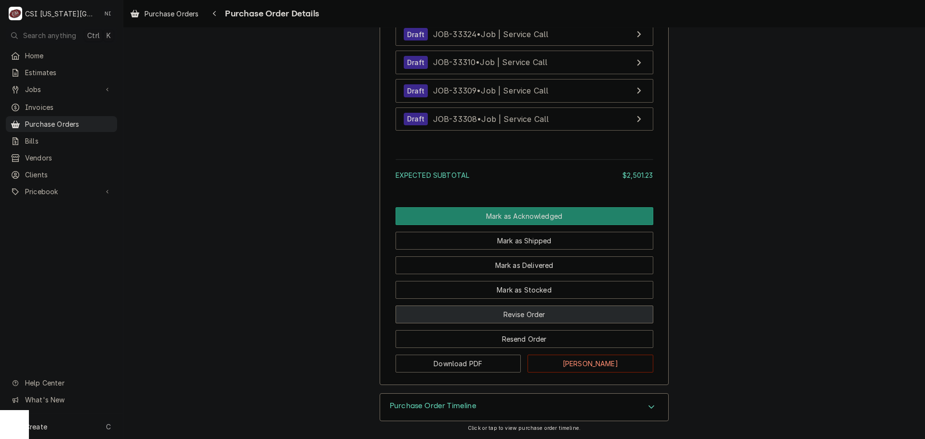
click at [537, 317] on button "Revise Order" at bounding box center [525, 315] width 258 height 18
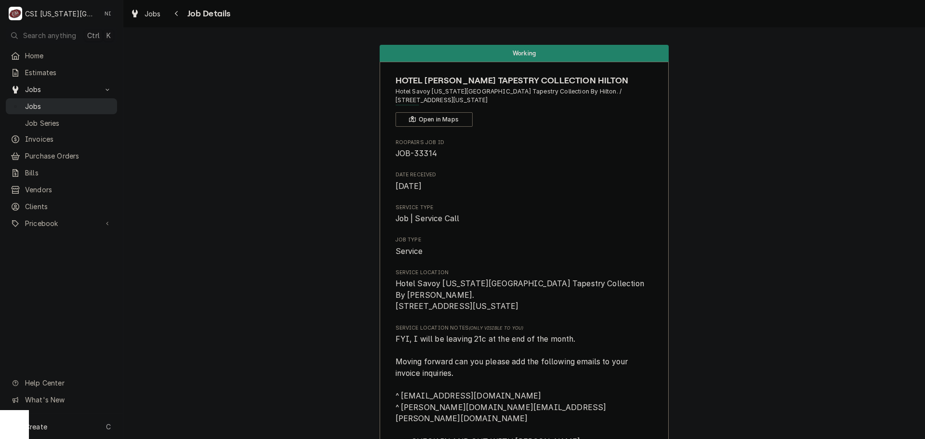
click at [70, 101] on span "Jobs" at bounding box center [68, 106] width 87 height 10
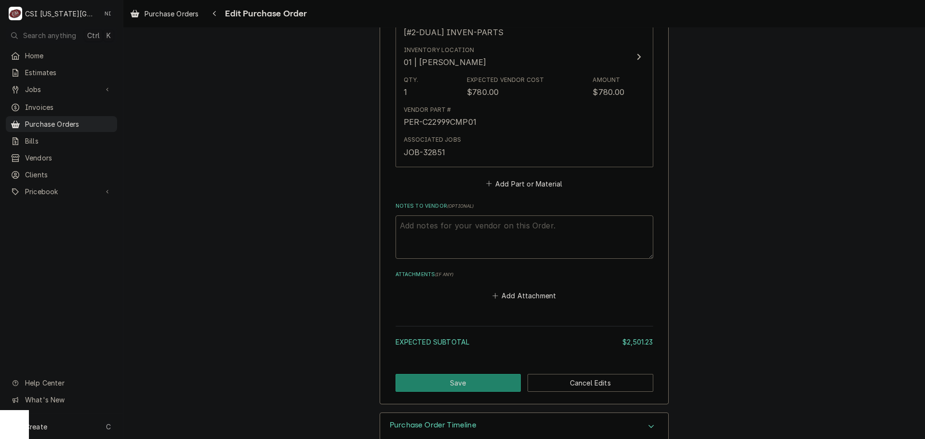
scroll to position [2331, 0]
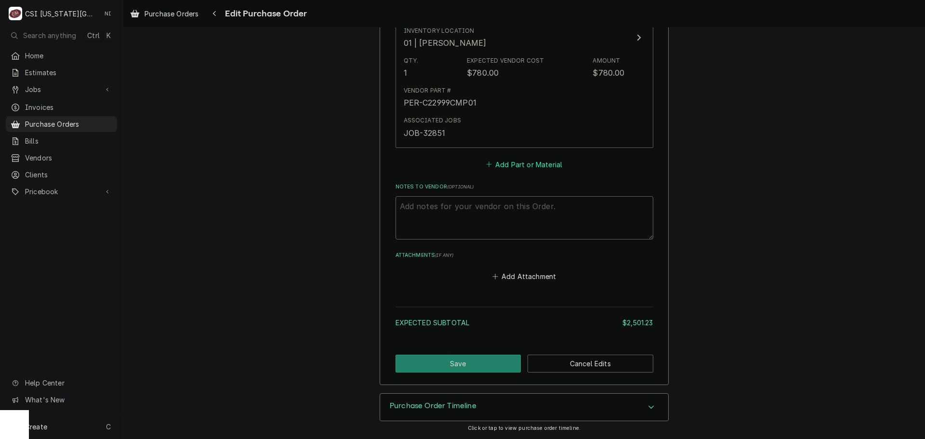
type textarea "x"
click at [513, 162] on button "Add Part or Material" at bounding box center [524, 164] width 80 height 13
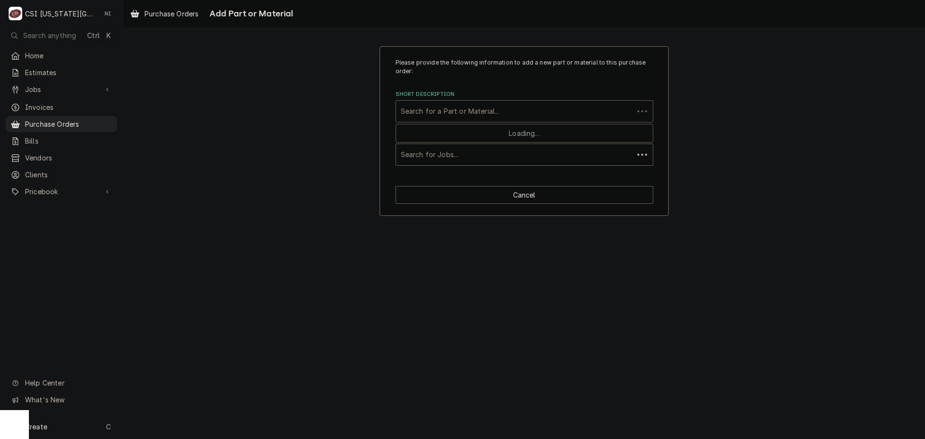
click at [482, 110] on div "Short Description" at bounding box center [515, 111] width 228 height 17
paste input "CNT0501"
type input "CNT0501"
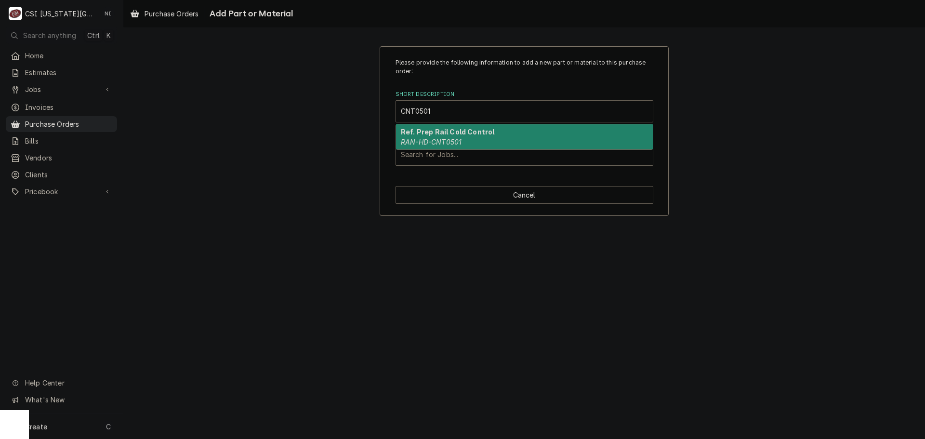
click at [446, 131] on strong "Ref. Prep Rail Cold Control" at bounding box center [447, 132] width 93 height 8
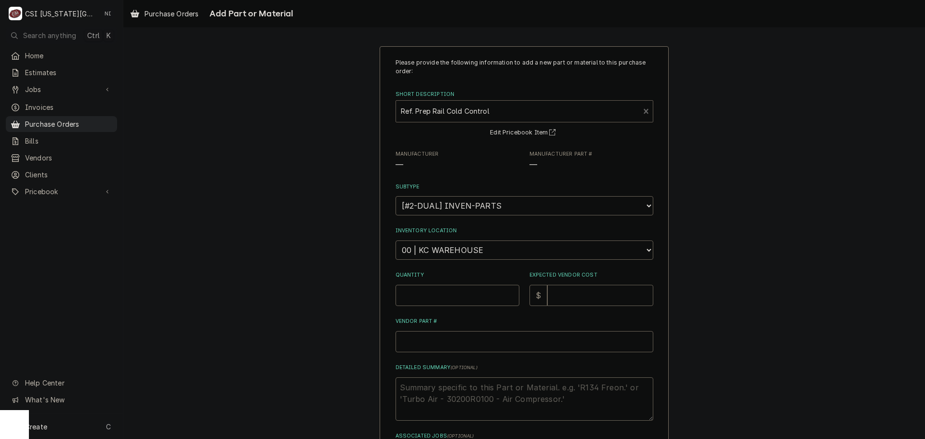
type textarea "x"
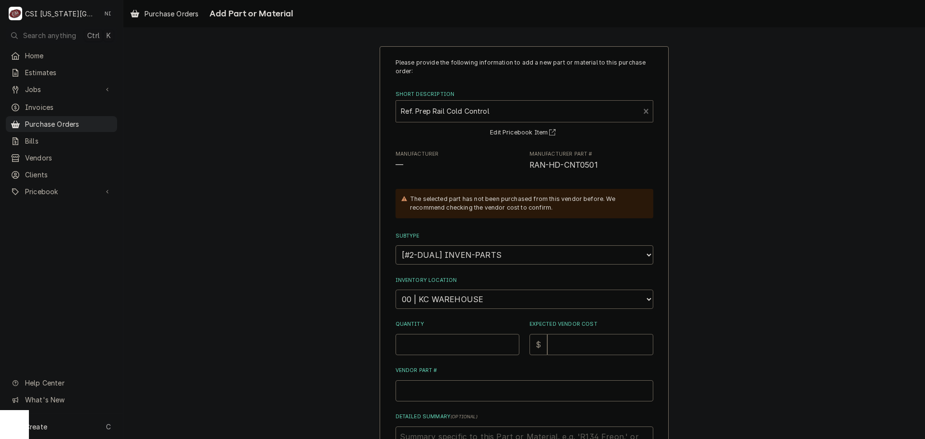
click at [447, 298] on select "Choose a location... 00 | KC WAREHOUSE 00 | MAIN WAREHOUSE 01 | [PERSON_NAME] #…" at bounding box center [525, 299] width 258 height 19
select select "2872"
click at [396, 290] on select "Choose a location... 00 | KC WAREHOUSE 00 | MAIN WAREHOUSE 01 | [PERSON_NAME] #…" at bounding box center [525, 299] width 258 height 19
click at [438, 340] on input "Quantity" at bounding box center [458, 344] width 124 height 21
type textarea "x"
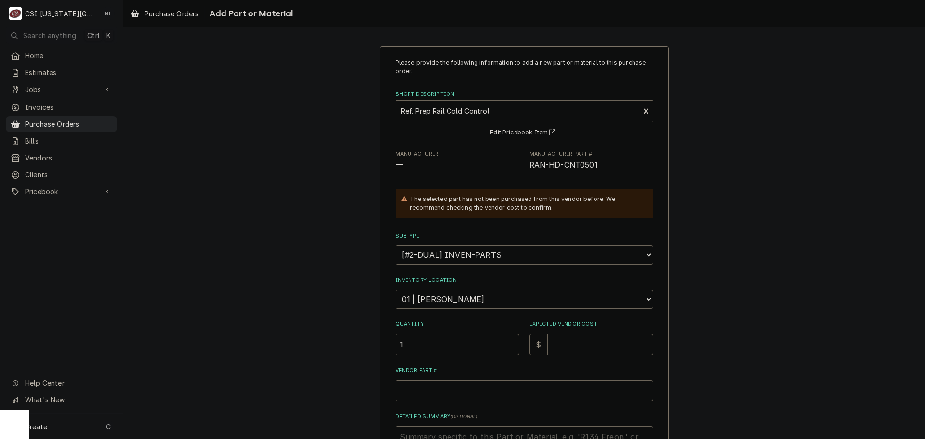
type input "1"
type textarea "x"
type input "3"
type textarea "x"
type input "33"
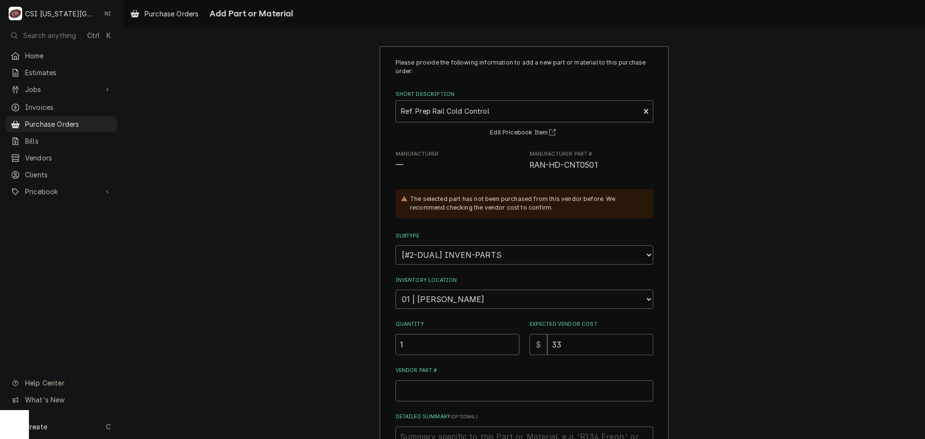
type textarea "x"
type input "333"
type textarea "x"
type input "3331"
type textarea "x"
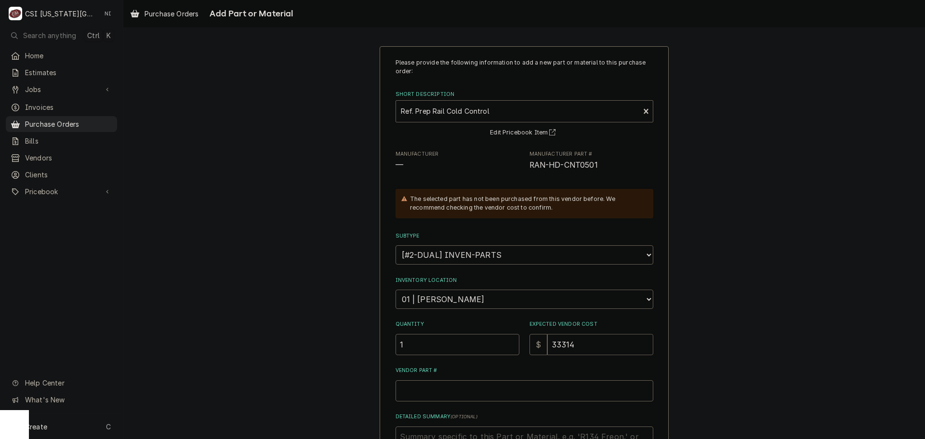
type input "33314"
drag, startPoint x: 576, startPoint y: 349, endPoint x: 526, endPoint y: 348, distance: 50.6
click at [530, 349] on div "$ 33314" at bounding box center [592, 344] width 124 height 21
type textarea "x"
type input "5"
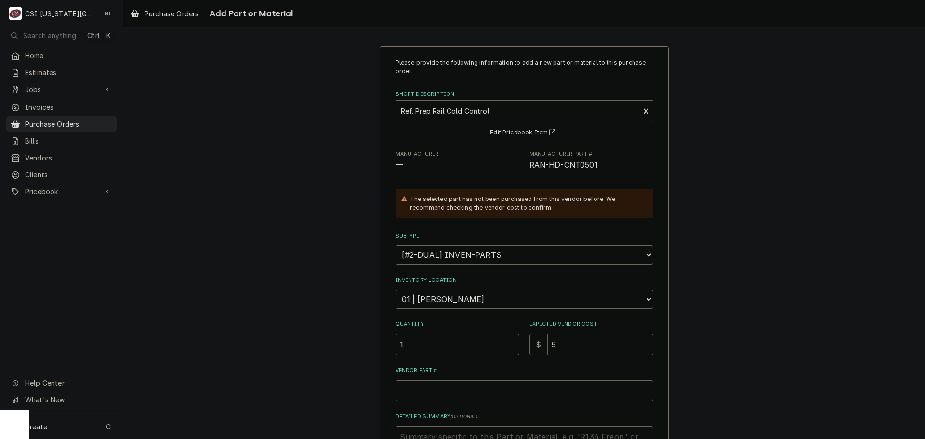
type textarea "x"
type input "56"
type textarea "x"
type input "56.7"
type textarea "x"
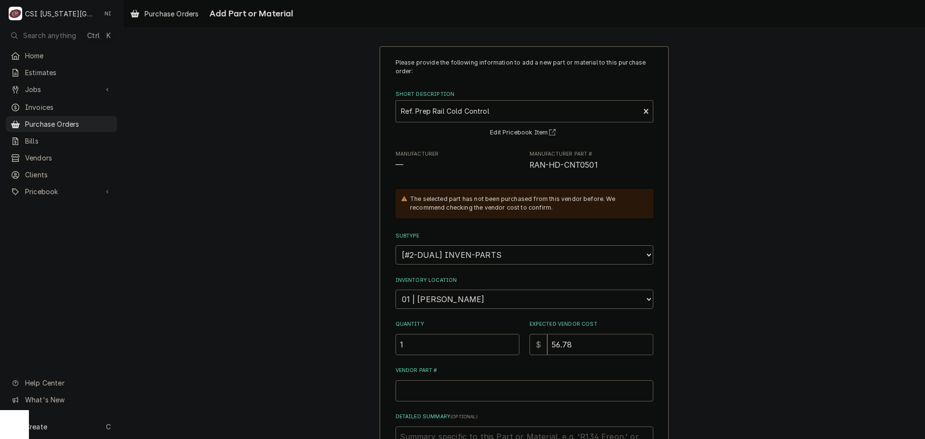
type input "56.78"
drag, startPoint x: 599, startPoint y: 160, endPoint x: 521, endPoint y: 174, distance: 79.2
click at [521, 174] on div "Please provide the following information to add a new part or material to this …" at bounding box center [525, 285] width 258 height 455
copy span "RAN-HD-CNT0501"
click at [437, 398] on input "Vendor Part #" at bounding box center [525, 390] width 258 height 21
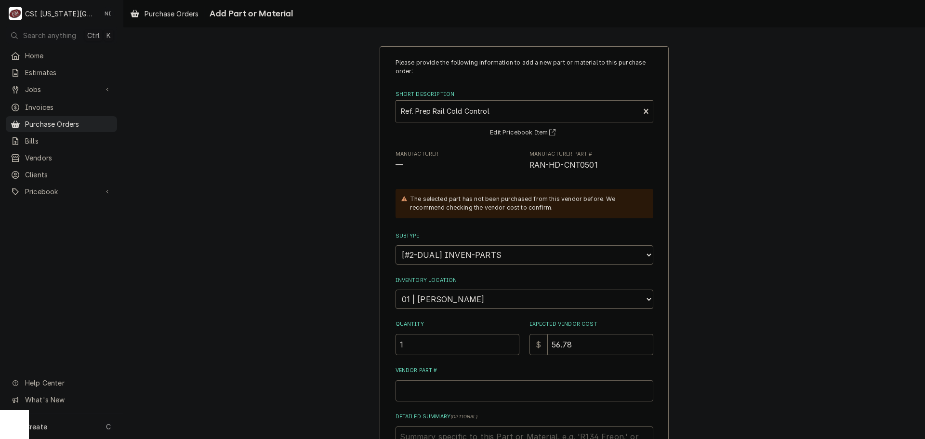
paste input "RAN-HD-CNT0501"
type textarea "x"
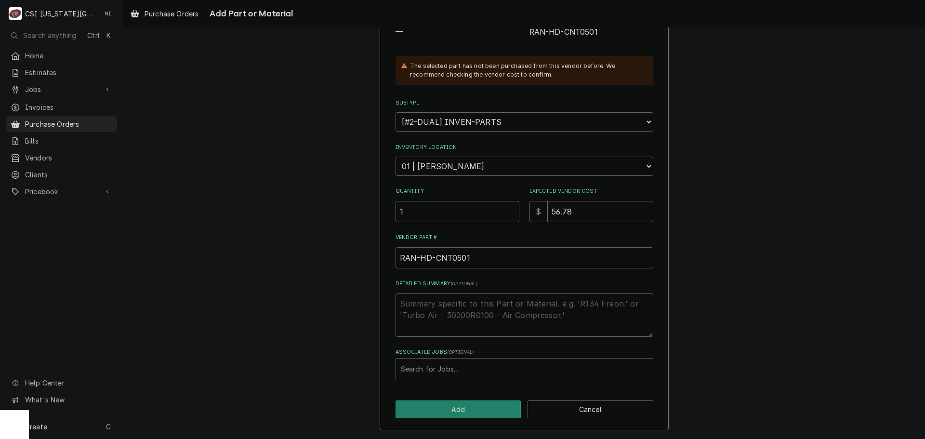
type input "RAN-HD-CNT0501"
click at [441, 366] on div "Associated Jobs" at bounding box center [524, 368] width 247 height 17
type input "33314"
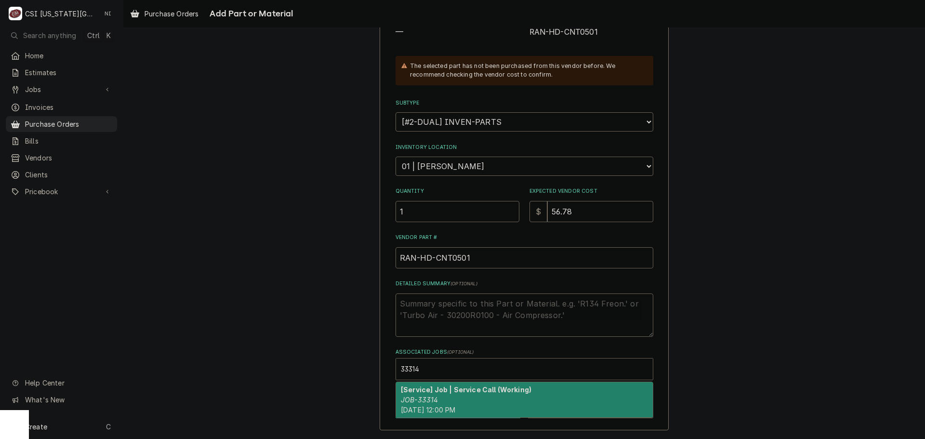
drag, startPoint x: 436, startPoint y: 404, endPoint x: 442, endPoint y: 404, distance: 6.3
click at [437, 404] on div "[Service] Job | Service Call (Working) JOB-33314 [DATE] 12:00 PM" at bounding box center [524, 399] width 257 height 35
type textarea "x"
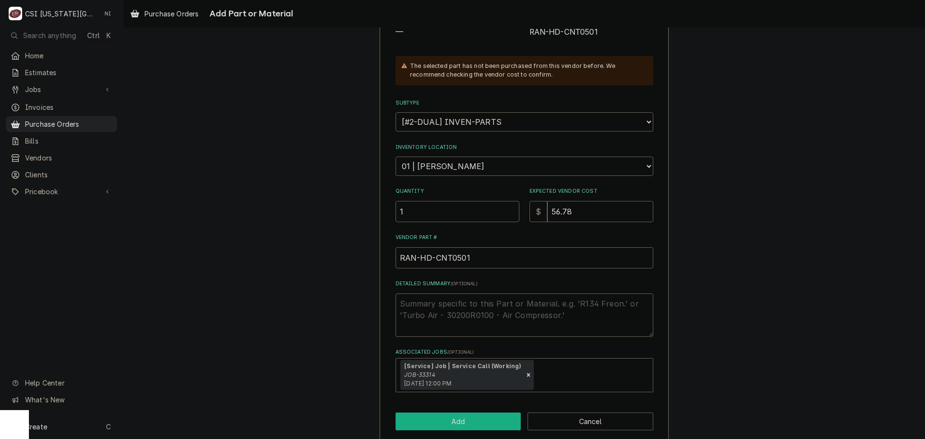
click at [448, 417] on button "Add" at bounding box center [459, 422] width 126 height 18
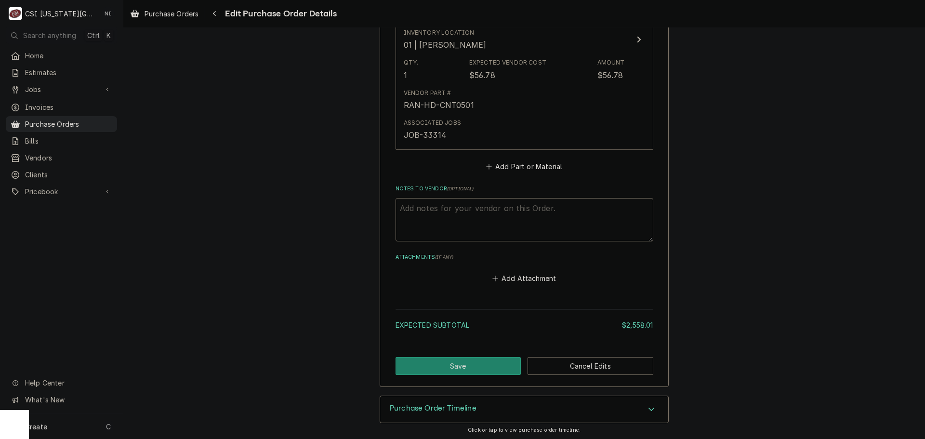
scroll to position [2556, 0]
click at [488, 358] on button "Save" at bounding box center [459, 364] width 126 height 18
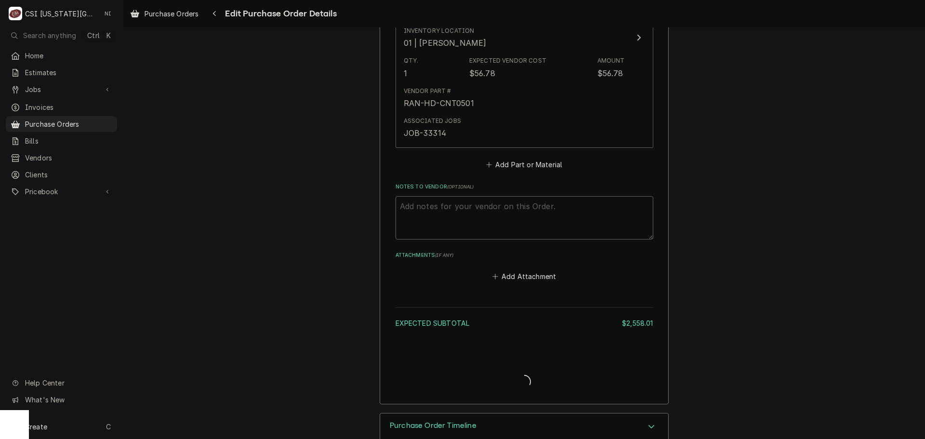
type textarea "x"
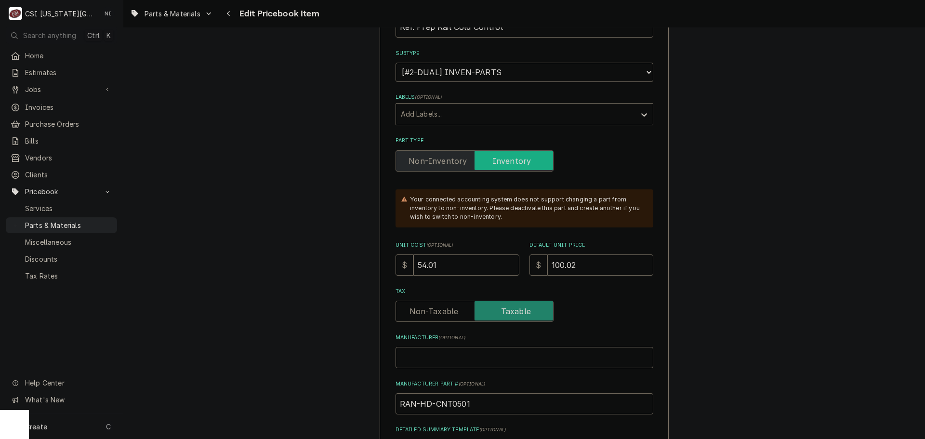
scroll to position [241, 0]
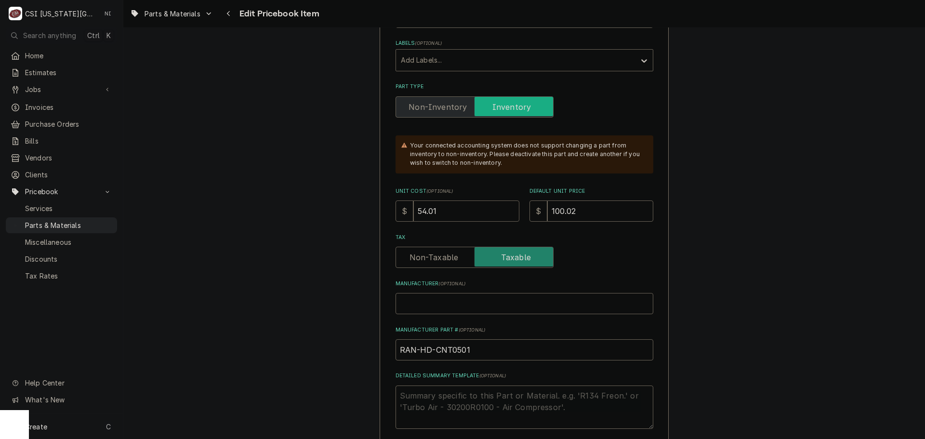
drag, startPoint x: 392, startPoint y: 215, endPoint x: 369, endPoint y: 217, distance: 23.3
type textarea "x"
type input "5"
type textarea "x"
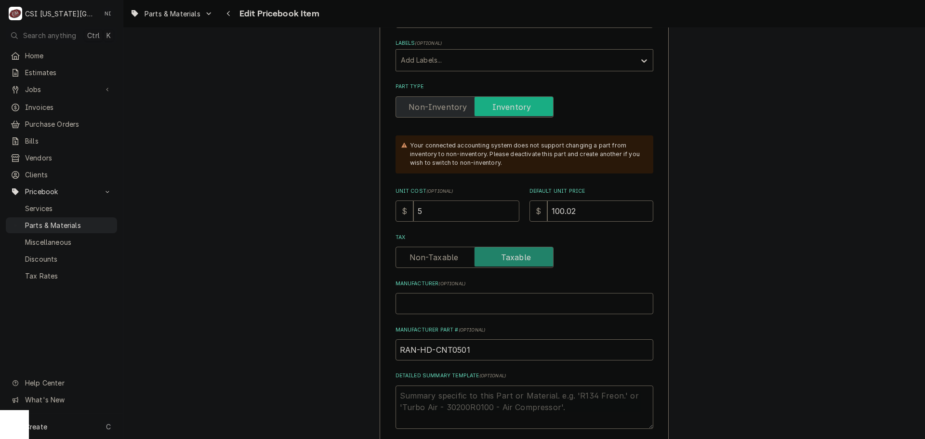
type input "56"
type textarea "x"
type input "56.7"
type textarea "x"
type input "56.78"
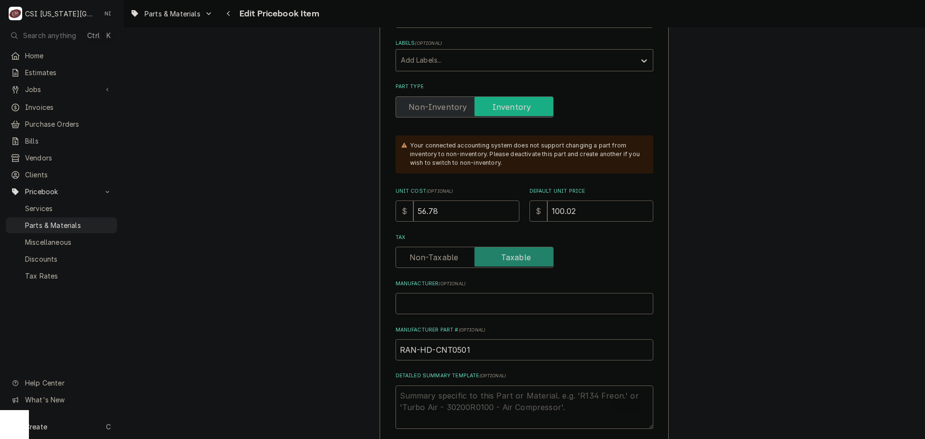
type textarea "x"
type input "1"
type textarea "x"
type input "105"
type textarea "x"
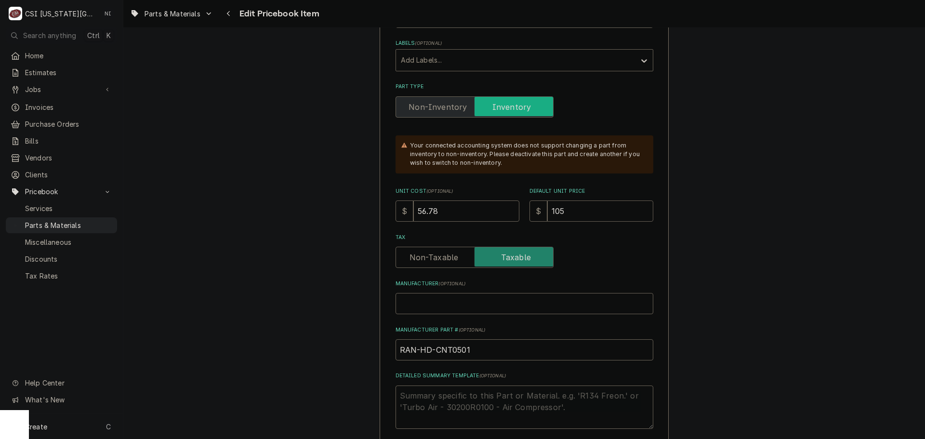
type input "105.1"
type textarea "x"
type input "105.123"
type textarea "x"
type input "105.12"
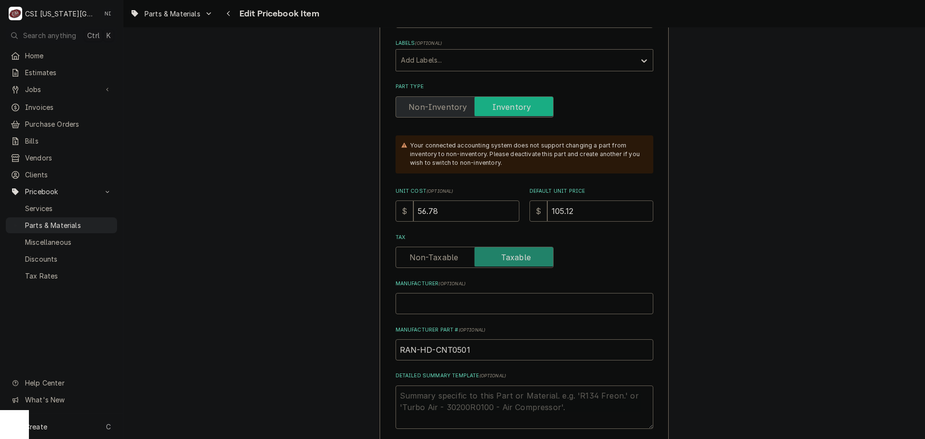
type textarea "x"
type input "105.1"
type textarea "x"
type input "105.13"
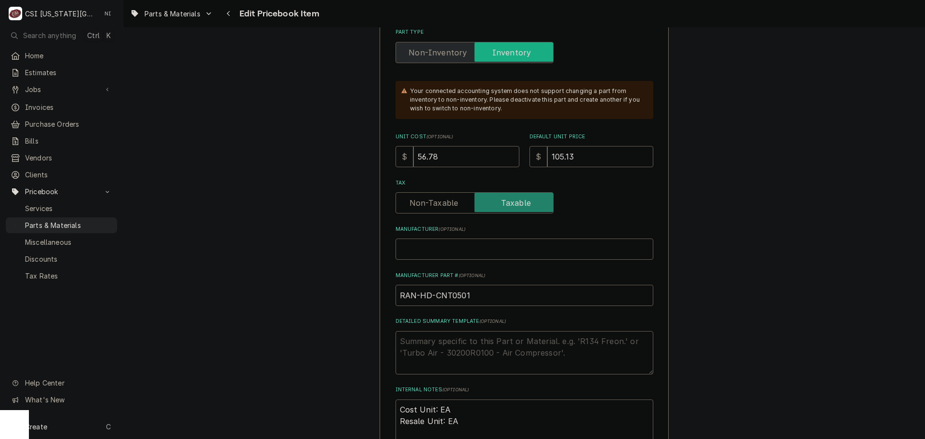
scroll to position [434, 0]
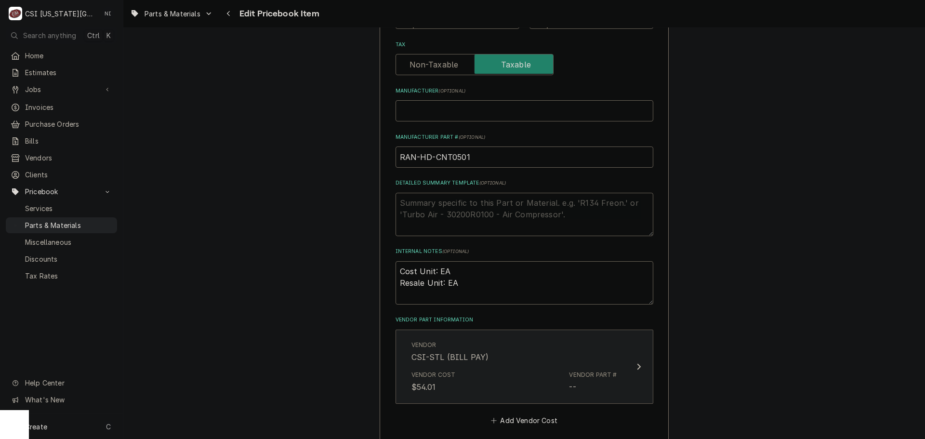
click at [513, 359] on div "Vendor CSI-STL (BILL PAY)" at bounding box center [515, 352] width 206 height 30
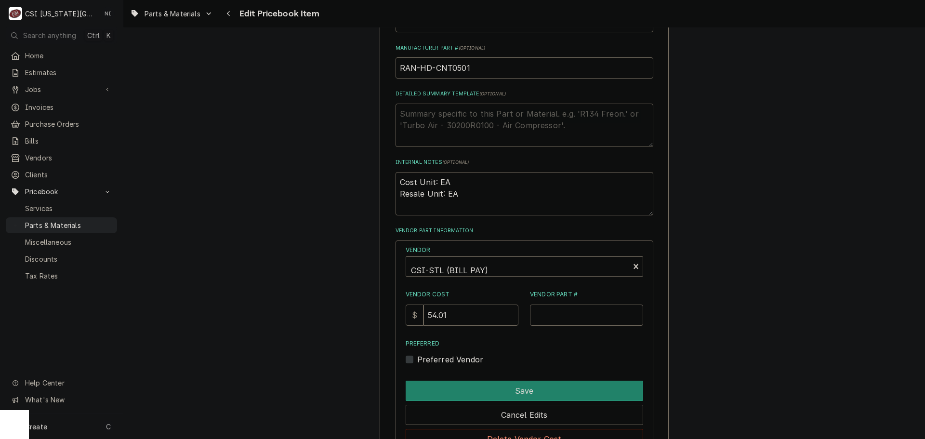
scroll to position [627, 0]
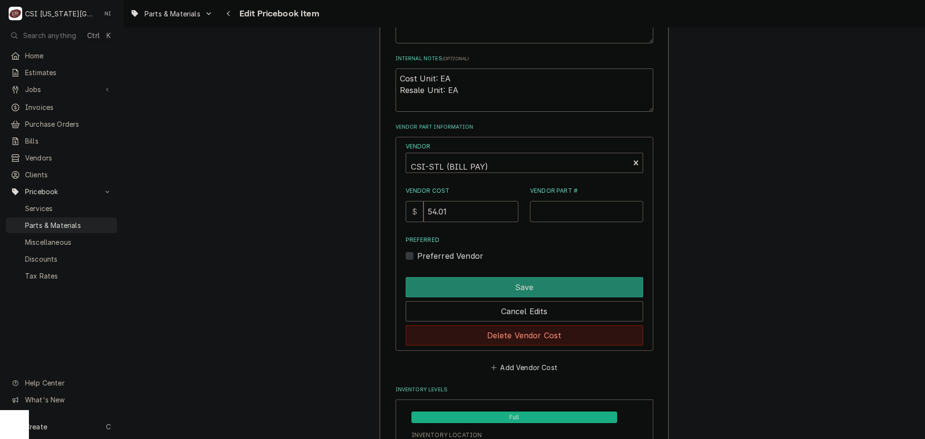
click at [541, 330] on button "Delete Vendor Cost" at bounding box center [525, 335] width 238 height 20
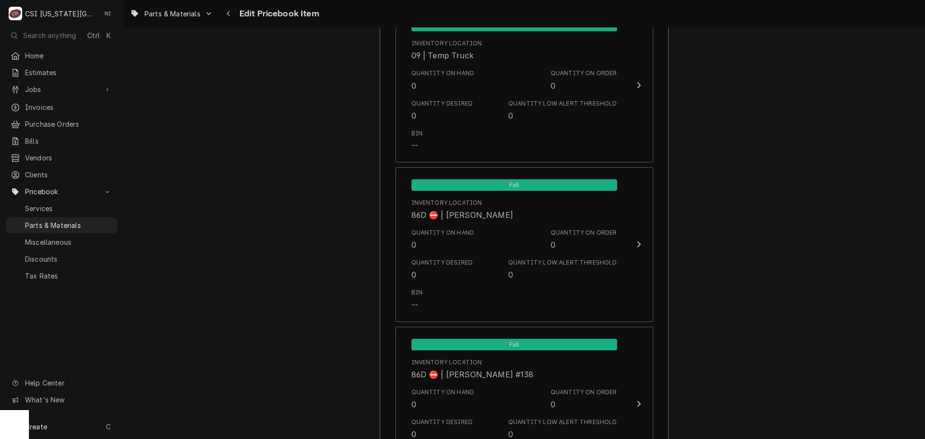
scroll to position [9501, 0]
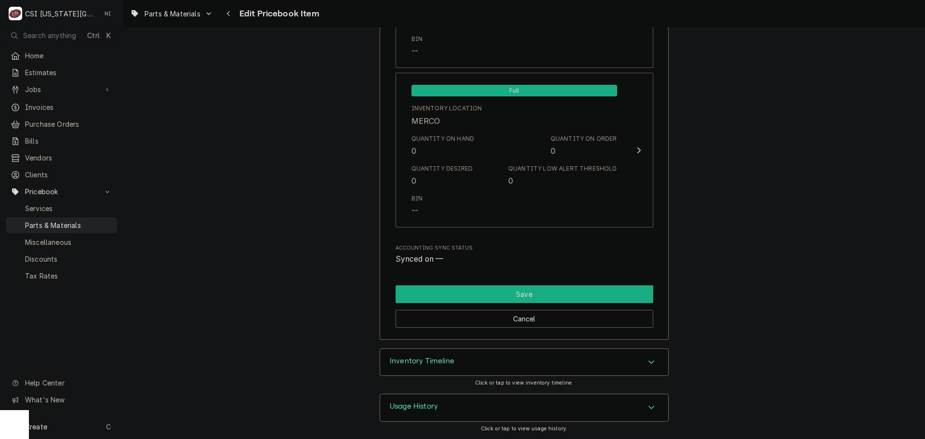
click at [606, 297] on button "Save" at bounding box center [525, 294] width 258 height 18
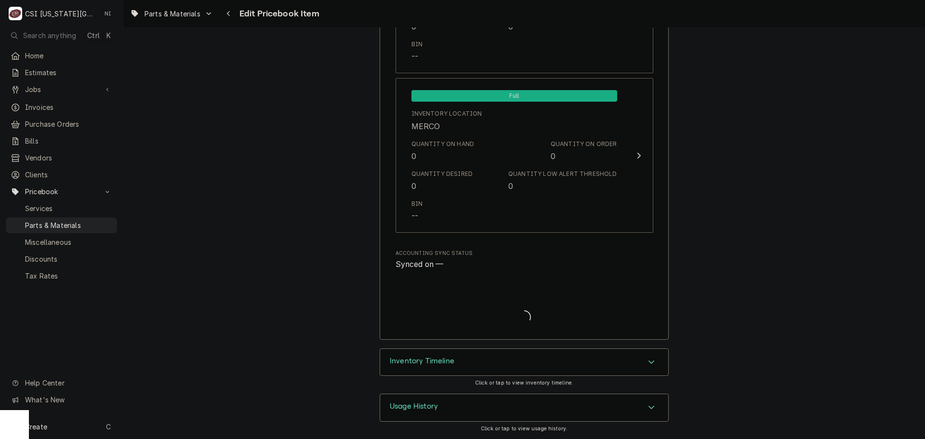
type textarea "x"
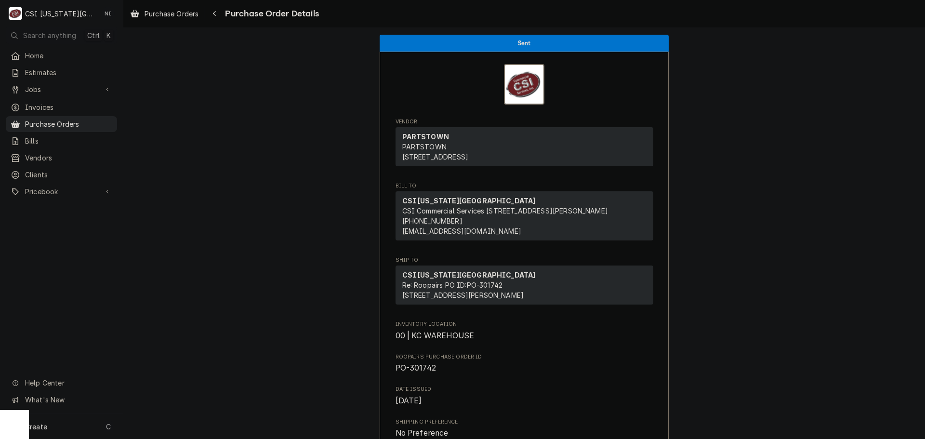
drag, startPoint x: 98, startPoint y: 120, endPoint x: 110, endPoint y: 44, distance: 77.5
click at [98, 120] on span "Purchase Orders" at bounding box center [68, 124] width 87 height 10
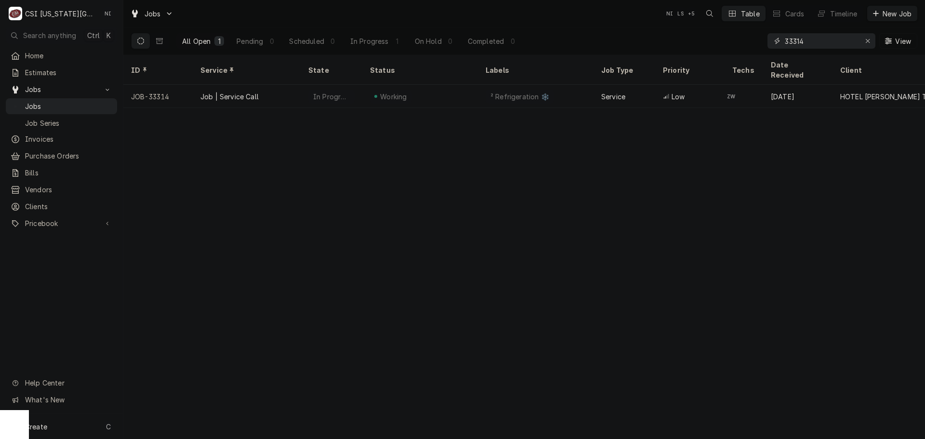
drag, startPoint x: 814, startPoint y: 40, endPoint x: 746, endPoint y: 53, distance: 68.6
click at [748, 50] on div "All Open 1 Pending 0 Scheduled 0 In Progress 1 On Hold 0 Completed 0 33314 View" at bounding box center [524, 40] width 787 height 27
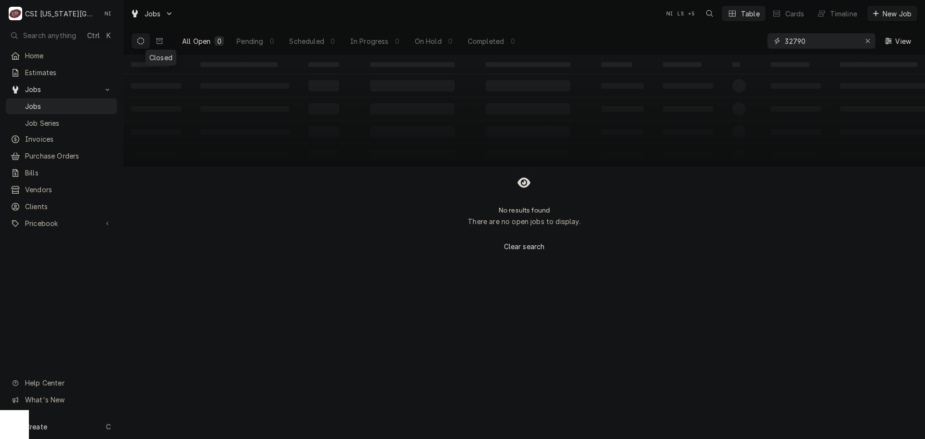
type input "32790"
click at [162, 41] on icon "Dynamic Content Wrapper" at bounding box center [159, 41] width 7 height 6
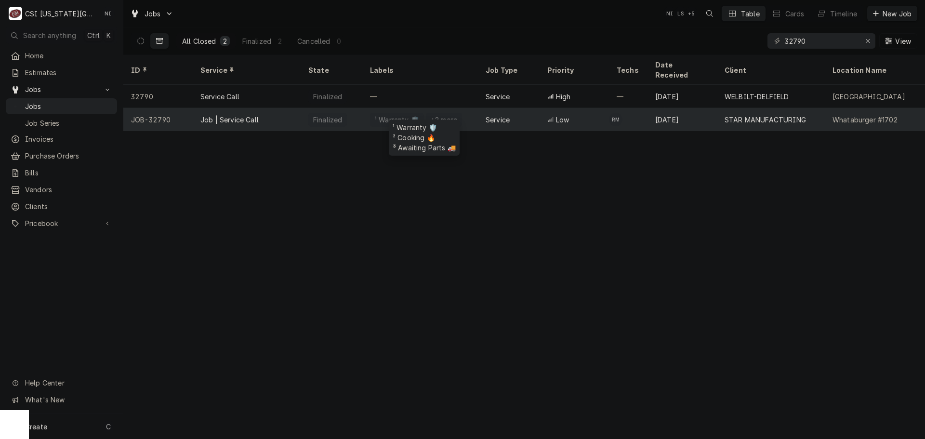
click at [372, 113] on div "¹ Warranty 🛡️" at bounding box center [397, 120] width 54 height 14
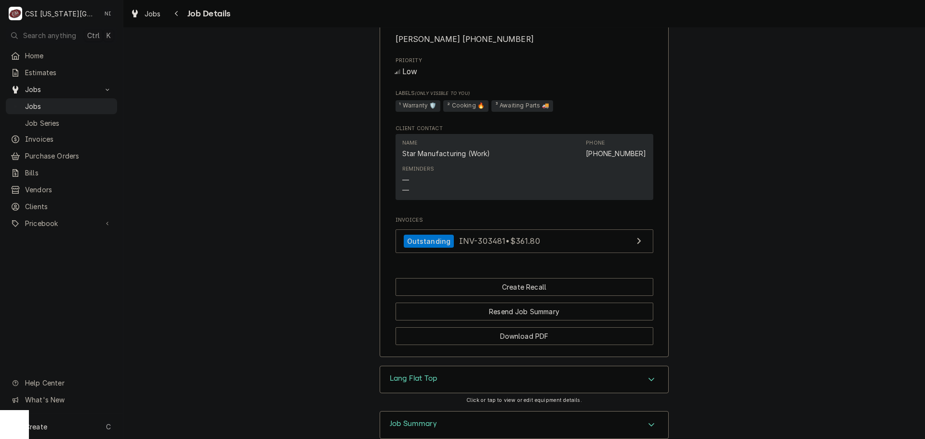
scroll to position [775, 0]
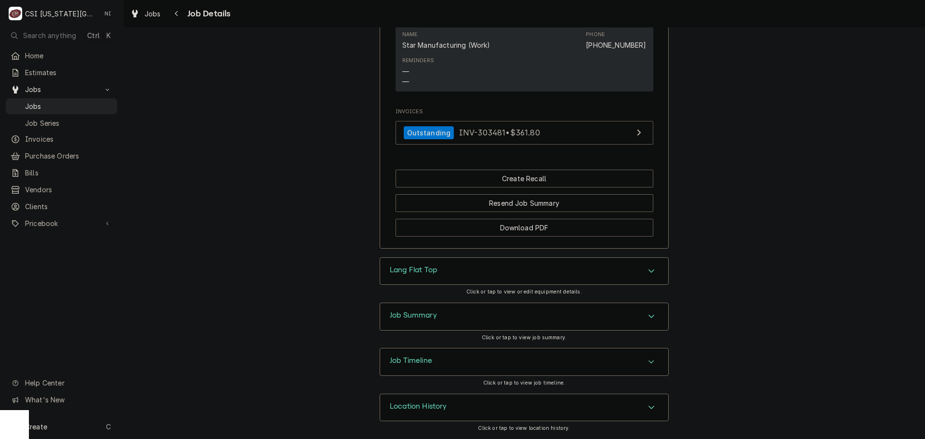
drag, startPoint x: 80, startPoint y: 99, endPoint x: 257, endPoint y: 8, distance: 200.0
click at [80, 101] on span "Jobs" at bounding box center [68, 106] width 87 height 10
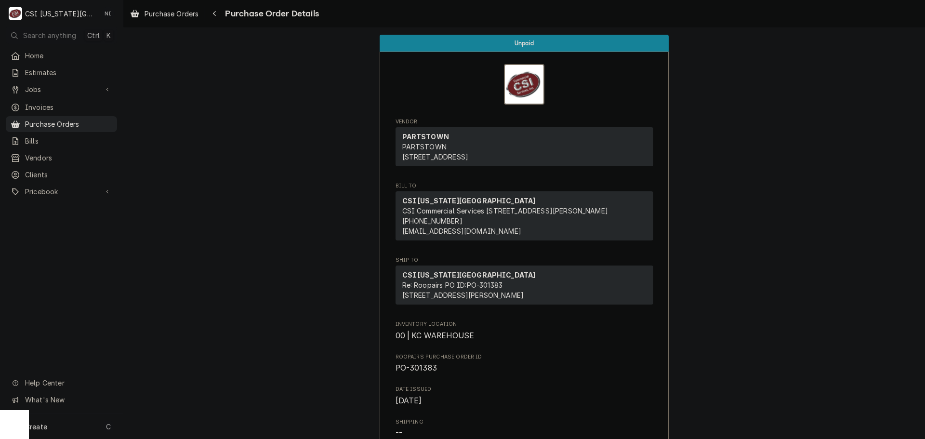
click at [59, 194] on div "Pricebook Services Parts & Materials Miscellaneous Discounts Tax Rates" at bounding box center [61, 192] width 111 height 17
drag, startPoint x: 58, startPoint y: 186, endPoint x: 55, endPoint y: 193, distance: 7.6
click at [58, 187] on span "Pricebook" at bounding box center [61, 192] width 73 height 10
click at [57, 223] on span "Parts & Materials" at bounding box center [68, 225] width 87 height 10
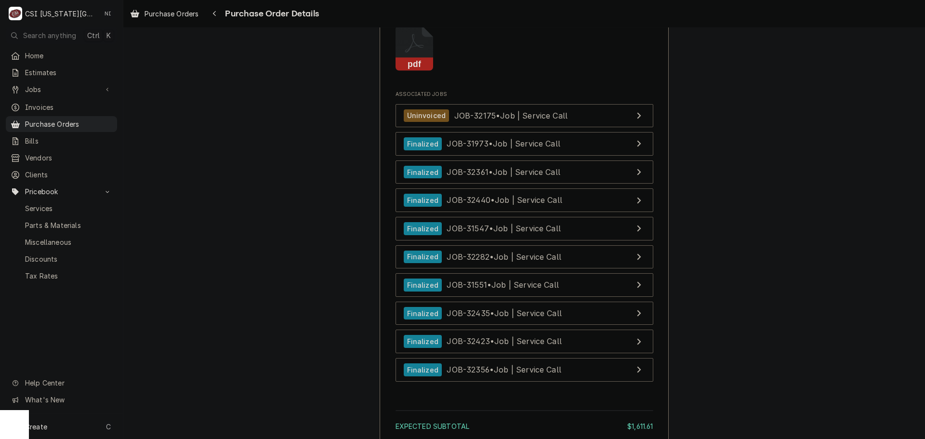
scroll to position [2915, 0]
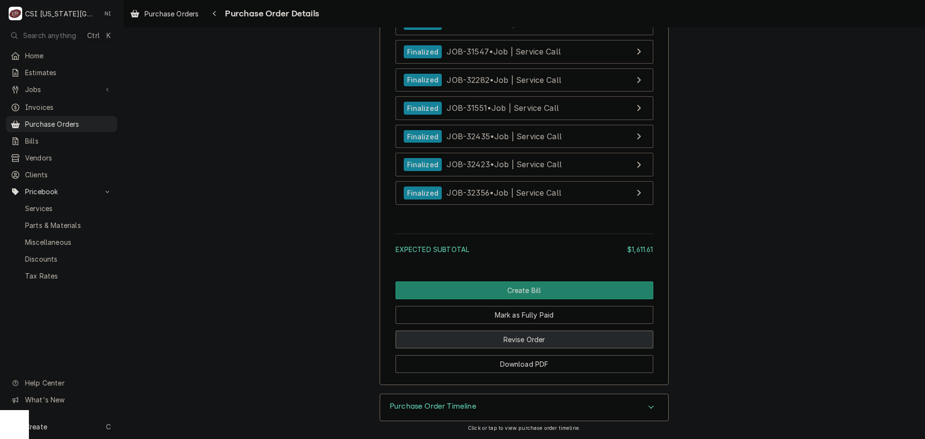
click at [555, 343] on button "Revise Order" at bounding box center [525, 340] width 258 height 18
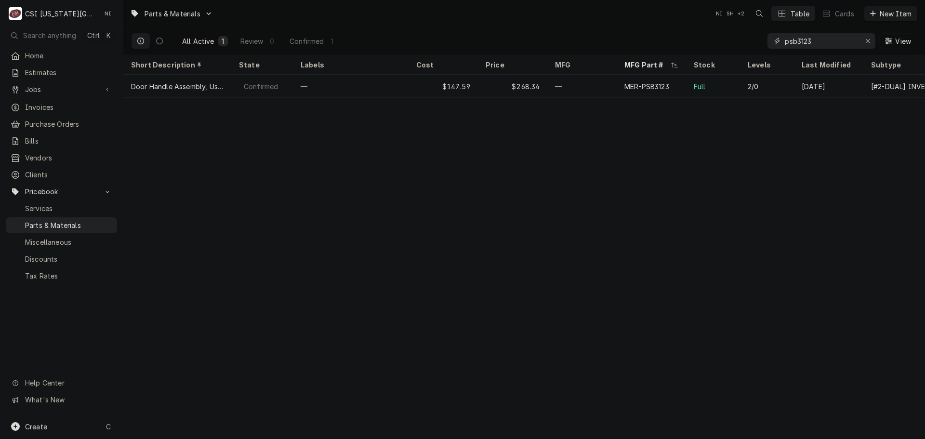
drag, startPoint x: 822, startPoint y: 41, endPoint x: 717, endPoint y: 44, distance: 105.1
click at [717, 44] on div "All Active 1 Review 0 Confirmed 1 psb3123 View" at bounding box center [524, 40] width 787 height 27
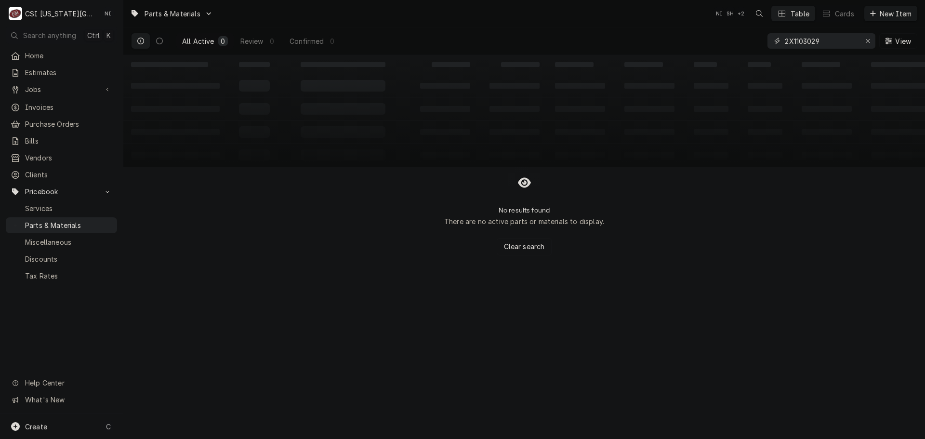
drag, startPoint x: 796, startPoint y: 40, endPoint x: 769, endPoint y: 40, distance: 27.0
click at [769, 40] on div "2X1103029" at bounding box center [822, 40] width 108 height 15
type input "2N1103029"
click at [868, 40] on icon "Erase input" at bounding box center [868, 41] width 4 height 4
paste input "2N-11030-29"
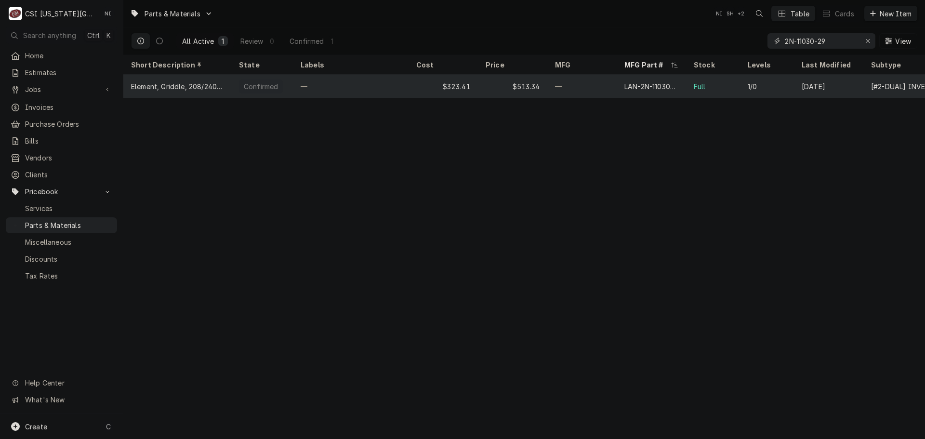
type input "2N-11030-29"
click at [593, 85] on div "—" at bounding box center [581, 86] width 69 height 23
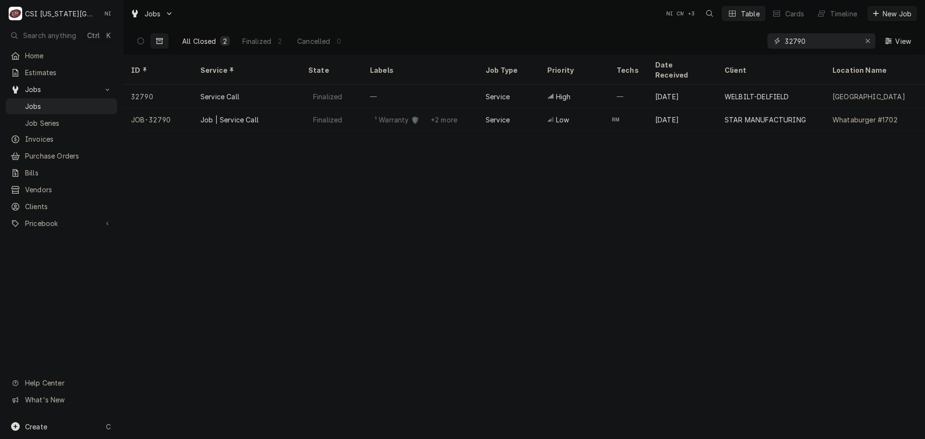
drag, startPoint x: 818, startPoint y: 44, endPoint x: 587, endPoint y: 38, distance: 230.9
click at [587, 38] on div "All Closed 2 Finalized 2 Cancelled 0 32790 View" at bounding box center [524, 40] width 787 height 27
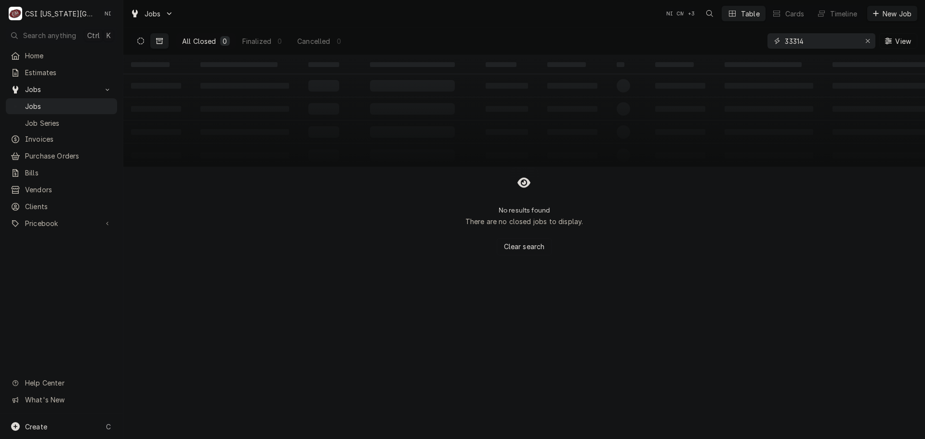
type input "33314"
click at [137, 39] on button "Dynamic Content Wrapper" at bounding box center [141, 40] width 18 height 15
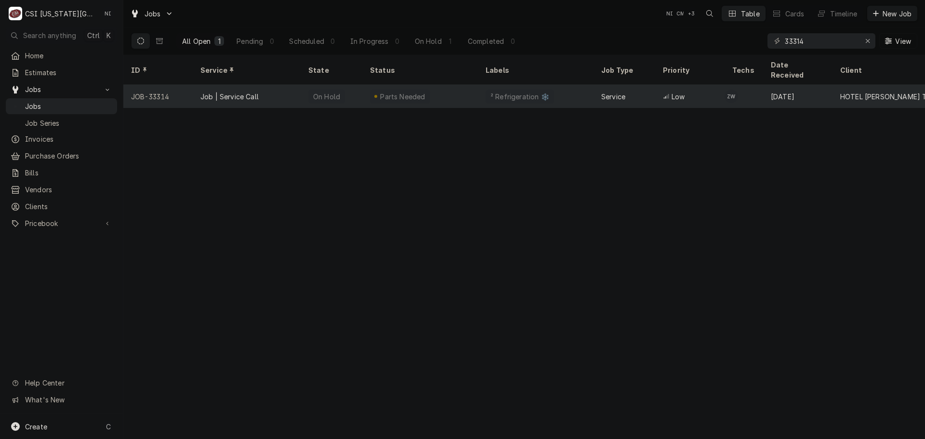
click at [437, 89] on div "Parts Needed" at bounding box center [420, 96] width 116 height 23
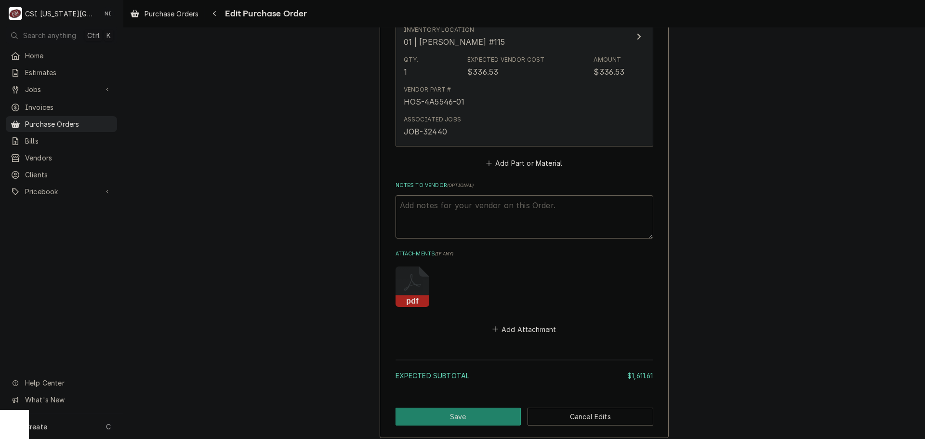
scroll to position [2541, 0]
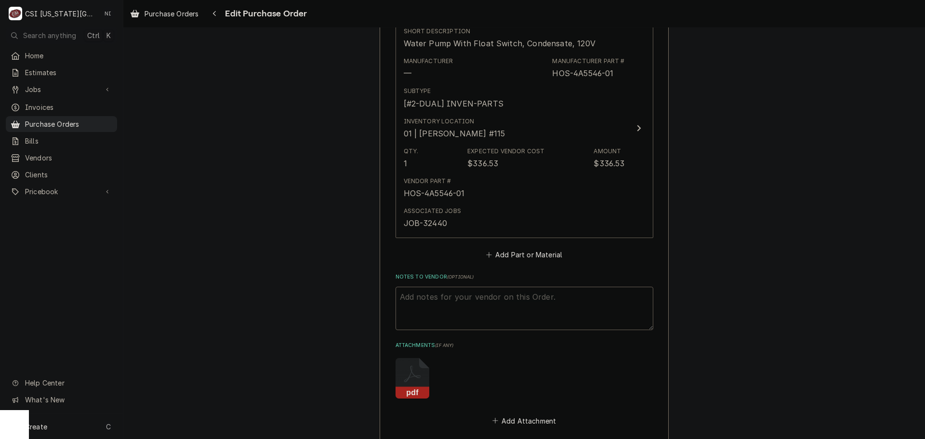
click at [450, 298] on textarea "Notes to Vendor ( optional )" at bounding box center [525, 308] width 258 height 43
type textarea "x"
type textarea "V"
type textarea "x"
type textarea "VC"
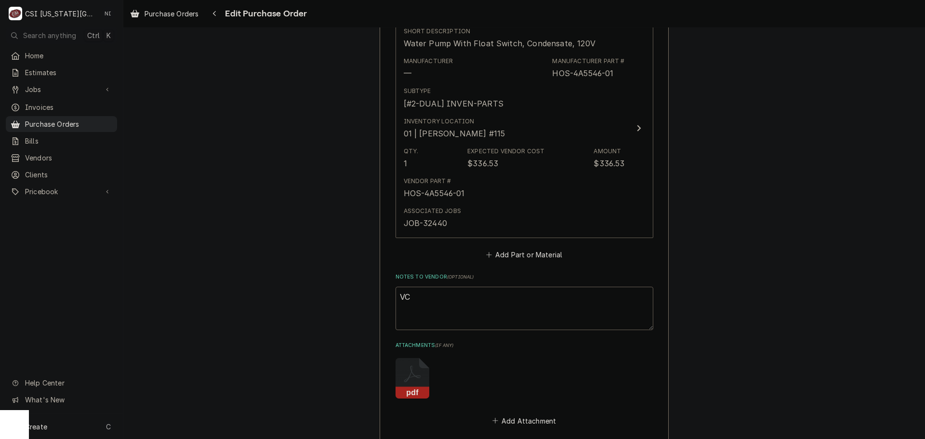
type textarea "x"
type textarea "VC"
click at [420, 302] on textarea "VC" at bounding box center [525, 308] width 258 height 43
type textarea "x"
type textarea "VC 1"
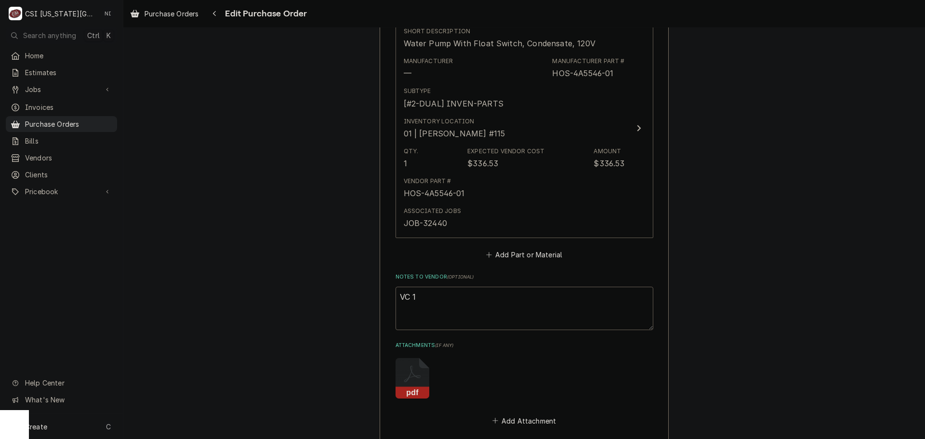
type textarea "x"
type textarea "VC 16"
type textarea "x"
type textarea "VC 169"
type textarea "x"
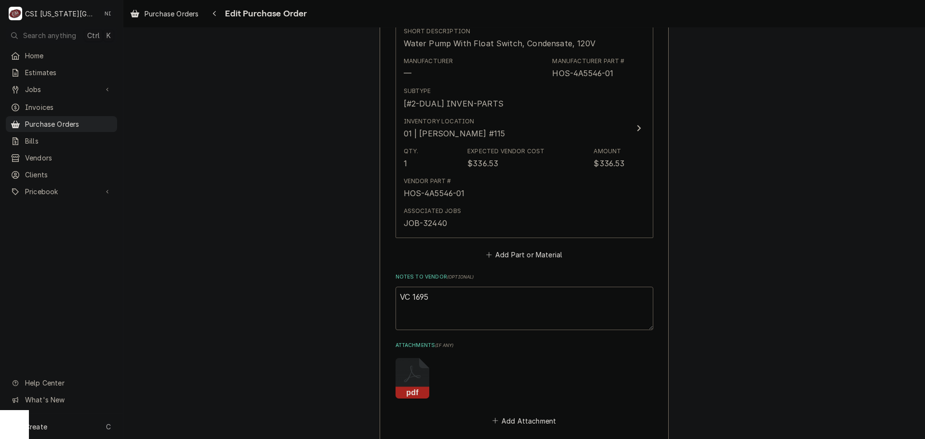
type textarea "VC 16959"
type textarea "x"
type textarea "VC 16959"
type textarea "x"
type textarea "VC 16959 f"
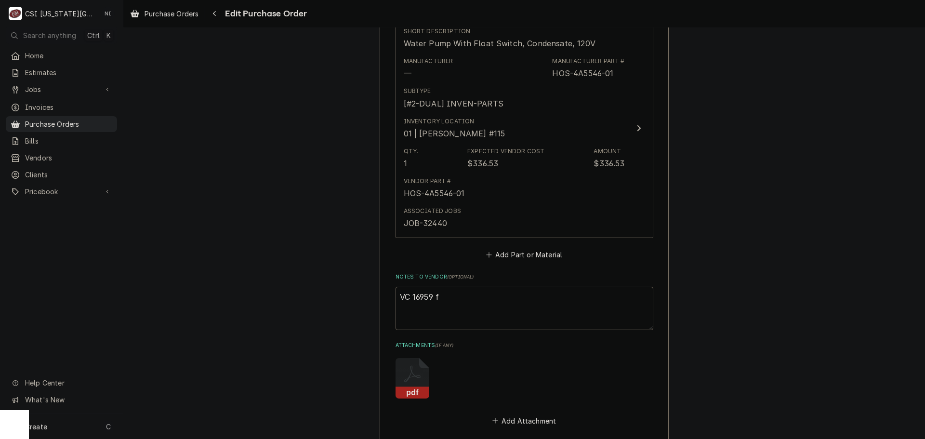
type textarea "x"
type textarea "VC 16959 fo"
type textarea "x"
type textarea "VC 16959 for"
type textarea "x"
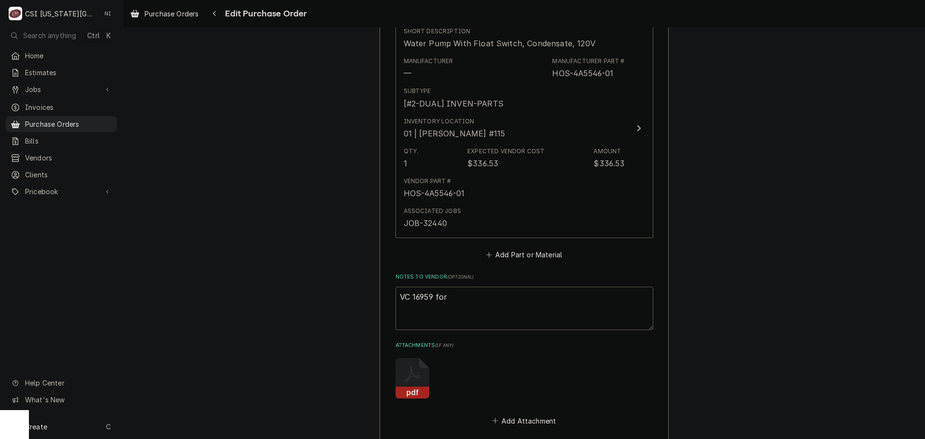
type textarea "VC 16959 for"
type textarea "x"
type textarea "VC 16959 for M"
type textarea "x"
type textarea "VC 16959 for ME"
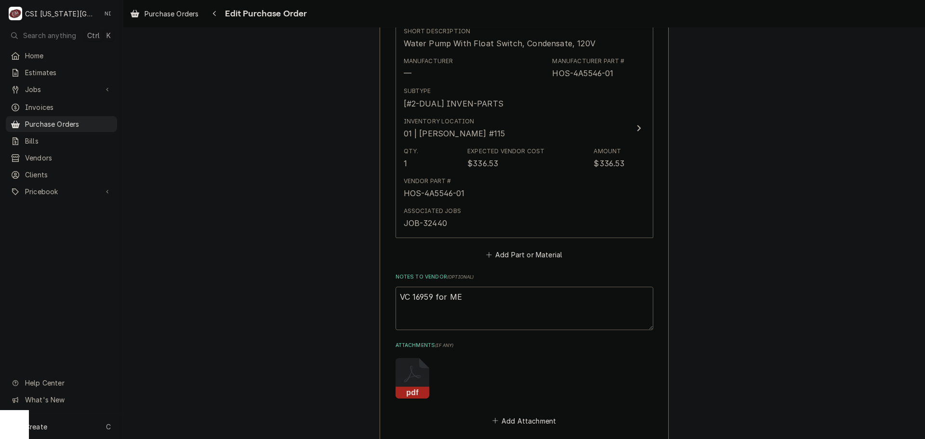
type textarea "x"
type textarea "VC 16959 for MER"
type textarea "x"
type textarea "VC 16959 for MER-"
type textarea "x"
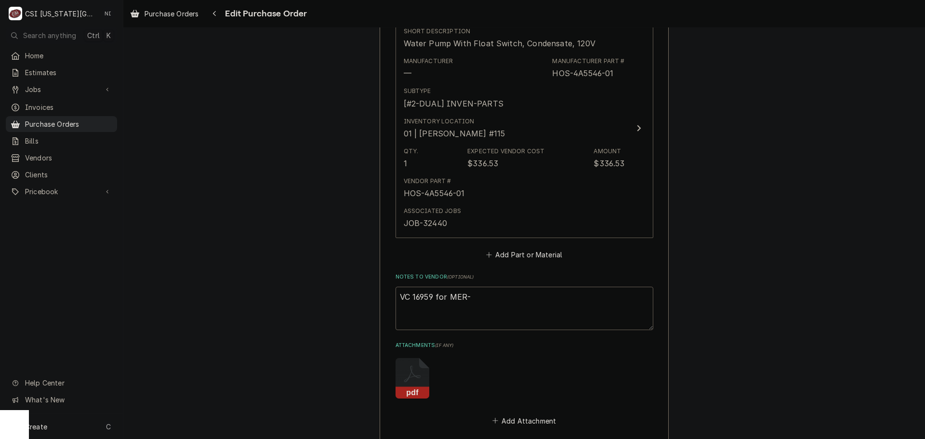
type textarea "VC 16959 for MER-P"
type textarea "x"
type textarea "VC 16959 for MER-PS"
type textarea "x"
type textarea "VC 16959 for MER-PSB"
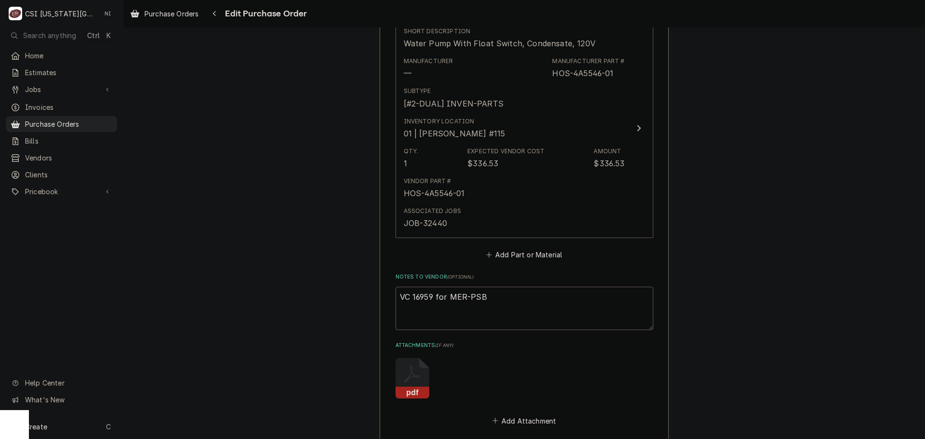
type textarea "x"
type textarea "VC 16959 for MER-PSB3"
type textarea "x"
type textarea "VC 16959 for MER-PSB31"
type textarea "x"
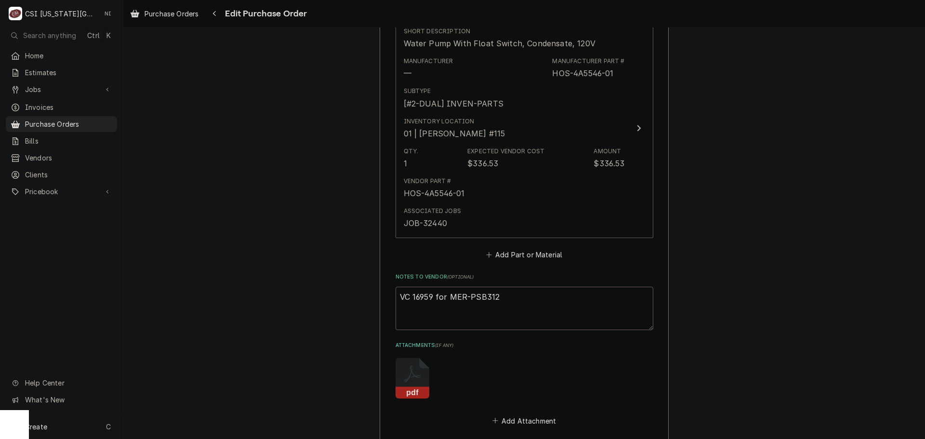
type textarea "VC 16959 for MER-PSB3123"
type textarea "x"
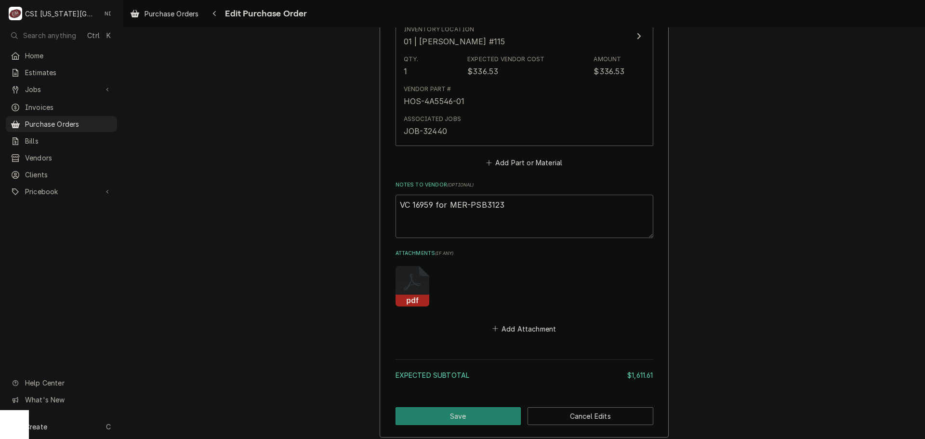
scroll to position [2686, 0]
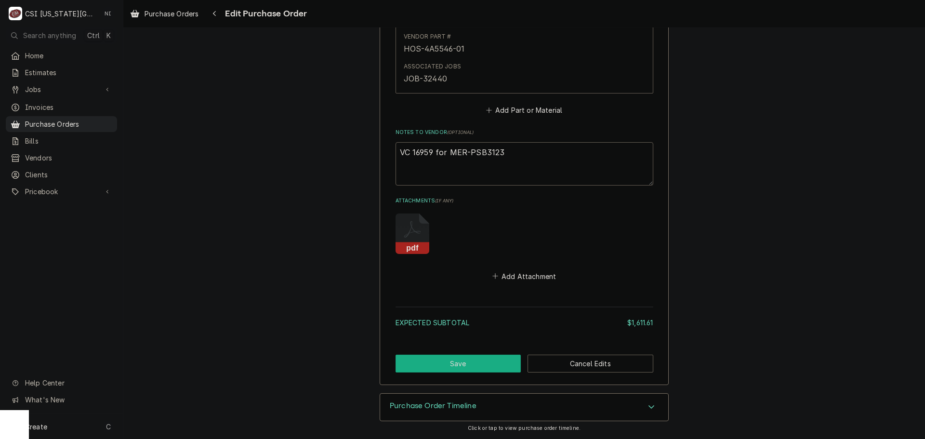
type textarea "VC 16959 for MER-PSB3123"
click at [500, 360] on button "Save" at bounding box center [459, 364] width 126 height 18
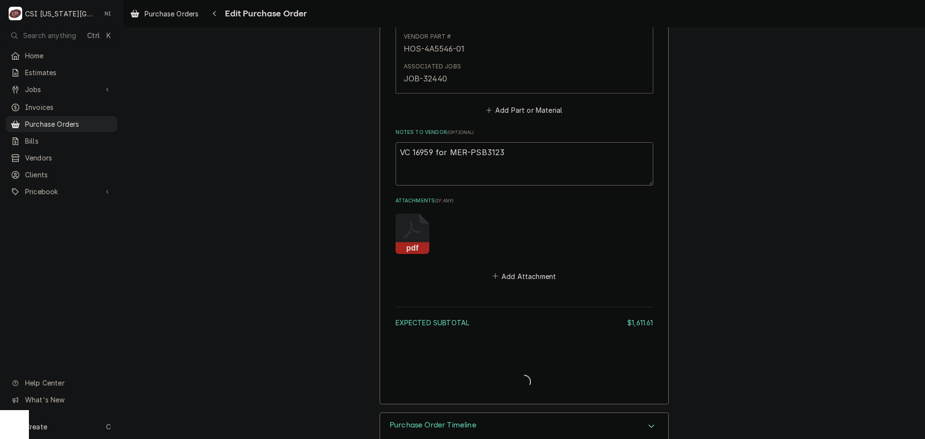
type textarea "x"
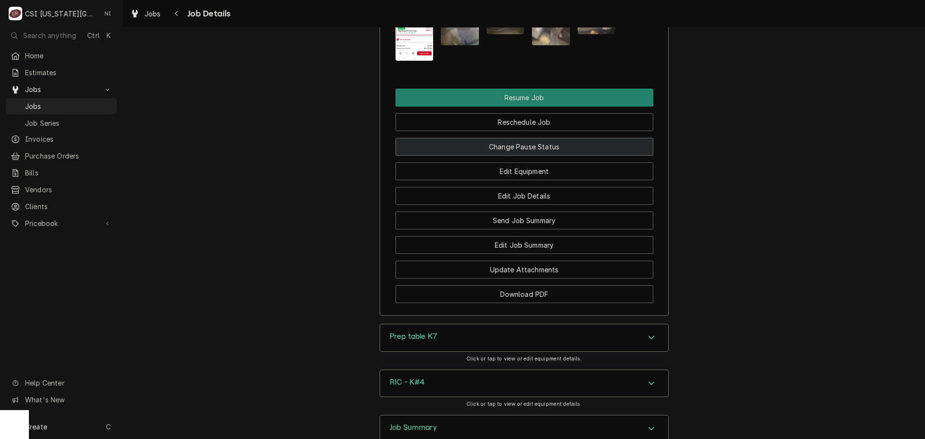
scroll to position [1455, 0]
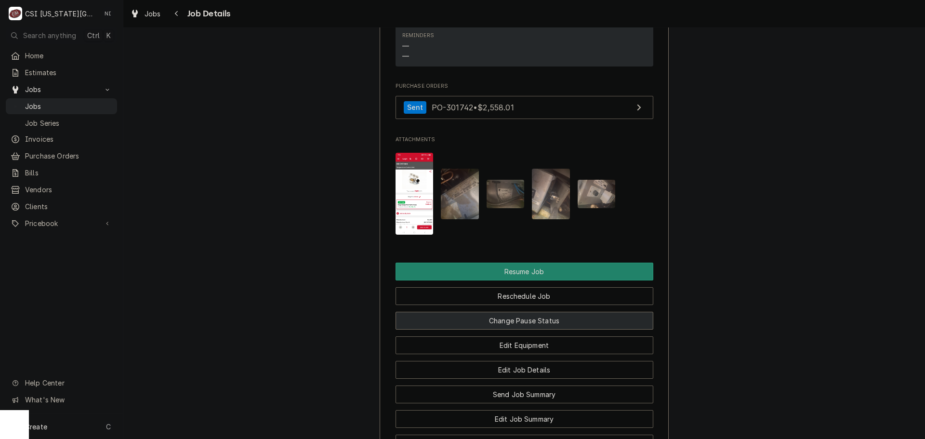
click at [516, 312] on button "Change Pause Status" at bounding box center [525, 321] width 258 height 18
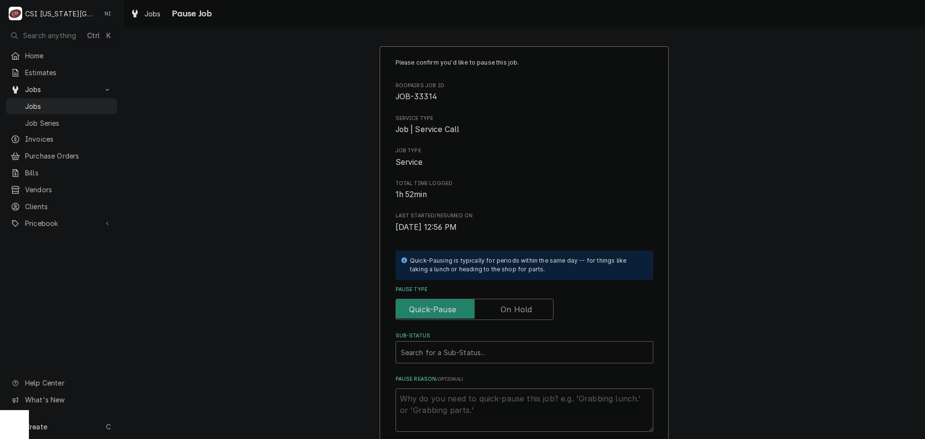
click at [506, 314] on label "Pause Type" at bounding box center [475, 309] width 158 height 21
click at [506, 314] on input "Pause Type" at bounding box center [474, 309] width 149 height 21
checkbox input "true"
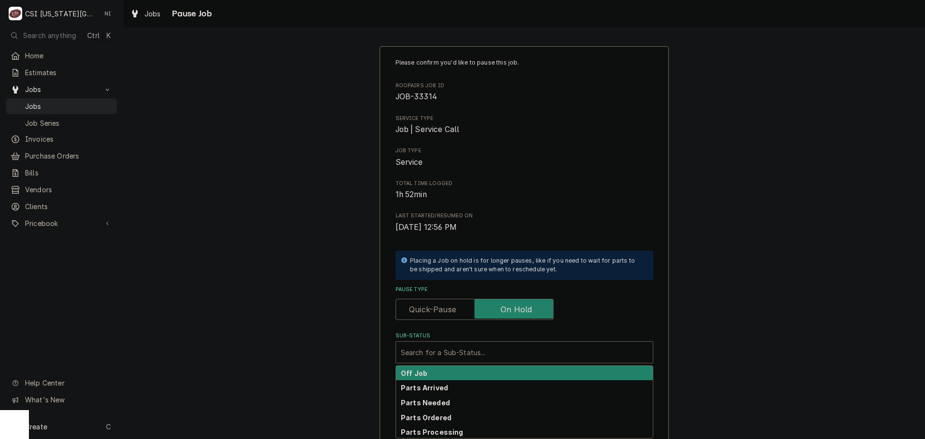
click at [493, 359] on div "Sub-Status" at bounding box center [524, 352] width 247 height 17
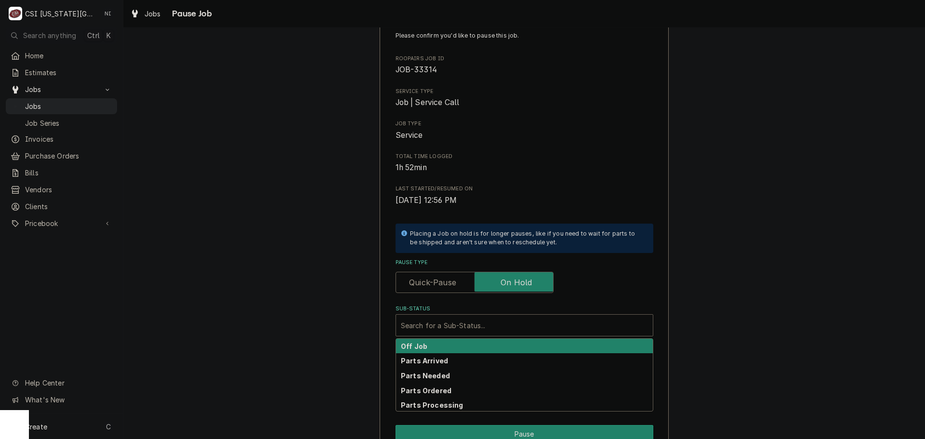
scroll to position [101, 0]
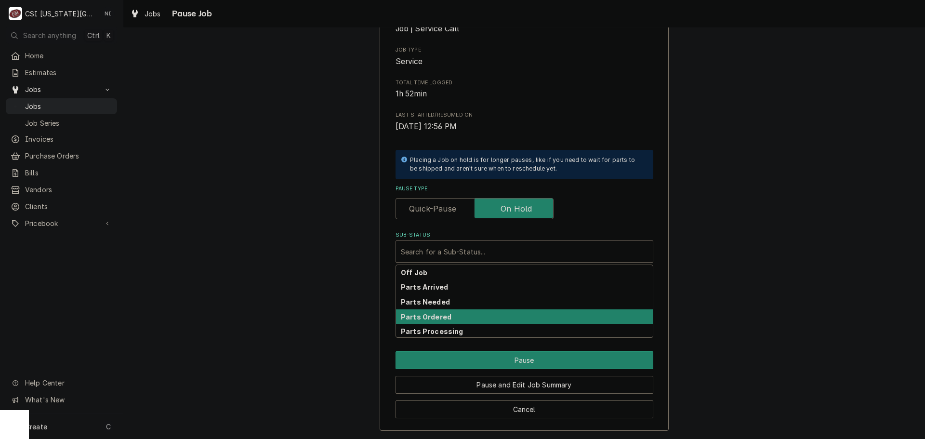
click at [442, 315] on strong "Parts Ordered" at bounding box center [426, 317] width 51 height 8
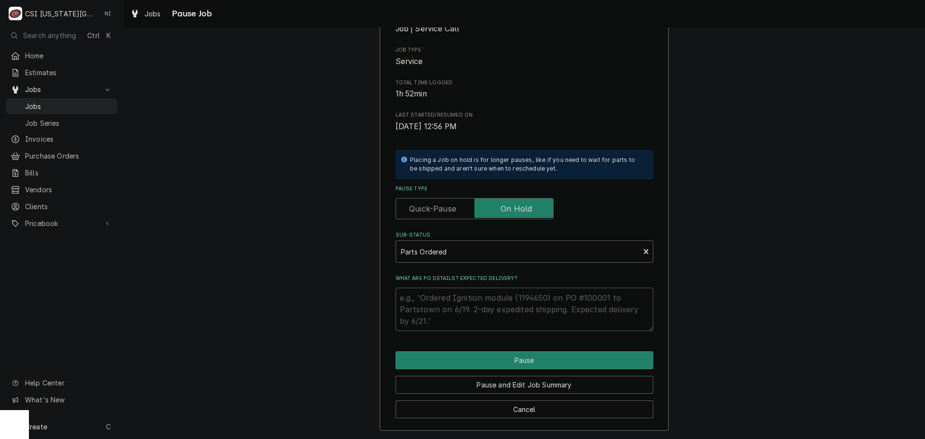
click at [442, 306] on textarea "What are PO details? Expected delivery?" at bounding box center [525, 309] width 258 height 43
type textarea "x"
type textarea "P"
type textarea "x"
type textarea "Pr"
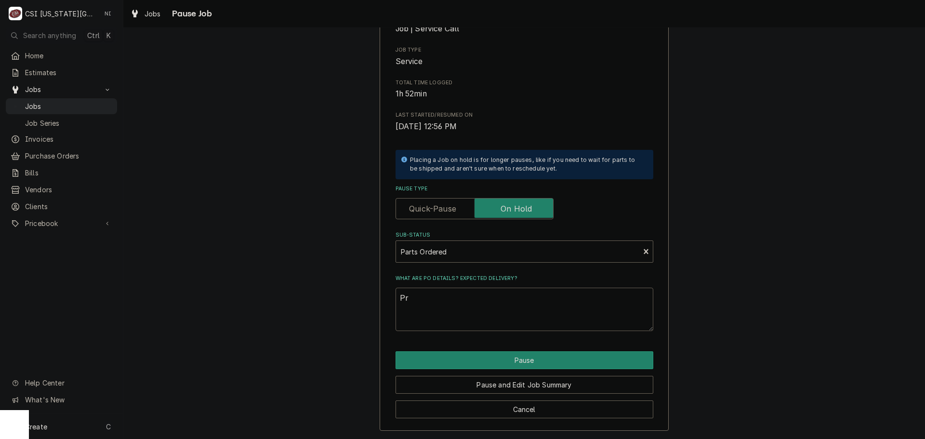
type textarea "x"
type textarea "Prt"
type textarea "x"
type textarea "Prts"
type textarea "x"
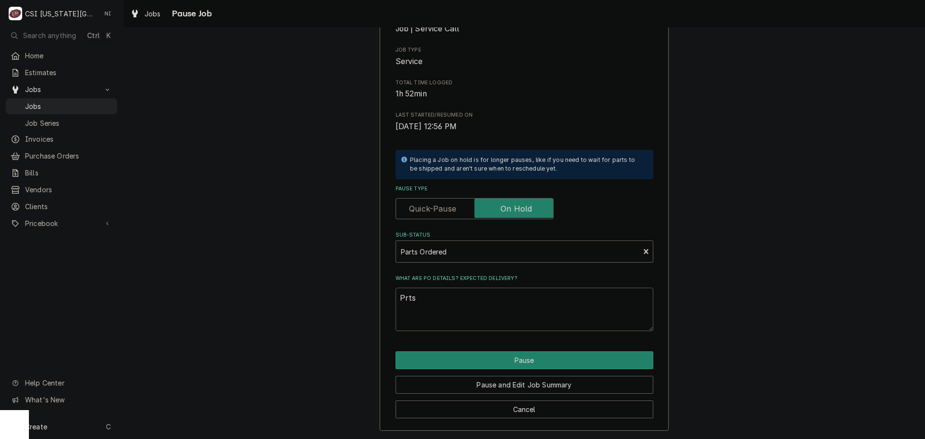
type textarea "Prts"
type textarea "x"
type textarea "Prts"
type textarea "x"
type textarea "Prt"
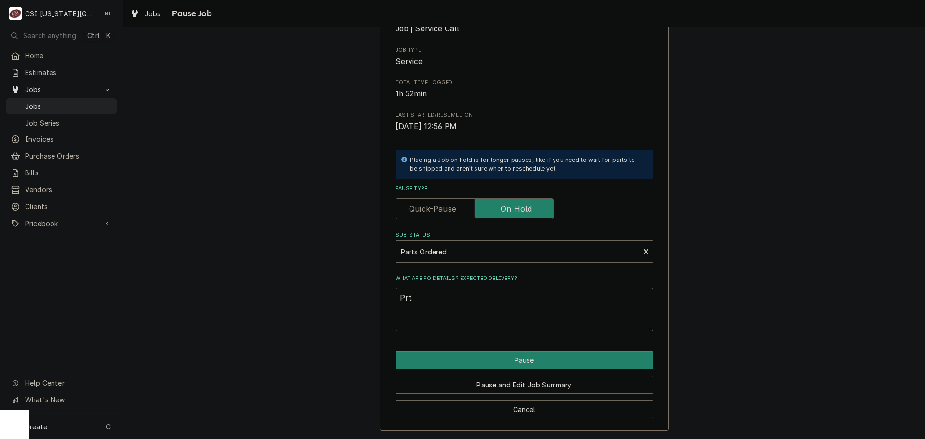
type textarea "x"
type textarea "Pr"
type textarea "x"
type textarea "P"
type textarea "x"
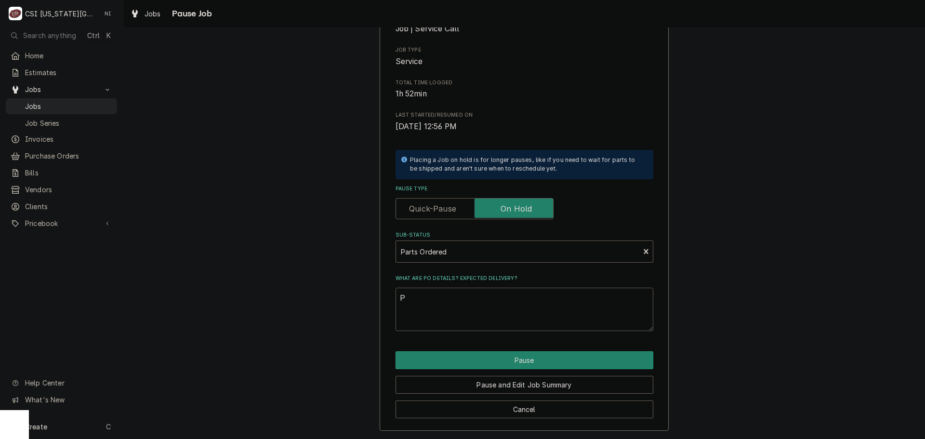
type textarea "Pa"
type textarea "x"
type textarea "Pars"
type textarea "x"
type textarea "Parst"
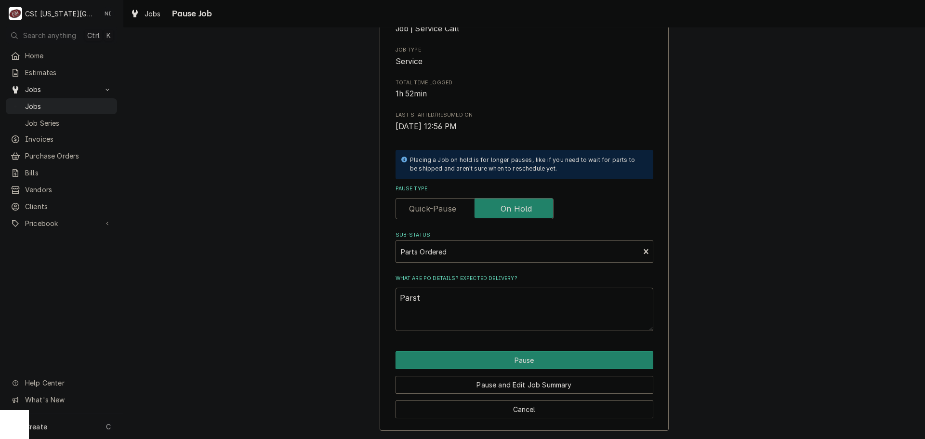
type textarea "x"
type textarea "Parst"
type textarea "x"
type textarea "Parst o"
type textarea "x"
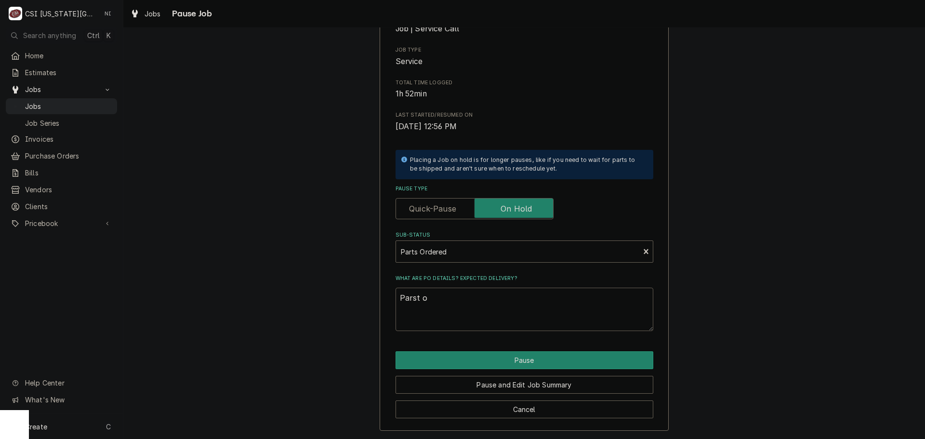
type textarea "Parst or"
type textarea "x"
type textarea "Parst o"
type textarea "x"
type textarea "Parst"
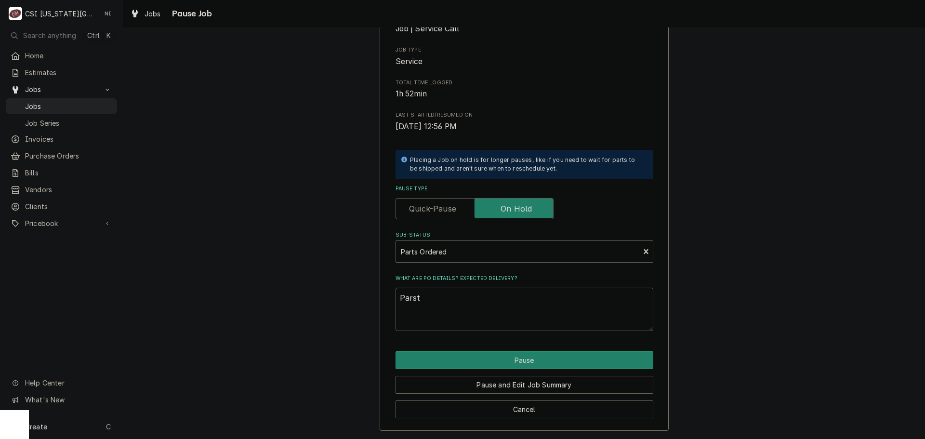
type textarea "x"
type textarea "Parst"
type textarea "x"
type textarea "Pars"
type textarea "x"
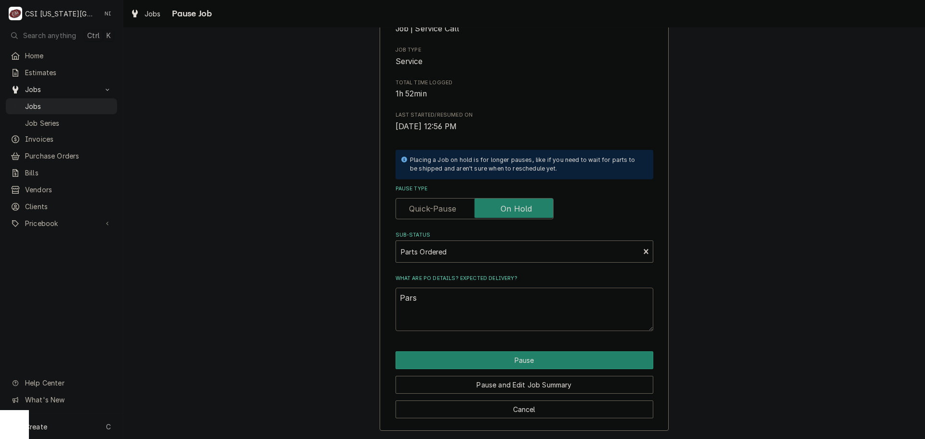
type textarea "Par"
type textarea "x"
type textarea "Part"
type textarea "x"
type textarea "Parts"
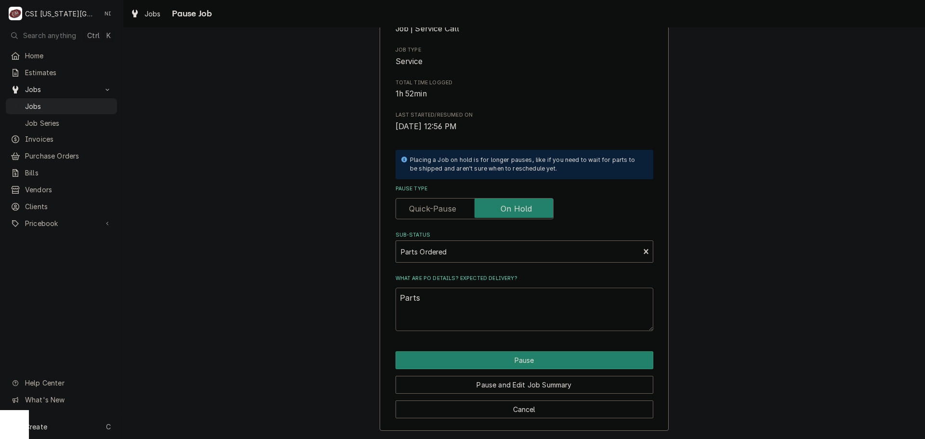
type textarea "x"
type textarea "Partso"
type textarea "x"
type textarea "Parts"
type textarea "x"
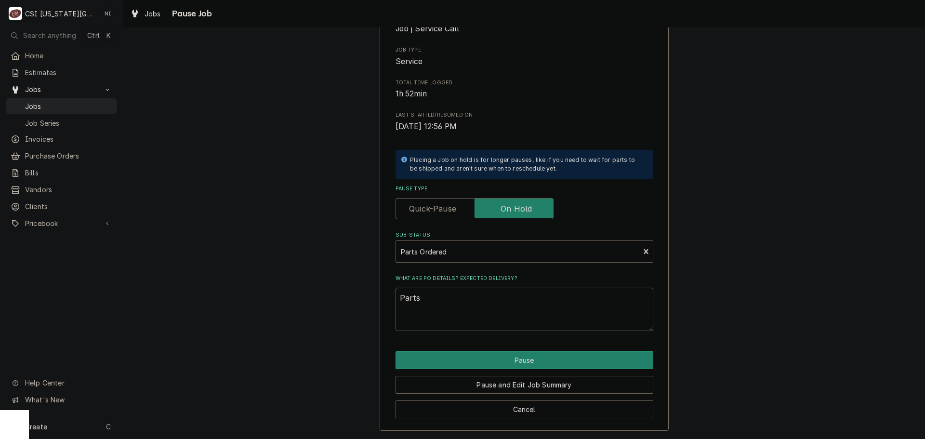
type textarea "Parts"
type textarea "x"
type textarea "Parts o"
type textarea "x"
type textarea "Parts or"
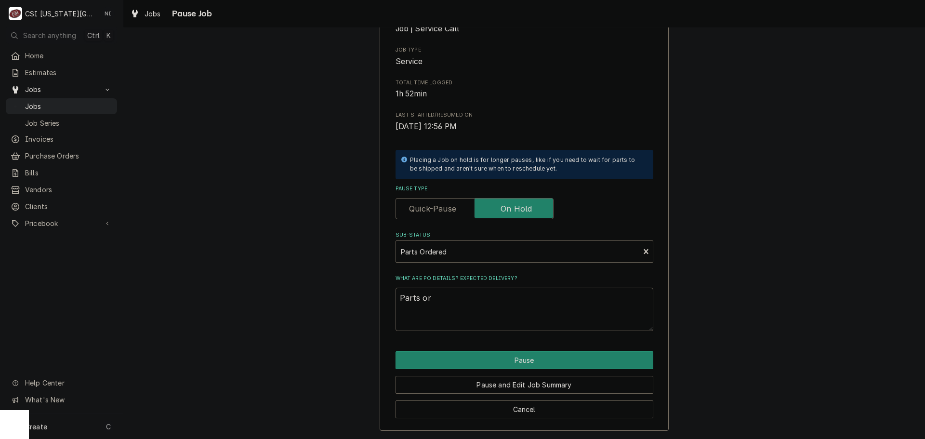
type textarea "x"
type textarea "Parts ore"
type textarea "x"
type textarea "Parts orer"
type textarea "x"
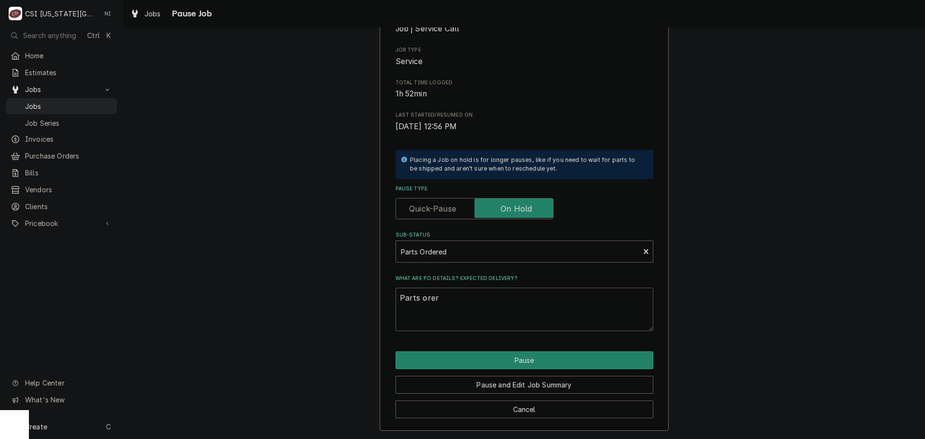
type textarea "Parts ore"
type textarea "x"
type textarea "Parts or"
type textarea "x"
type textarea "Parts ord"
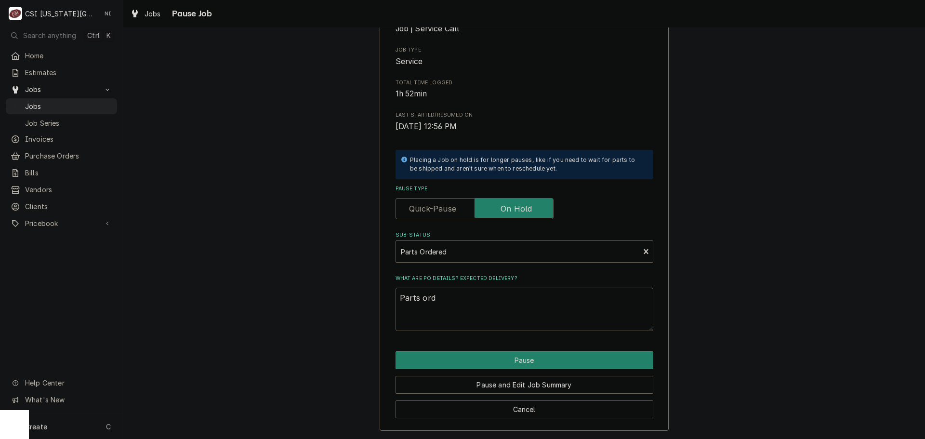
type textarea "x"
type textarea "Parts orde"
type textarea "x"
type textarea "Parts order"
type textarea "x"
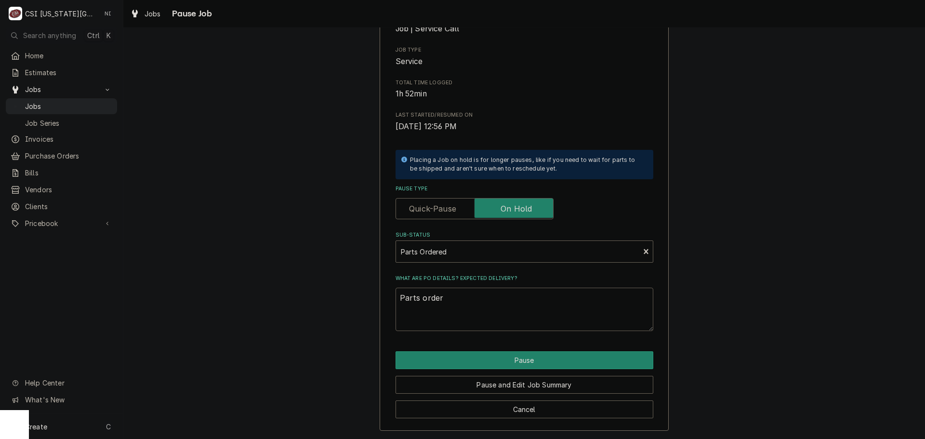
type textarea "Parts ordere"
type textarea "x"
type textarea "Parts ordered"
type textarea "x"
type textarea "Parts ordered"
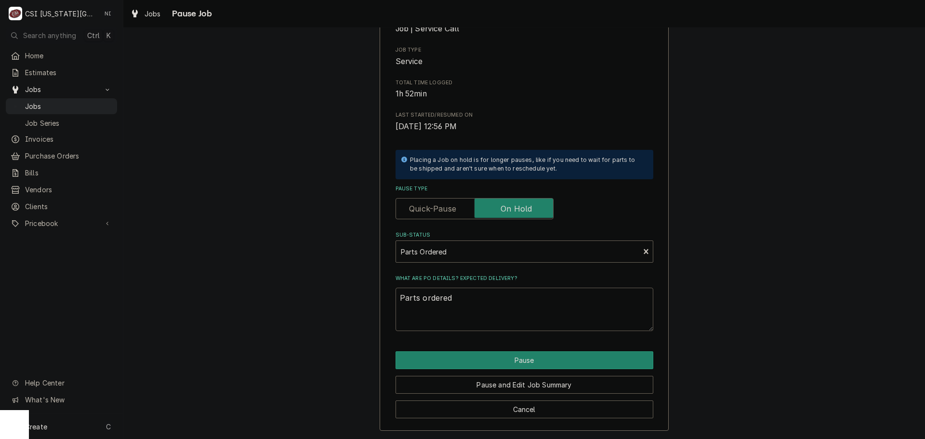
type textarea "x"
type textarea "Parts ordered o"
type textarea "x"
type textarea "Parts ordered on"
type textarea "x"
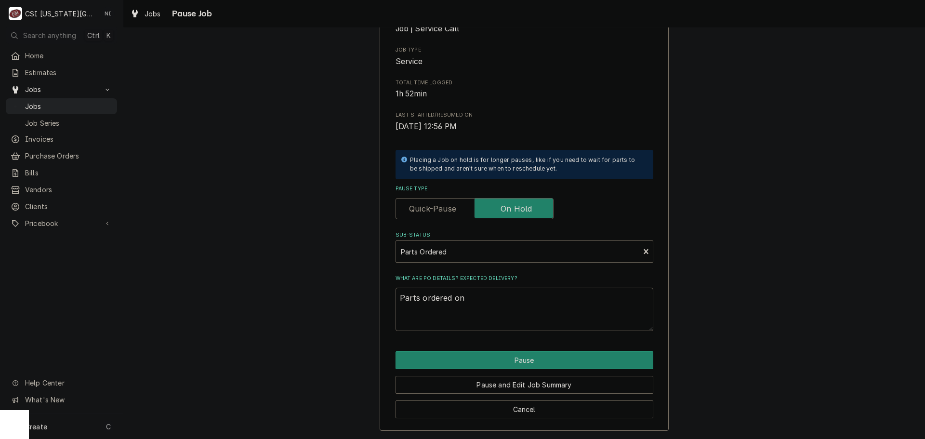
type textarea "Parts ordered on"
type textarea "x"
type textarea "Parts ordered on P"
type textarea "x"
type textarea "Parts ordered on PO"
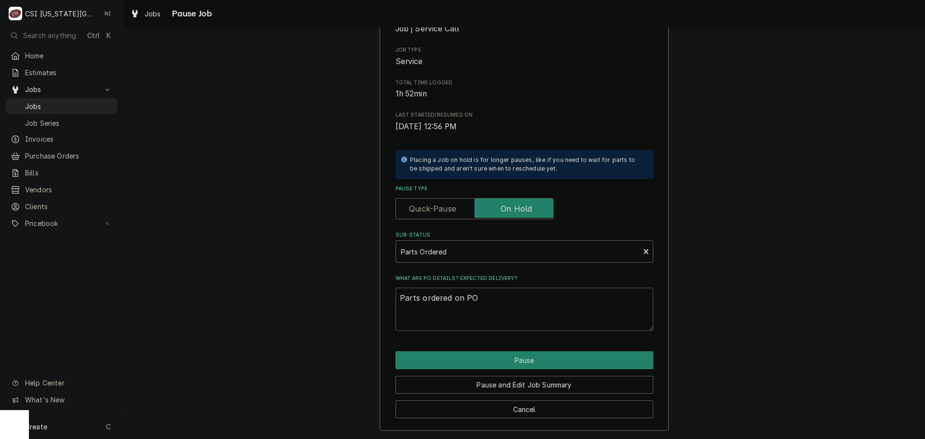
type textarea "x"
type textarea "Parts ordered on PO"
type textarea "x"
type textarea "Parts ordered on PO 3"
type textarea "x"
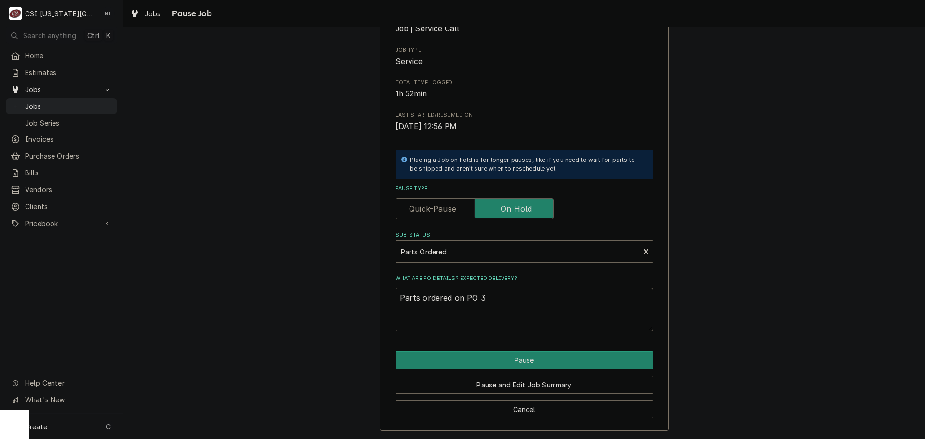
type textarea "Parts ordered on PO 30"
type textarea "x"
type textarea "Parts ordered on PO 301"
type textarea "x"
type textarea "Parts ordered on PO 3017"
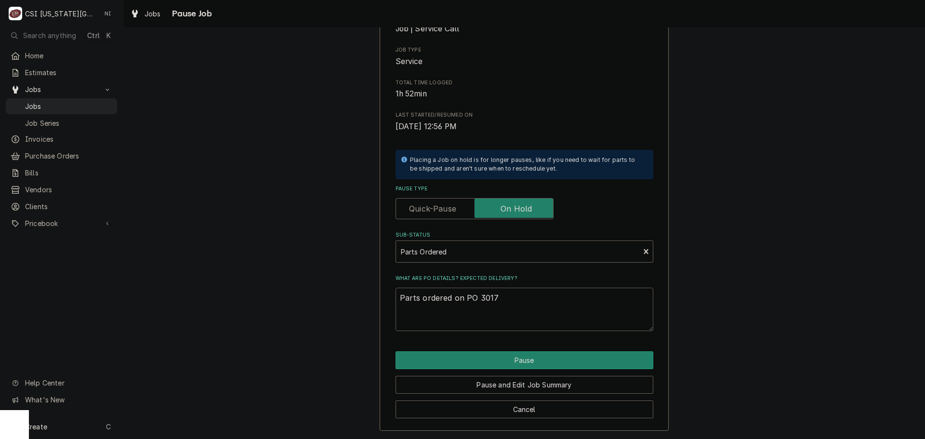
type textarea "x"
type textarea "Parts ordered on PO 30174"
type textarea "x"
type textarea "Parts ordered on PO 301742"
click at [509, 359] on button "Pause" at bounding box center [525, 360] width 258 height 18
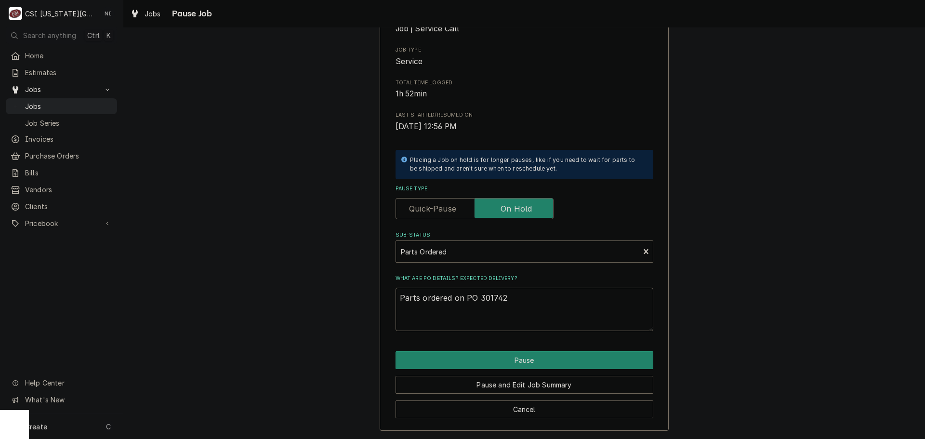
type textarea "x"
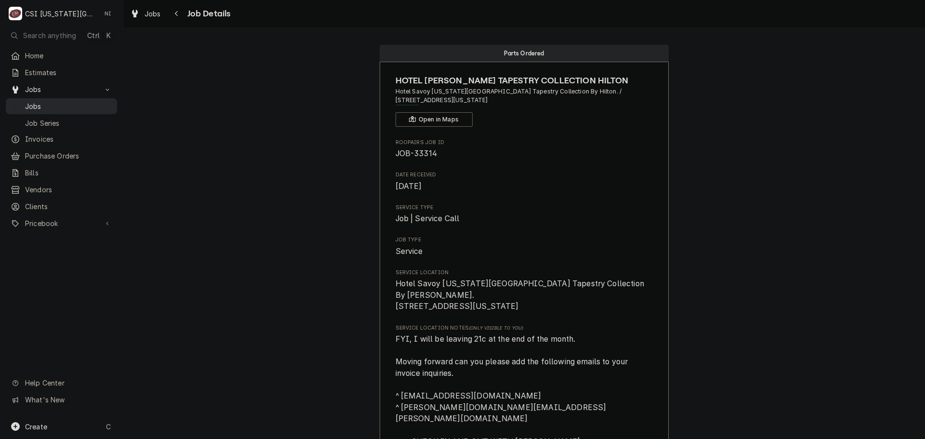
click at [88, 105] on span "Jobs" at bounding box center [68, 106] width 87 height 10
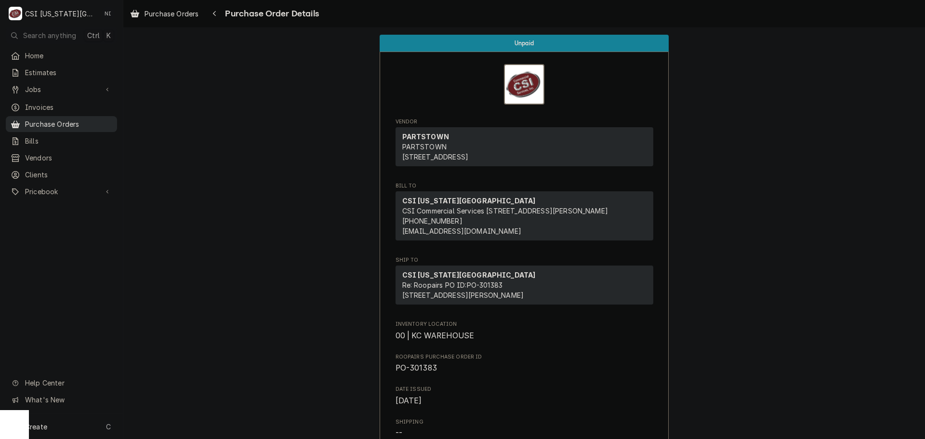
click at [73, 122] on span "Purchase Orders" at bounding box center [68, 124] width 87 height 10
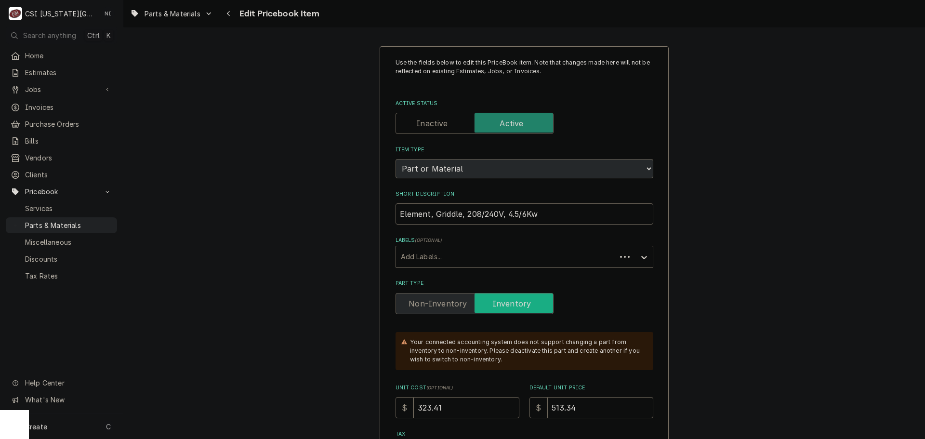
type textarea "x"
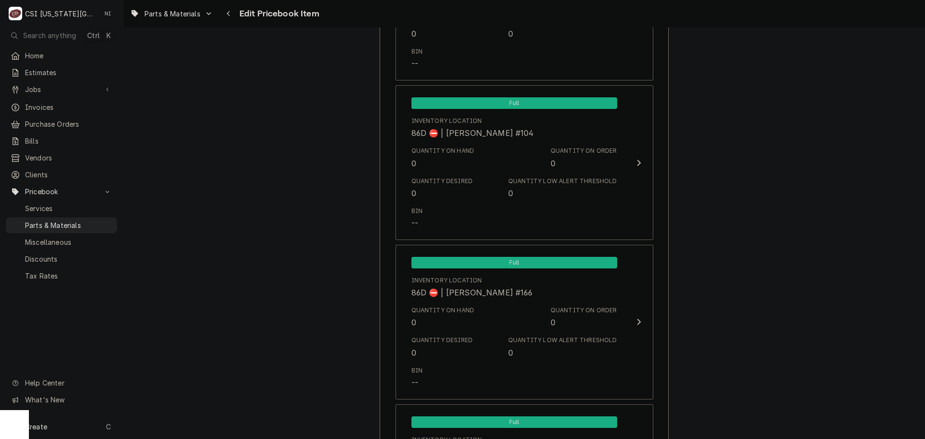
scroll to position [9581, 0]
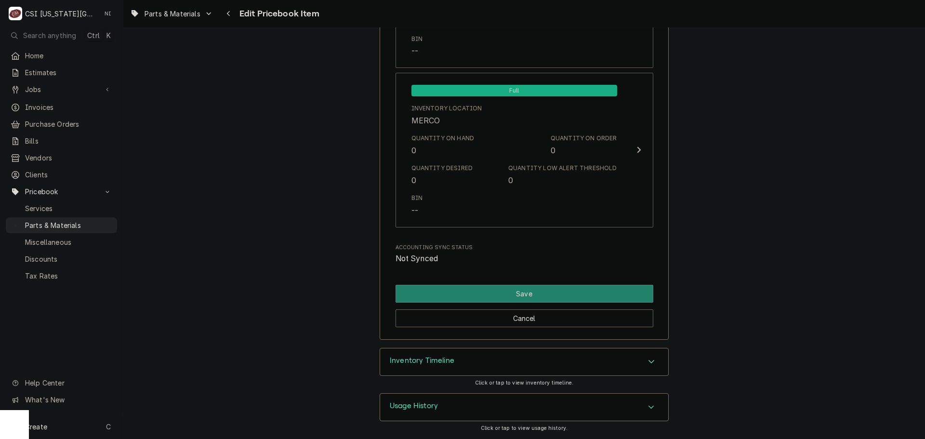
click at [535, 363] on div "Inventory Timeline" at bounding box center [524, 361] width 288 height 27
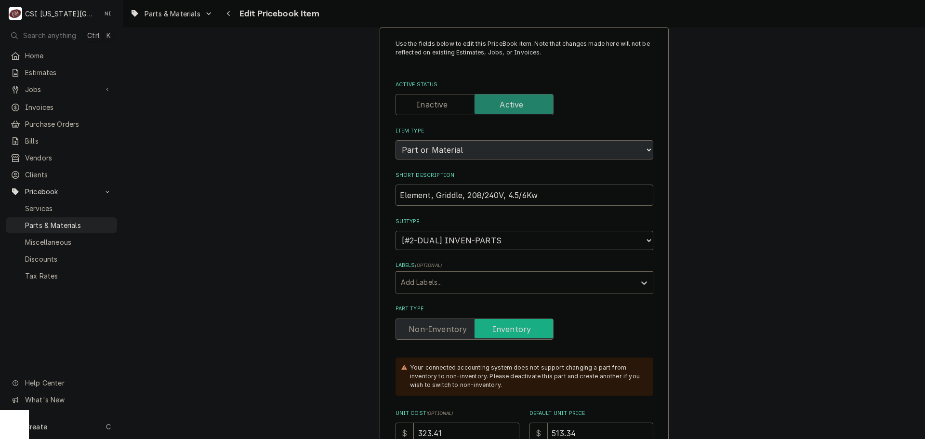
scroll to position [0, 0]
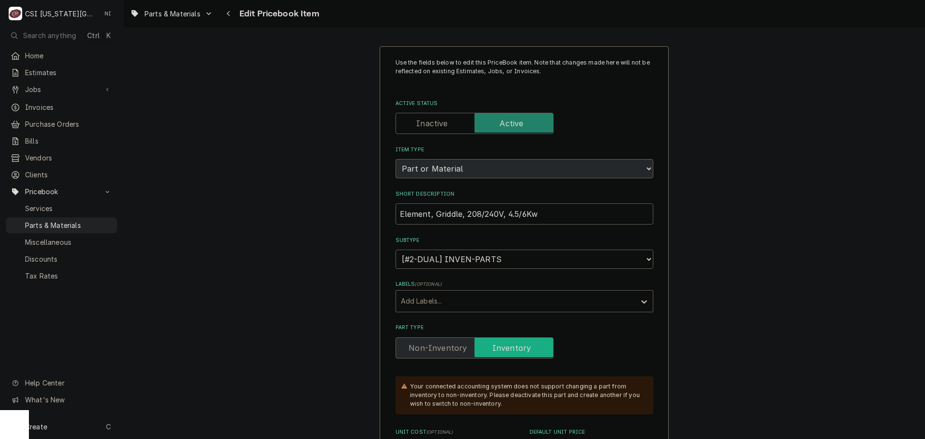
drag, startPoint x: 81, startPoint y: 220, endPoint x: 166, endPoint y: 69, distance: 172.8
click at [82, 220] on span "Parts & Materials" at bounding box center [68, 225] width 87 height 10
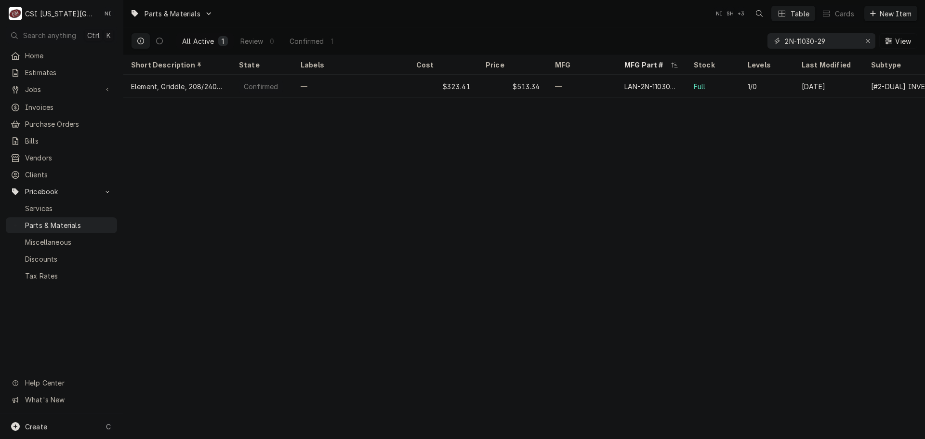
drag, startPoint x: 695, startPoint y: 42, endPoint x: 663, endPoint y: 40, distance: 31.9
click at [668, 42] on div "All Active 1 Review 0 Confirmed 1 2N-11030-29 View" at bounding box center [524, 40] width 787 height 27
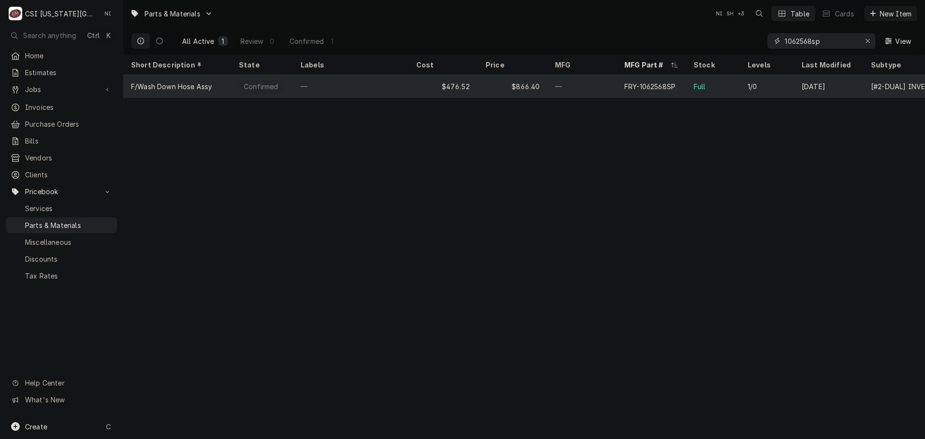
type input "1062568sp"
click at [502, 87] on div "$866.40" at bounding box center [512, 86] width 69 height 23
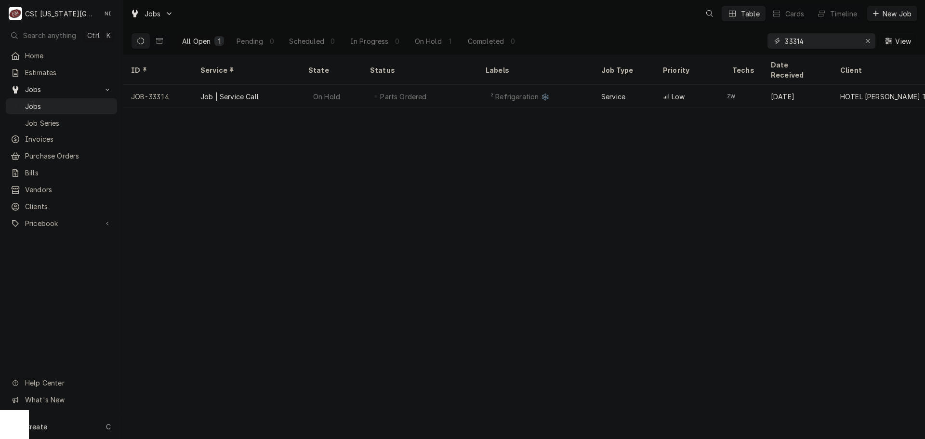
drag, startPoint x: 833, startPoint y: 42, endPoint x: 708, endPoint y: 50, distance: 125.0
click at [708, 50] on div "All Open 1 Pending 0 Scheduled 0 In Progress 0 On Hold 1 Completed 0 33314 View" at bounding box center [524, 40] width 787 height 27
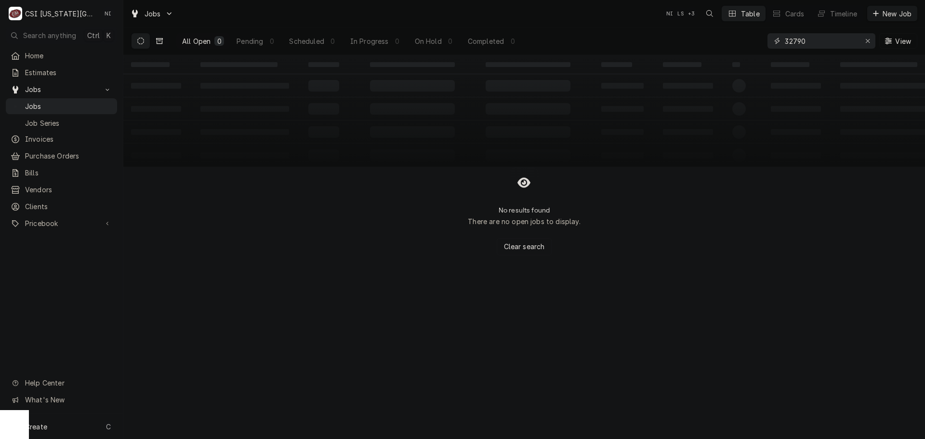
type input "32790"
click at [165, 40] on button "Dynamic Content Wrapper" at bounding box center [159, 40] width 18 height 15
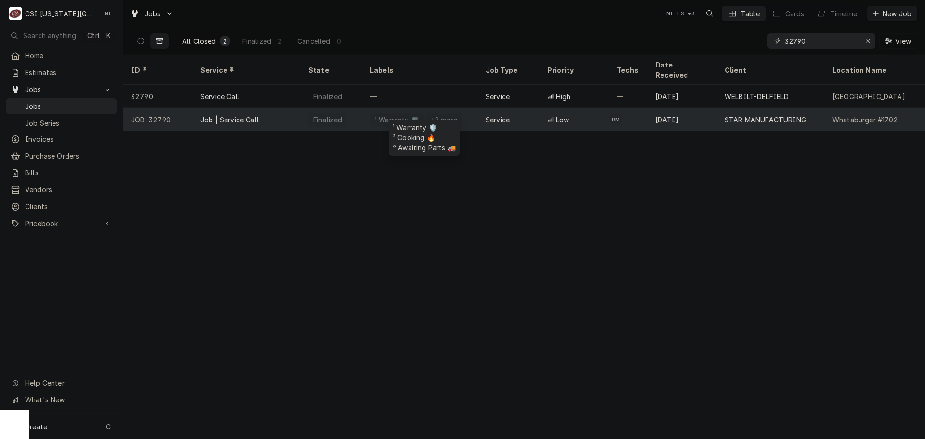
click at [464, 108] on div "¹ Warranty 🛡️ +2 more" at bounding box center [420, 119] width 116 height 23
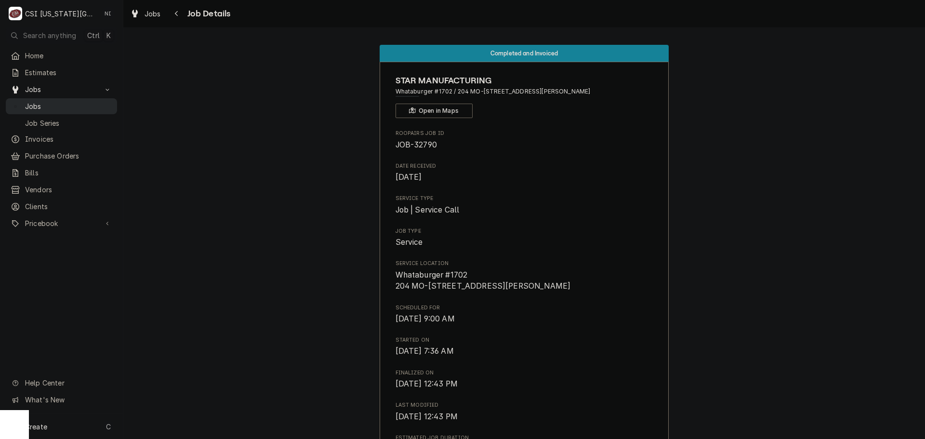
click at [93, 107] on span "Jobs" at bounding box center [68, 106] width 87 height 10
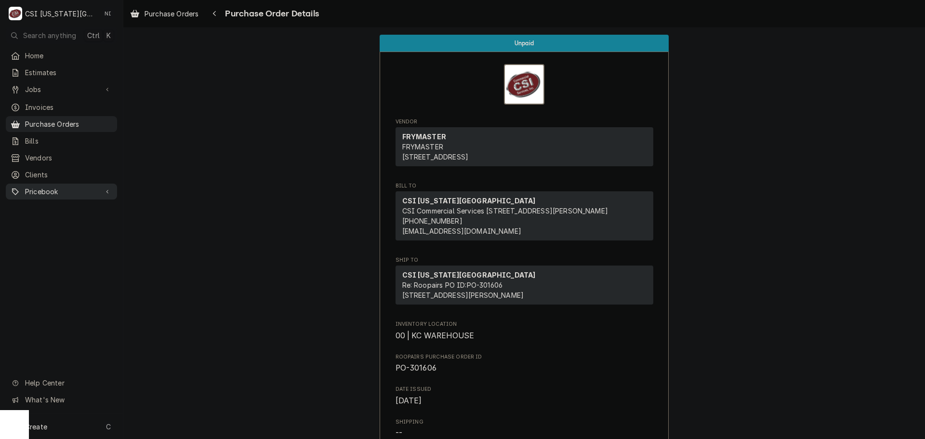
click at [76, 188] on span "Pricebook" at bounding box center [61, 192] width 73 height 10
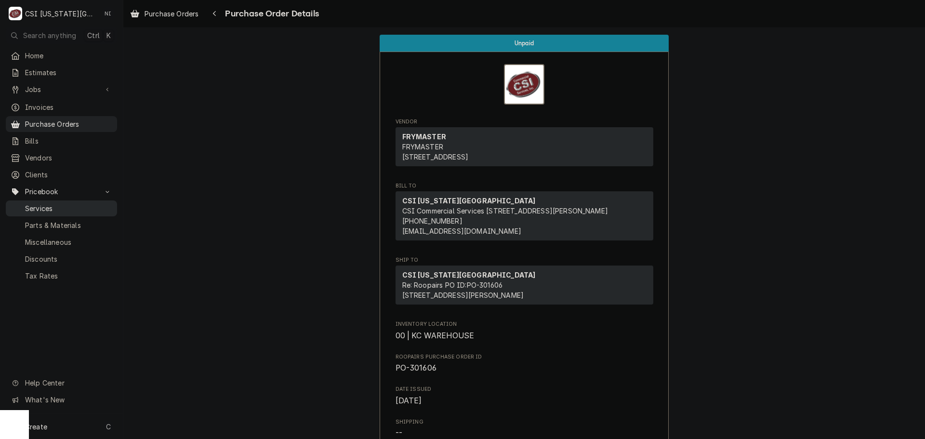
click at [73, 203] on span "Services" at bounding box center [68, 208] width 87 height 10
drag, startPoint x: 61, startPoint y: 219, endPoint x: 95, endPoint y: 158, distance: 70.1
click at [61, 220] on span "Parts & Materials" at bounding box center [68, 225] width 87 height 10
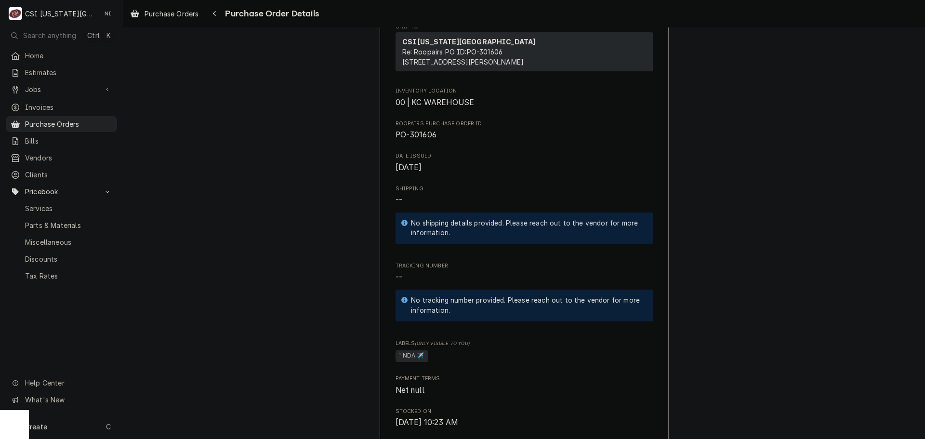
scroll to position [96, 0]
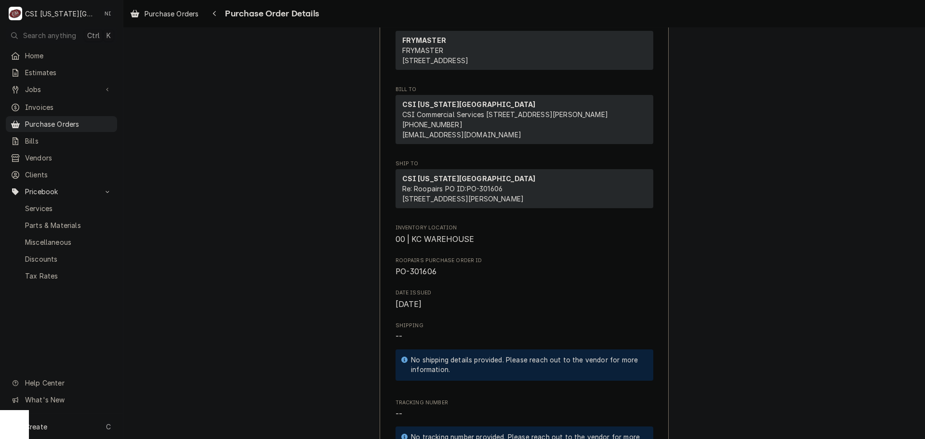
click at [425, 276] on span "PO-301606" at bounding box center [416, 271] width 41 height 9
copy span "301606"
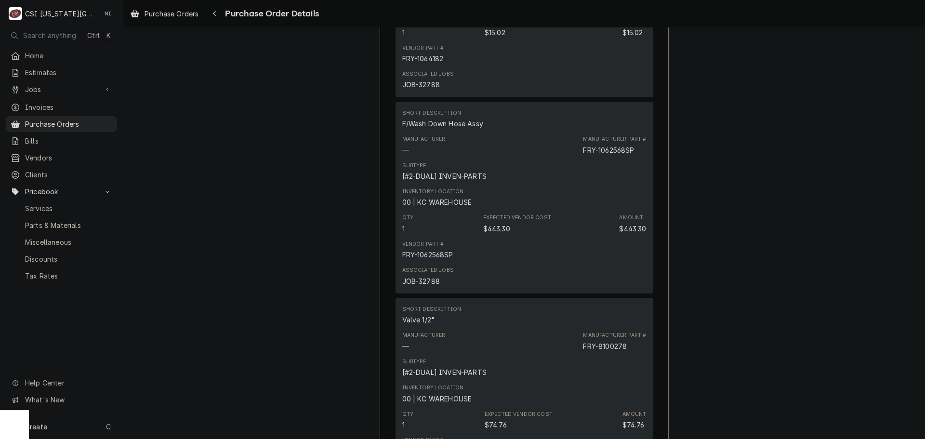
scroll to position [1205, 0]
drag, startPoint x: 96, startPoint y: 121, endPoint x: 161, endPoint y: 87, distance: 73.5
click at [96, 121] on span "Purchase Orders" at bounding box center [68, 124] width 87 height 10
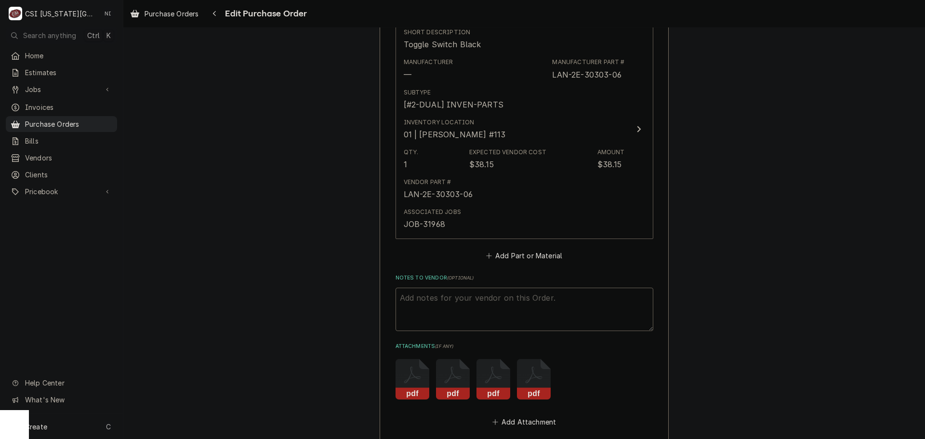
scroll to position [3545, 0]
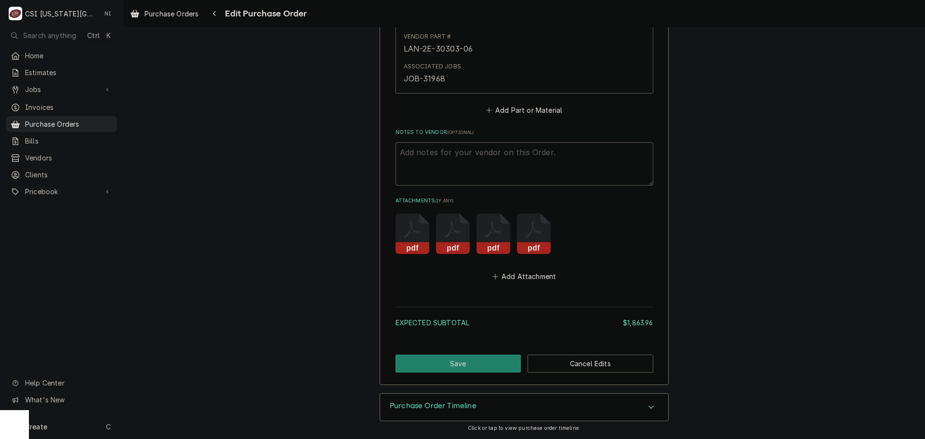
click at [429, 156] on textarea "Notes to Vendor ( optional )" at bounding box center [525, 163] width 258 height 43
type textarea "x"
type textarea "VC"
type textarea "x"
type textarea "VC"
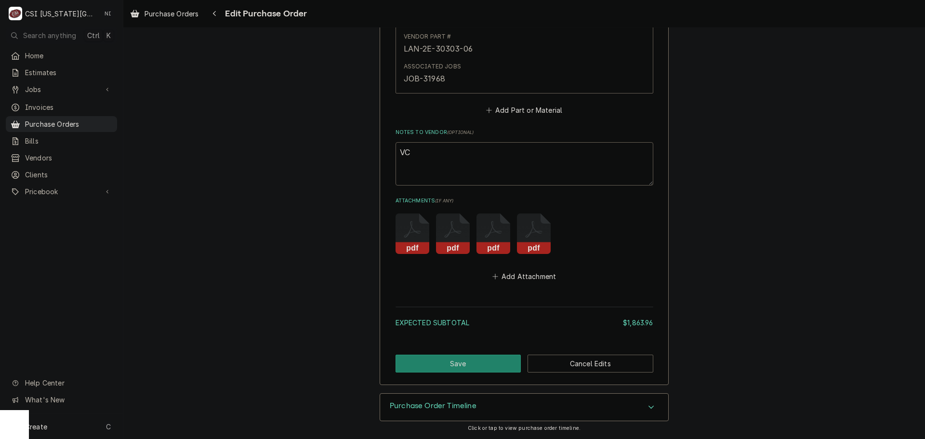
type textarea "x"
type textarea "VC 1"
type textarea "x"
type textarea "VC 16"
type textarea "x"
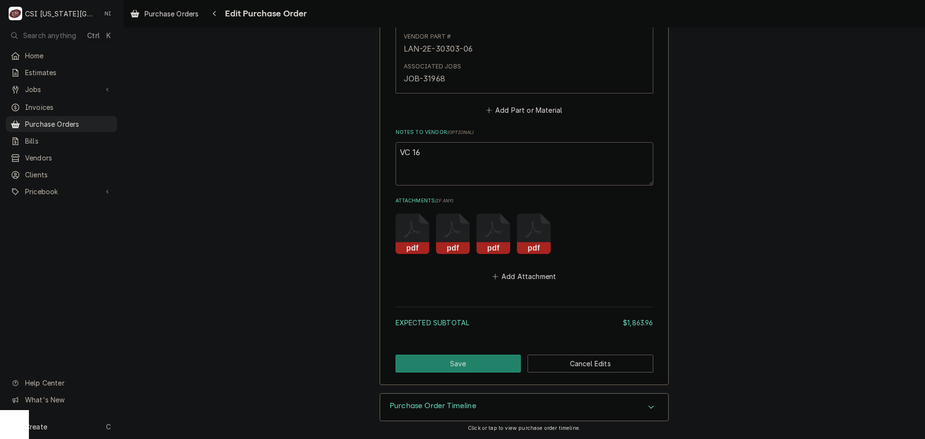
type textarea "VC 169"
type textarea "x"
type textarea "VC 1696"
type textarea "x"
type textarea "VC 16960"
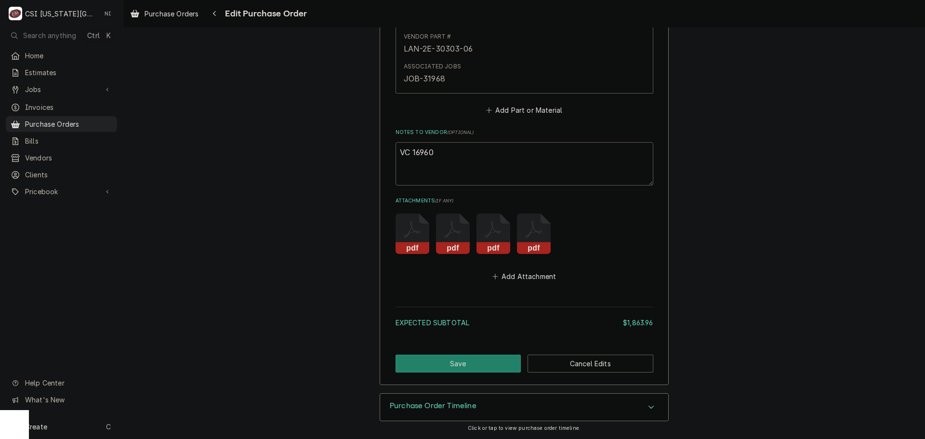
type textarea "x"
type textarea "VC 16960"
type textarea "x"
type textarea "VC 16960 F"
type textarea "x"
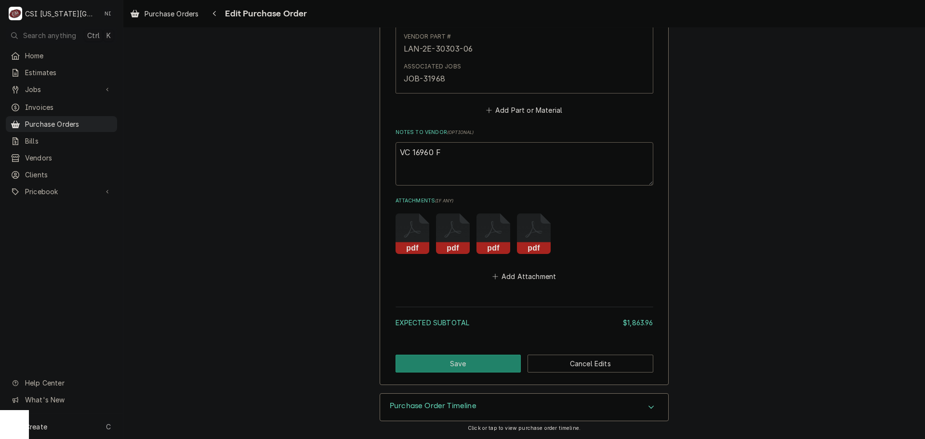
type textarea "VC 16960 FO"
type textarea "x"
type textarea "VC 16960 FOR"
type textarea "x"
type textarea "VC 16960 FOR"
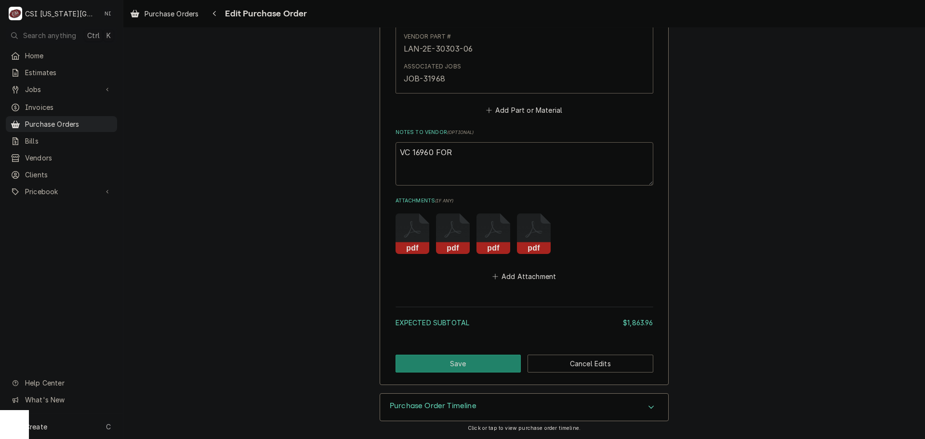
paste textarea "HEN-151725"
type textarea "x"
type textarea "VC 16960 FOR HEN-151725"
click at [439, 153] on textarea "VC 16960 FOR HEN-151725" at bounding box center [525, 163] width 258 height 43
drag, startPoint x: 445, startPoint y: 155, endPoint x: 433, endPoint y: 157, distance: 12.3
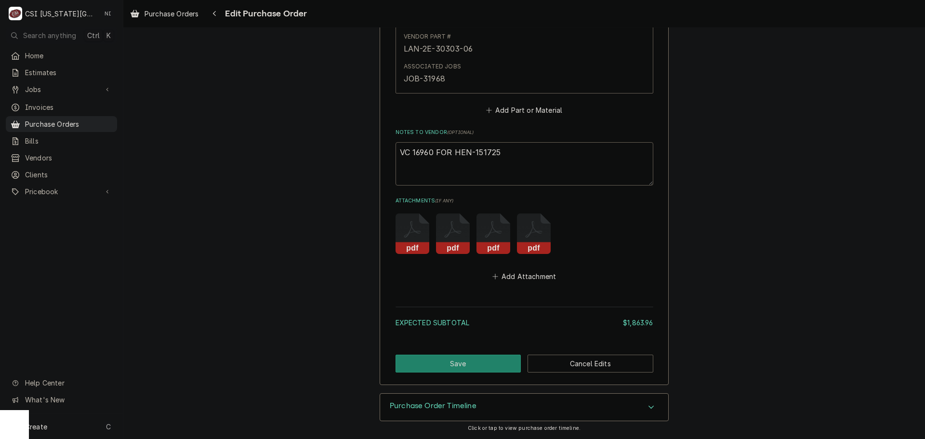
click at [434, 157] on textarea "VC 16960 FOR HEN-151725" at bounding box center [525, 163] width 258 height 43
type textarea "x"
type textarea "VC 16960 f HEN-151725"
type textarea "x"
type textarea "VC 16960 fo HEN-151725"
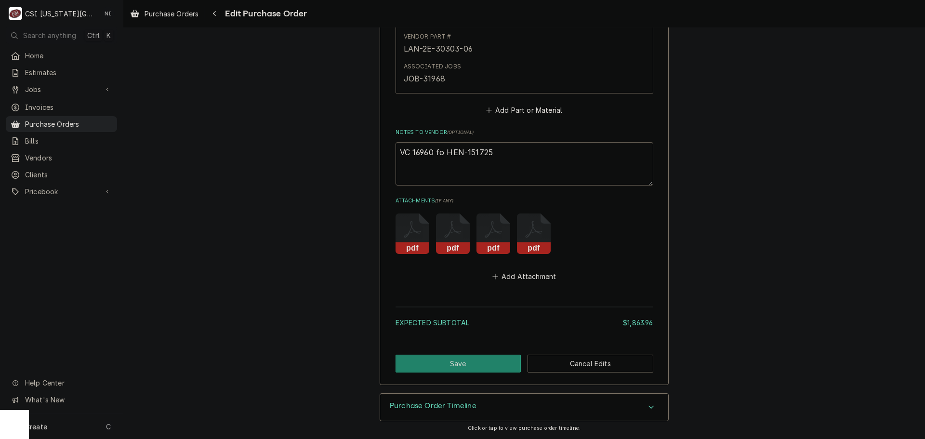
type textarea "x"
type textarea "VC 16960 for HEN-151725"
click at [501, 151] on textarea "VC 16960 for HEN-151725" at bounding box center [525, 163] width 258 height 43
type textarea "x"
type textarea "VC 16960 for HEN-151725"
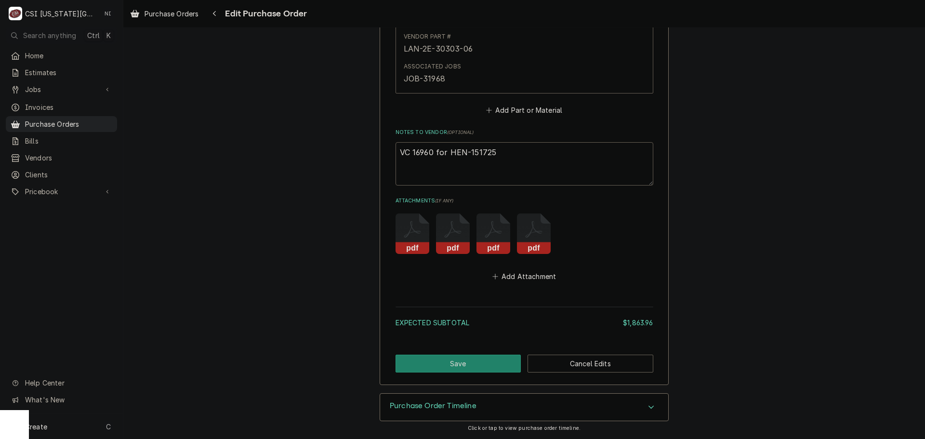
type textarea "x"
type textarea "VC 16960 for HEN-151725 9"
type textarea "x"
type textarea "VC 16960 for HEN-151725"
type textarea "x"
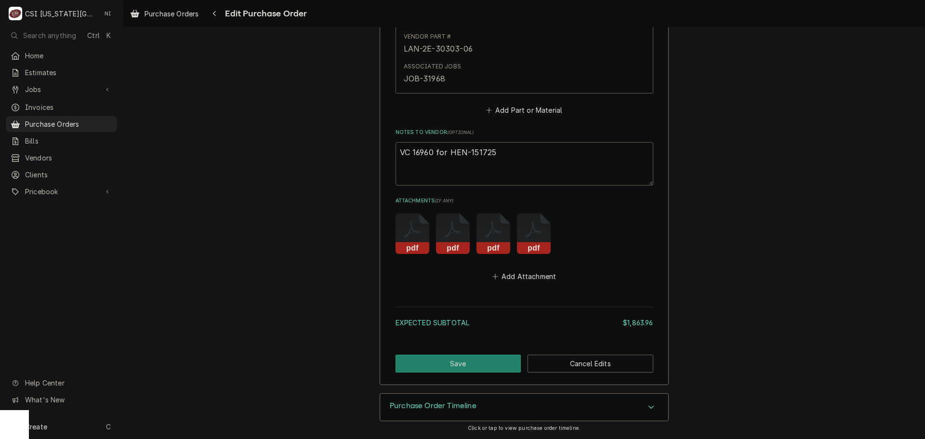
type textarea "VC 16960 for HEN-151725 ("
type textarea "x"
type textarea "VC 16960 for HEN-151725 (2"
type textarea "x"
type textarea "VC 16960 for HEN-151725 (2)"
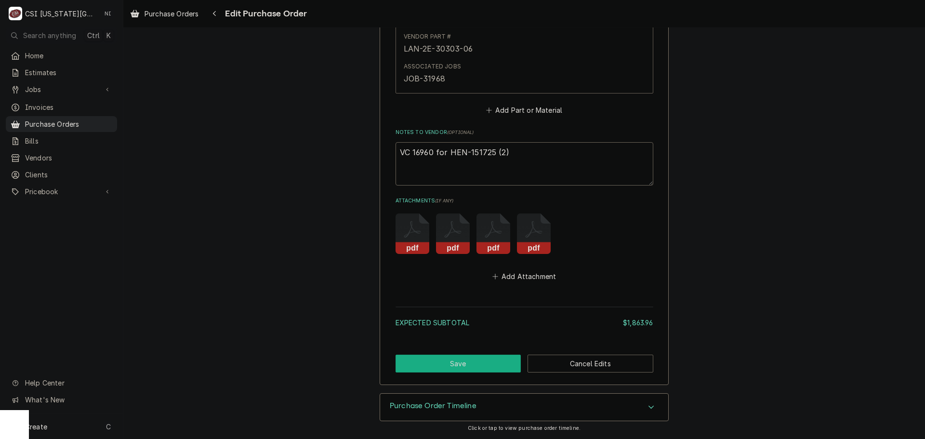
click at [456, 358] on button "Save" at bounding box center [459, 364] width 126 height 18
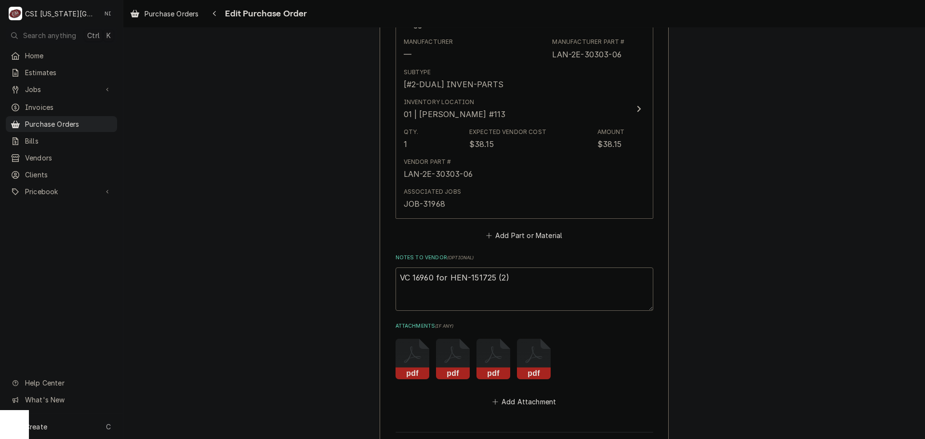
scroll to position [3256, 0]
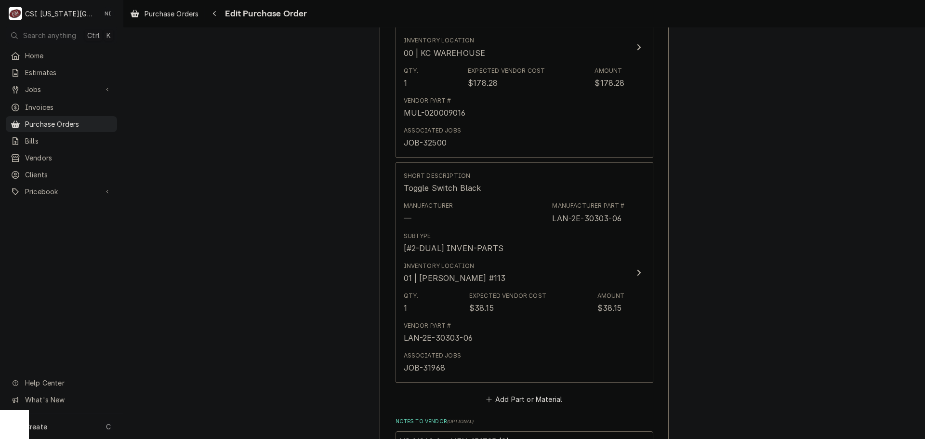
type textarea "x"
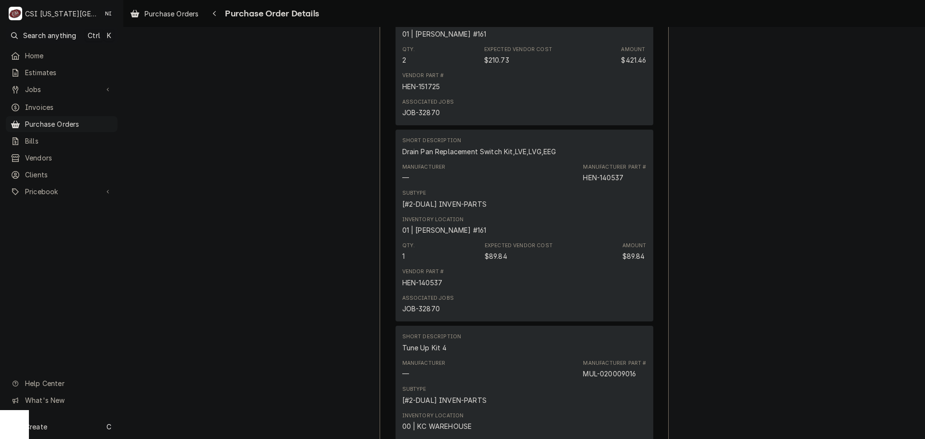
scroll to position [2747, 0]
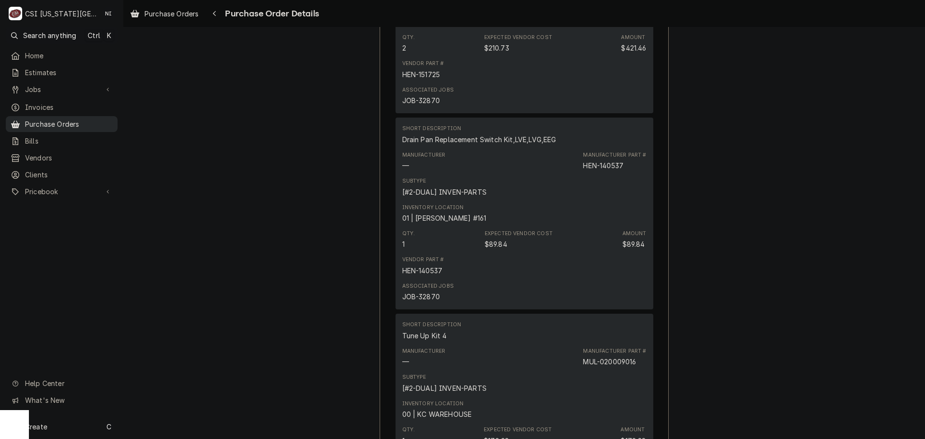
click at [99, 124] on span "Purchase Orders" at bounding box center [69, 124] width 88 height 10
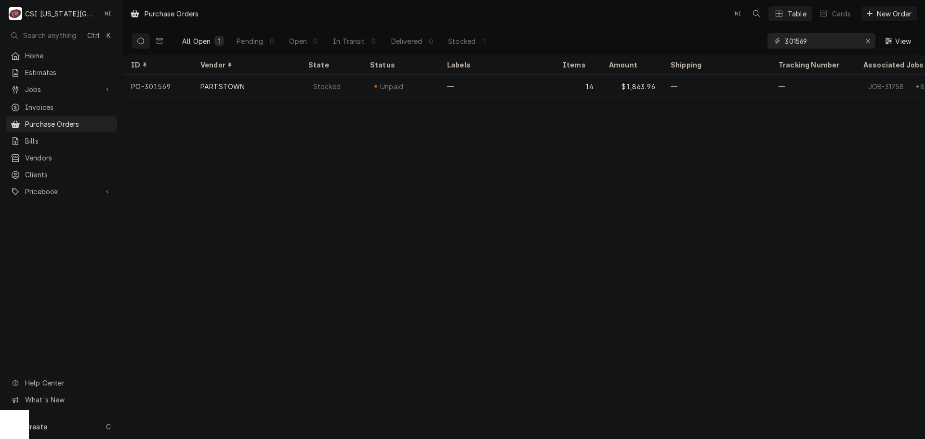
drag, startPoint x: 810, startPoint y: 42, endPoint x: 758, endPoint y: 42, distance: 52.5
click at [758, 42] on div "All Open 1 Pending 0 Open 0 In Transit 0 Delivered 0 Stocked 1 301569 View" at bounding box center [524, 40] width 787 height 27
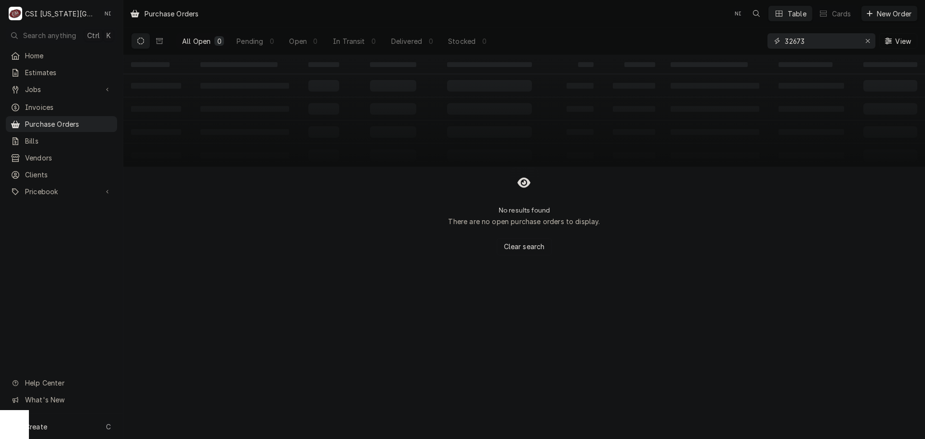
type input "32673"
click at [871, 40] on div "Erase input" at bounding box center [868, 41] width 10 height 10
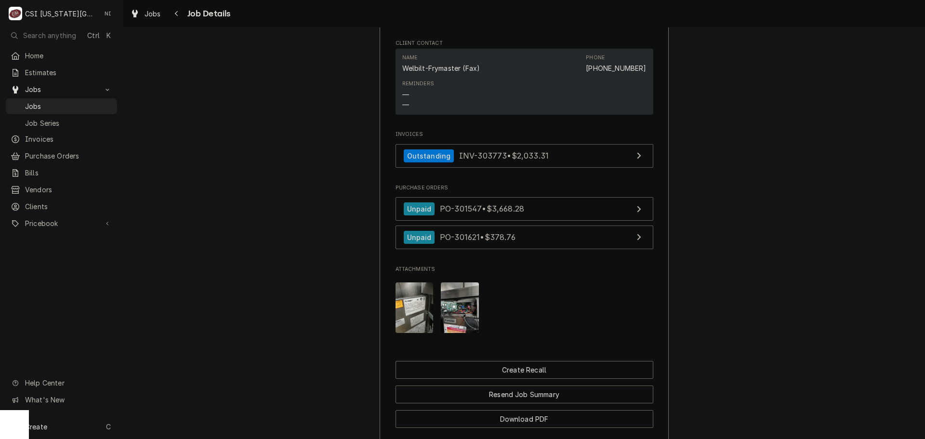
scroll to position [1495, 0]
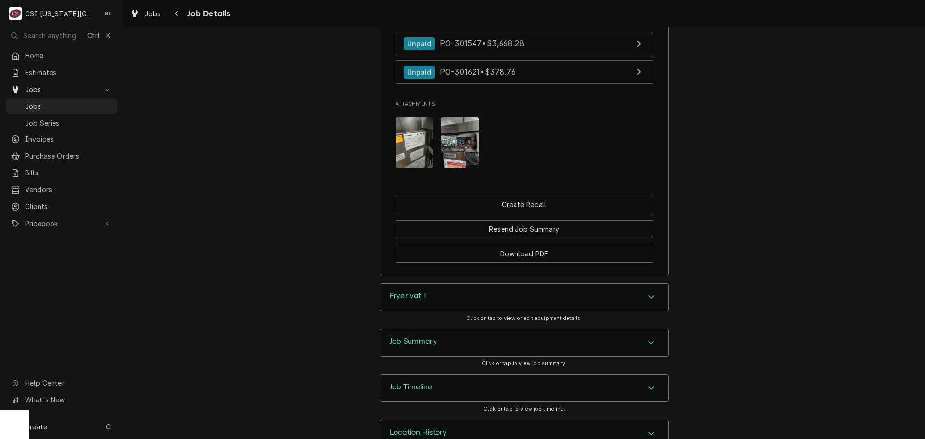
click at [510, 284] on div "Fryer vat 1" at bounding box center [524, 297] width 288 height 27
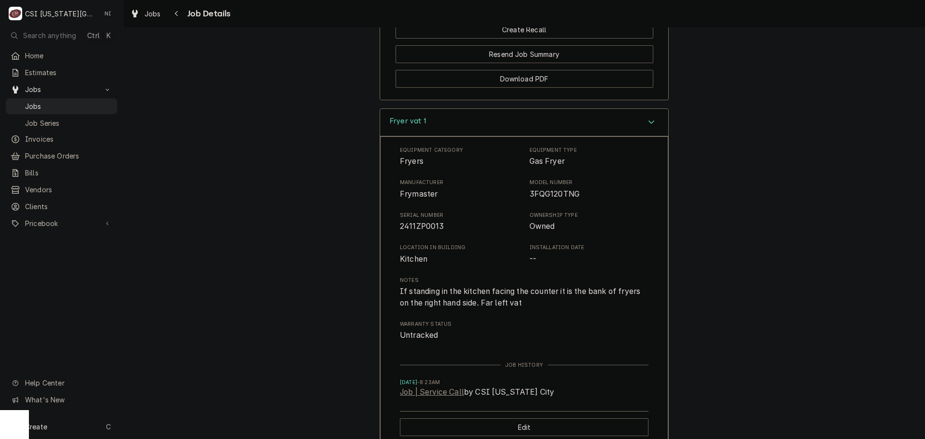
scroll to position [1687, 0]
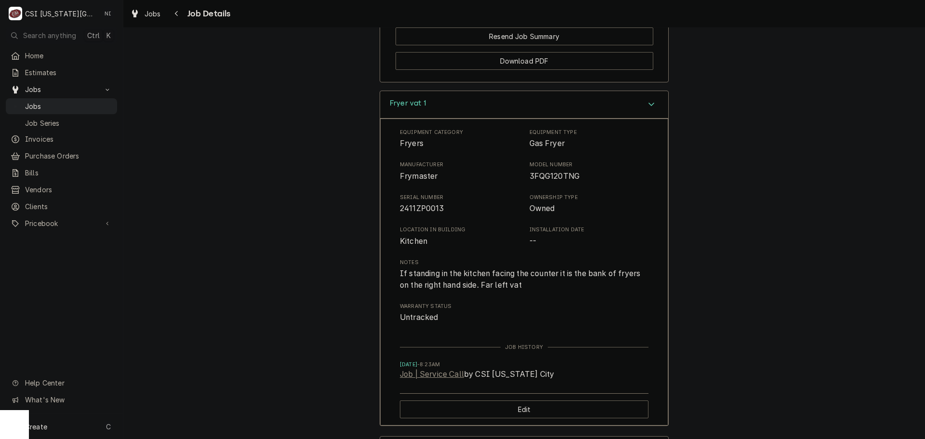
drag, startPoint x: 612, startPoint y: 80, endPoint x: 635, endPoint y: 83, distance: 22.8
click at [612, 91] on div "Fryer vat 1" at bounding box center [524, 104] width 288 height 27
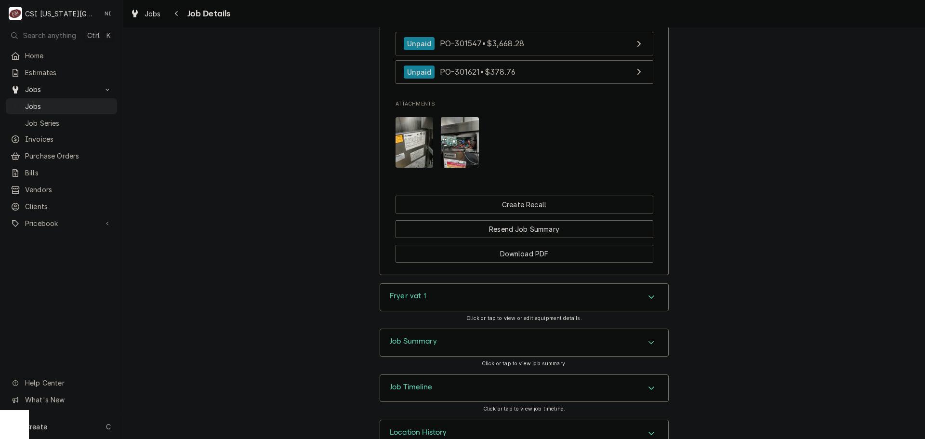
click at [627, 329] on div "Job Summary" at bounding box center [524, 342] width 288 height 27
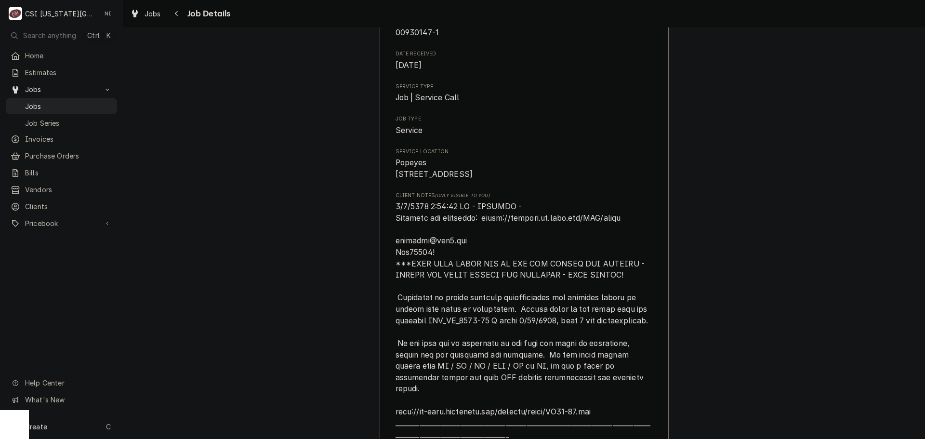
scroll to position [0, 0]
